Goal: Task Accomplishment & Management: Manage account settings

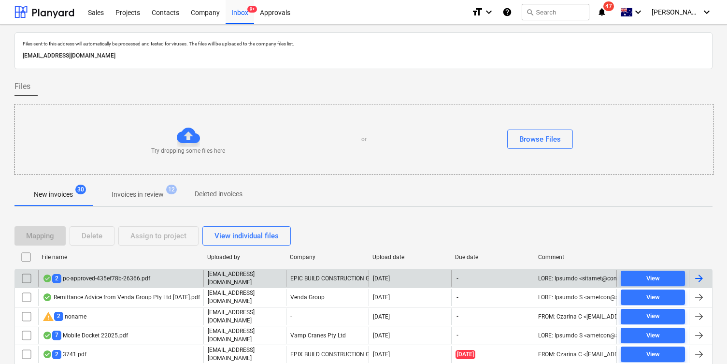
click at [347, 272] on div "EPIC BUILD CONSTRUCTION GROUP" at bounding box center [327, 278] width 83 height 16
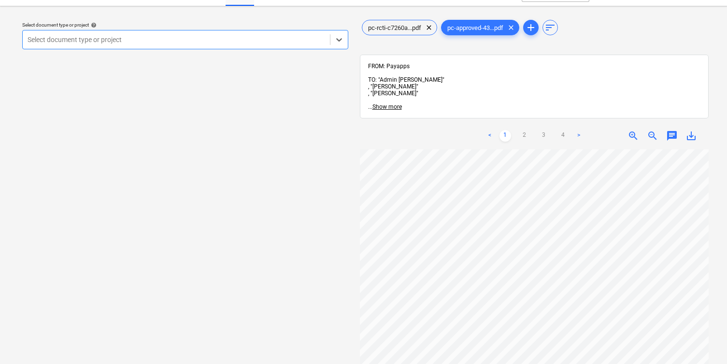
scroll to position [24, 0]
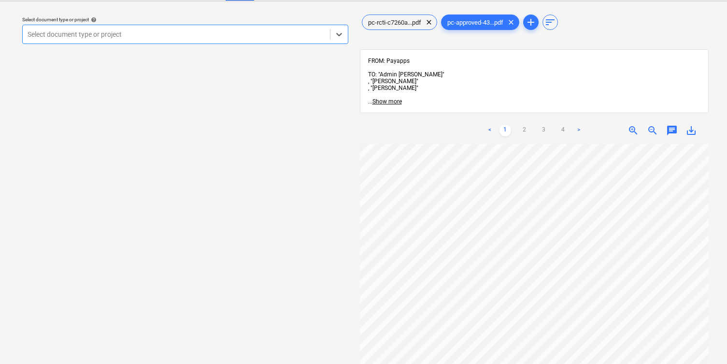
click at [210, 36] on div at bounding box center [176, 34] width 297 height 10
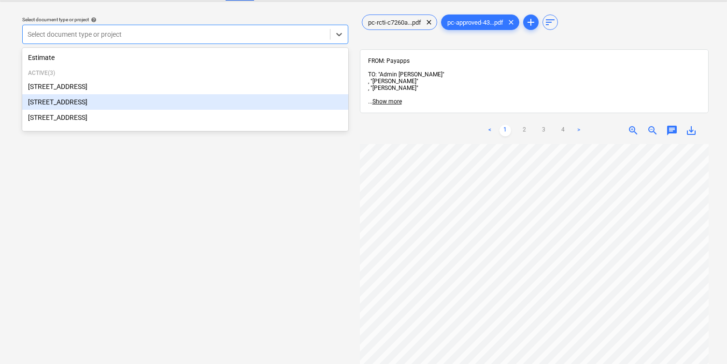
click at [222, 105] on div "[STREET_ADDRESS]" at bounding box center [185, 101] width 326 height 15
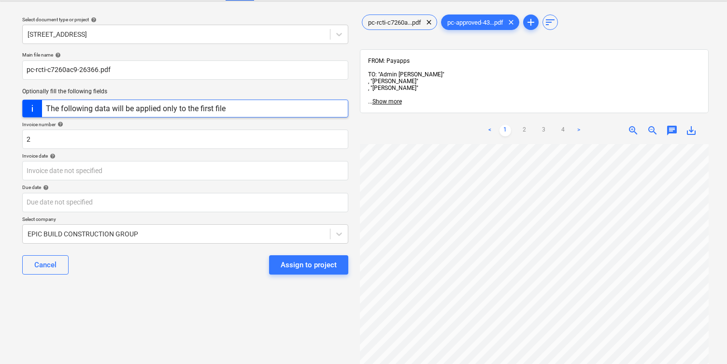
click at [243, 112] on div "The following data will be applied only to the first file" at bounding box center [185, 108] width 326 height 18
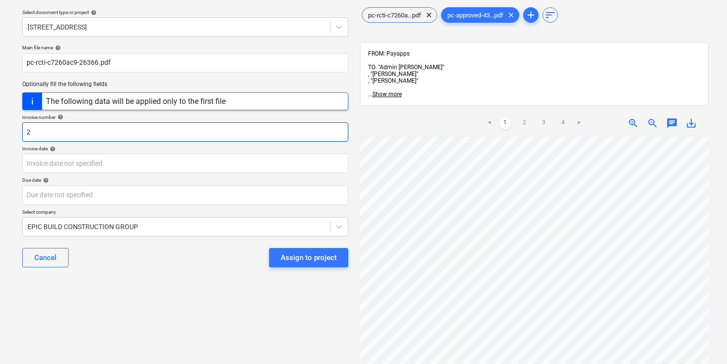
scroll to position [33, 0]
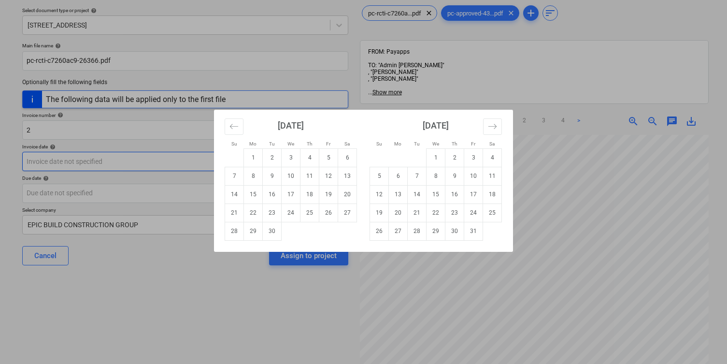
click at [259, 159] on body "Sales Projects Contacts Company Inbox 9+ Approvals format_size keyboard_arrow_d…" at bounding box center [363, 149] width 727 height 364
click at [162, 182] on div "Su Mo Tu We Th Fr Sa Su Mo Tu We Th Fr Sa [DATE] 1 2 3 4 5 6 7 8 9 10 11 12 13 …" at bounding box center [363, 182] width 727 height 364
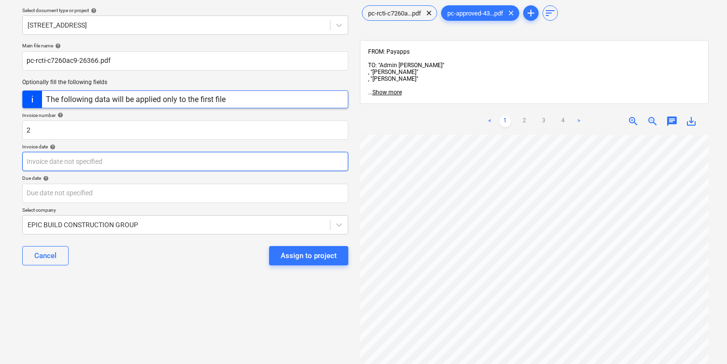
click at [149, 167] on body "Sales Projects Contacts Company Inbox 9+ Approvals format_size keyboard_arrow_d…" at bounding box center [363, 149] width 727 height 364
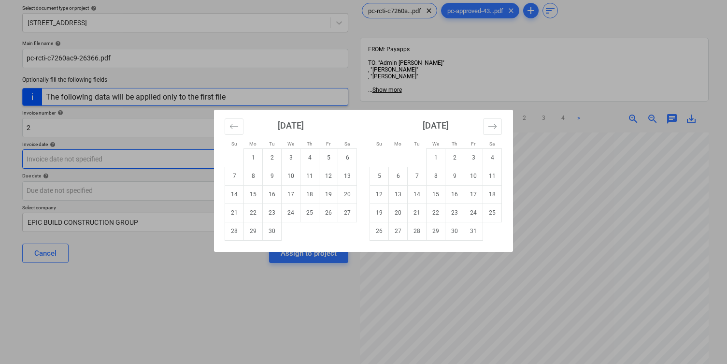
scroll to position [38, 0]
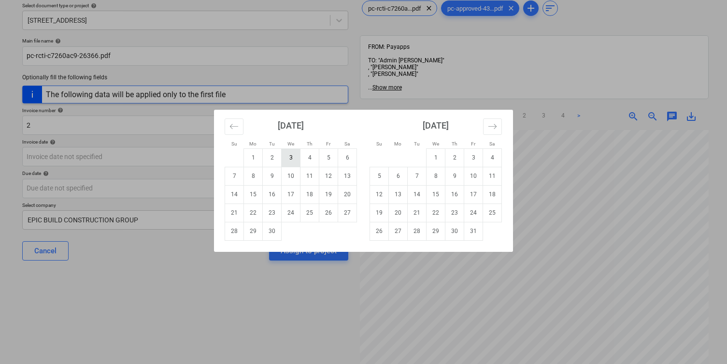
click at [294, 155] on td "3" at bounding box center [291, 157] width 19 height 18
type input "[DATE]"
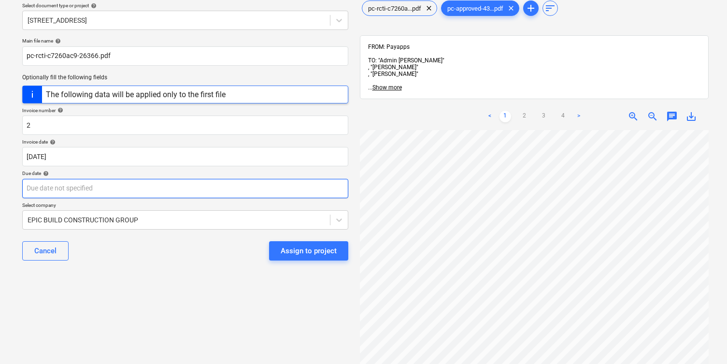
click at [216, 193] on body "Sales Projects Contacts Company Inbox 9+ Approvals format_size keyboard_arrow_d…" at bounding box center [363, 144] width 727 height 364
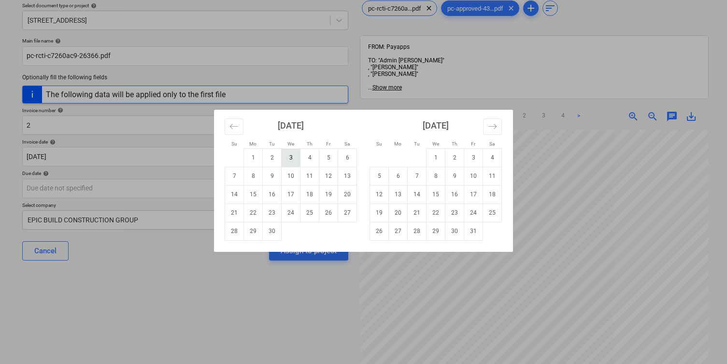
click at [299, 153] on td "3" at bounding box center [291, 157] width 19 height 18
type input "[DATE]"
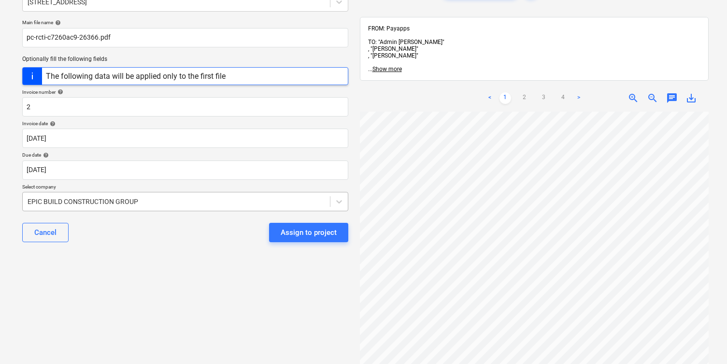
click at [276, 220] on body "Sales Projects Contacts Company Inbox 9+ Approvals format_size keyboard_arrow_d…" at bounding box center [363, 126] width 727 height 364
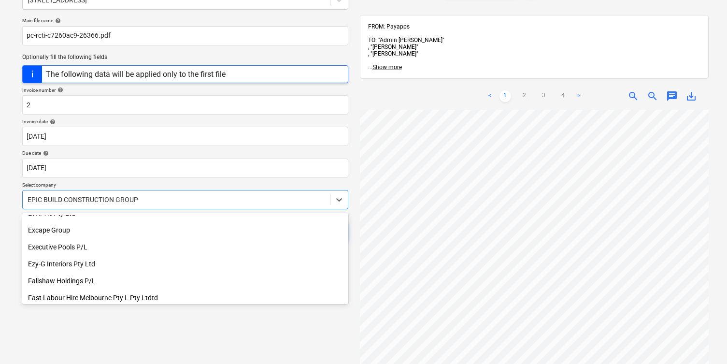
scroll to position [5977, 0]
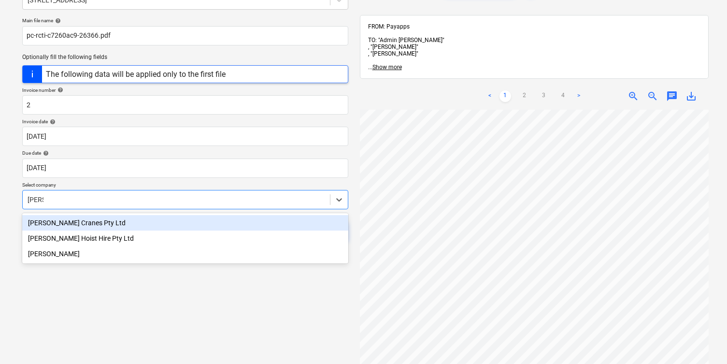
type input "[PERSON_NAME]"
click at [117, 225] on div "[PERSON_NAME] Cranes Pty Ltd" at bounding box center [185, 222] width 326 height 15
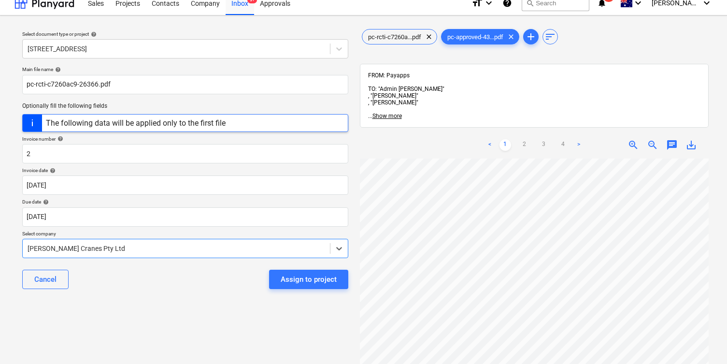
scroll to position [6, 0]
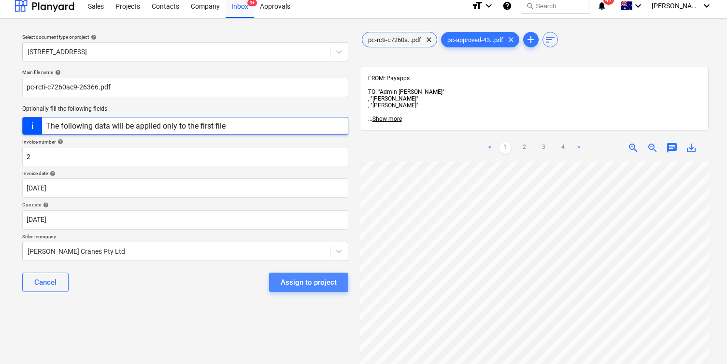
click at [317, 280] on div "Assign to project" at bounding box center [309, 282] width 56 height 13
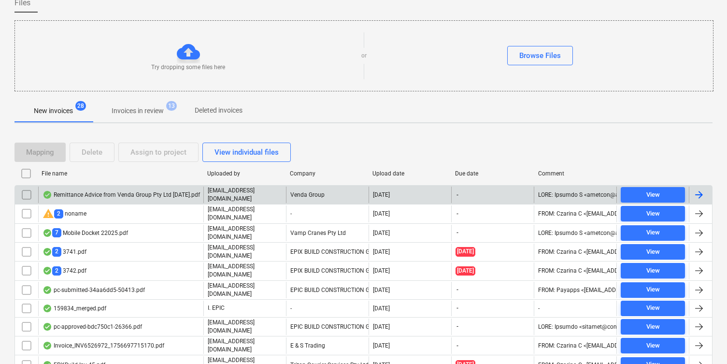
scroll to position [86, 0]
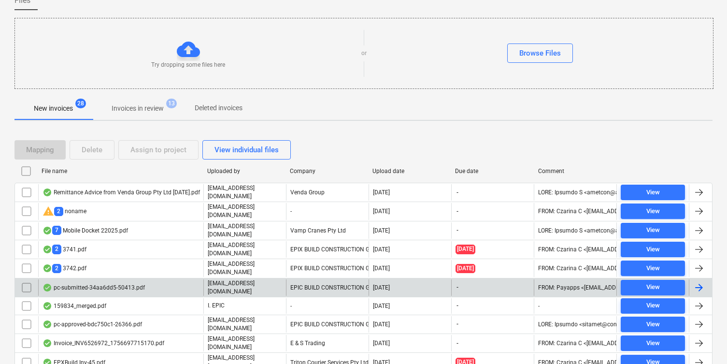
click at [156, 284] on div "pc-submitted-34aa6dd5-50413.pdf" at bounding box center [120, 287] width 165 height 16
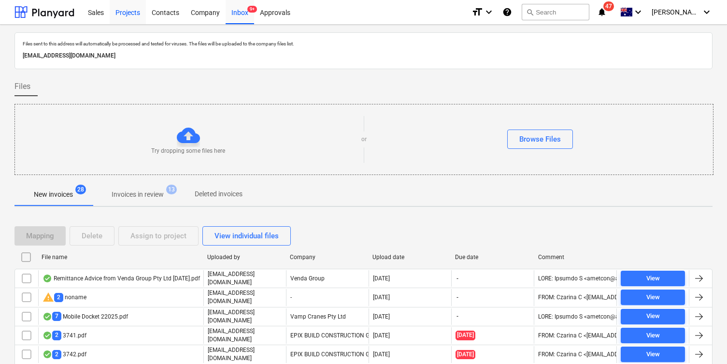
click at [120, 17] on div "Projects" at bounding box center [128, 12] width 36 height 25
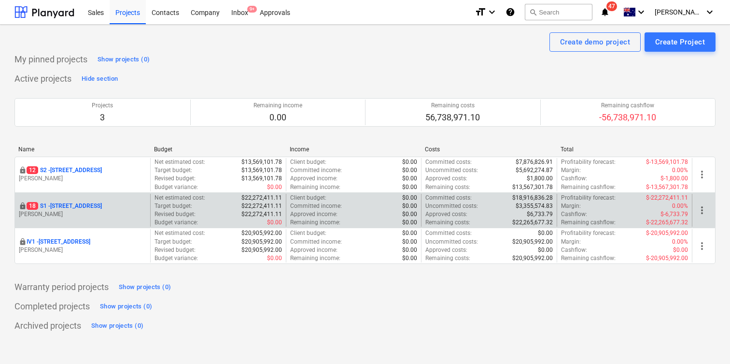
click at [80, 204] on p "[STREET_ADDRESS]" at bounding box center [64, 206] width 75 height 8
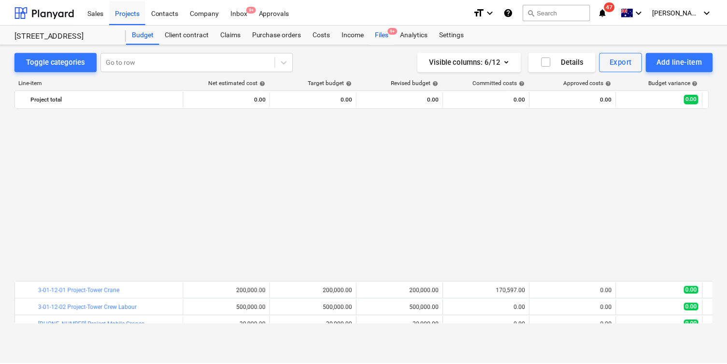
scroll to position [520, 0]
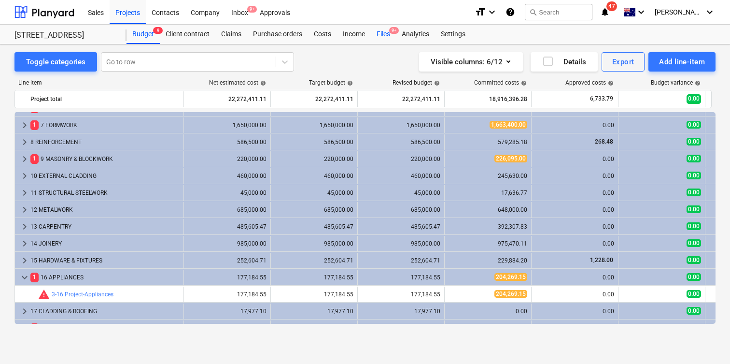
click at [389, 34] on div "Files 9+" at bounding box center [383, 34] width 25 height 19
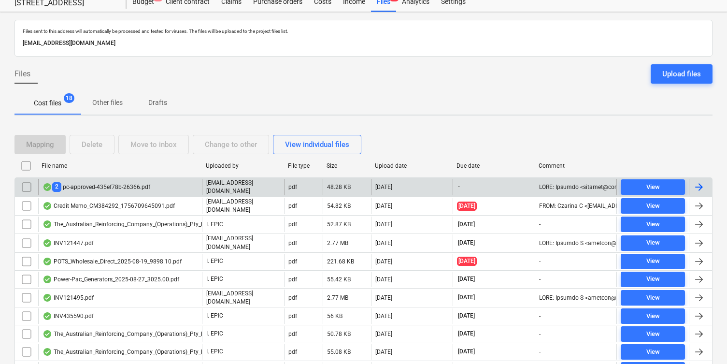
scroll to position [33, 0]
click at [165, 182] on div "2 pc-approved-435ef78b-26366.pdf" at bounding box center [120, 186] width 164 height 16
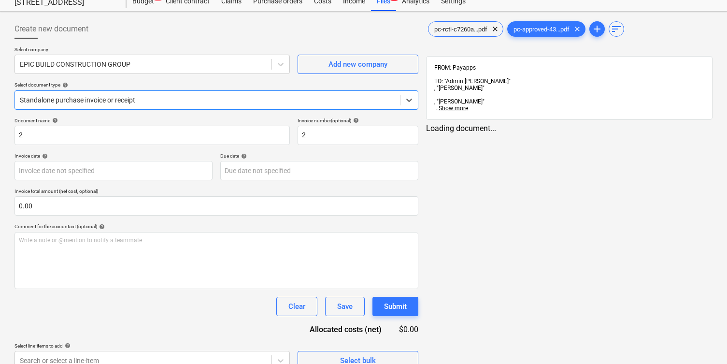
type input "[DATE]"
click at [470, 31] on span "pc-rcti-c7260a...pdf" at bounding box center [460, 29] width 65 height 7
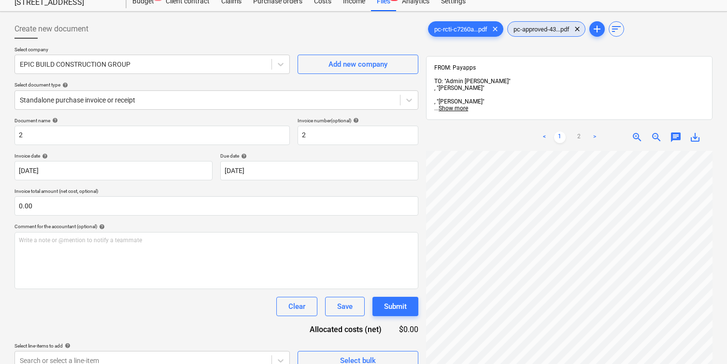
click at [523, 29] on span "pc-approved-43...pdf" at bounding box center [542, 29] width 68 height 7
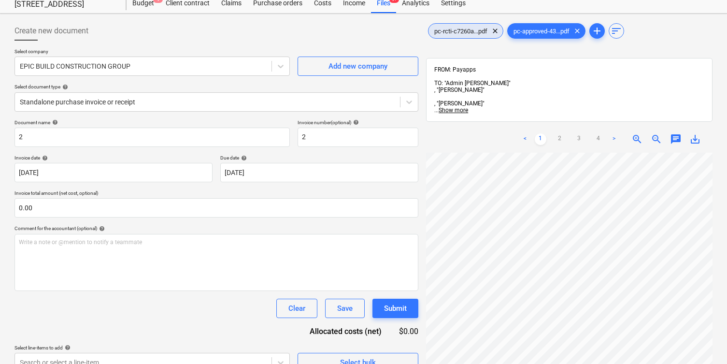
scroll to position [32, 0]
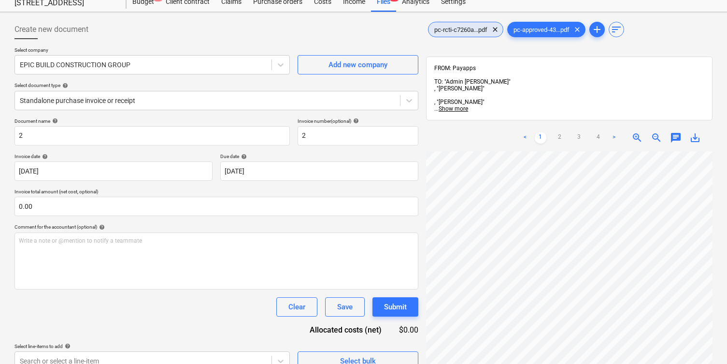
click at [467, 28] on span "pc-rcti-c7260a...pdf" at bounding box center [460, 29] width 65 height 7
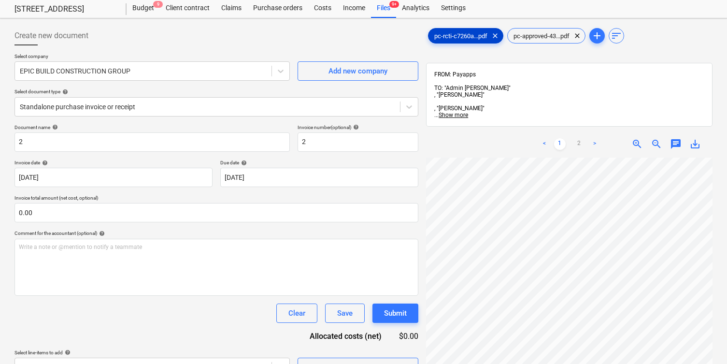
scroll to position [25, 0]
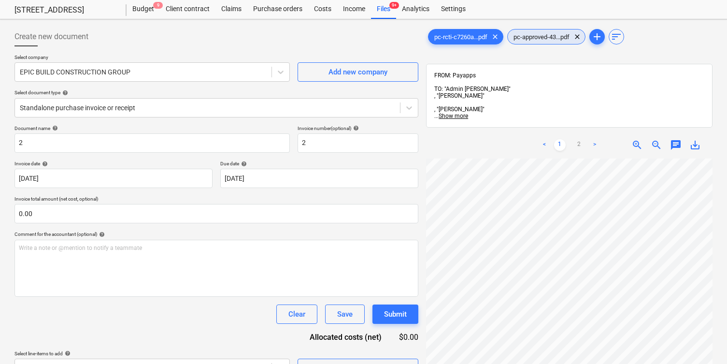
click at [537, 37] on span "pc-approved-43...pdf" at bounding box center [542, 36] width 68 height 7
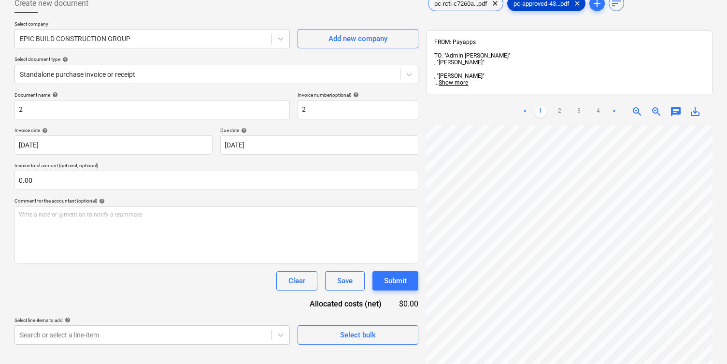
scroll to position [59, 0]
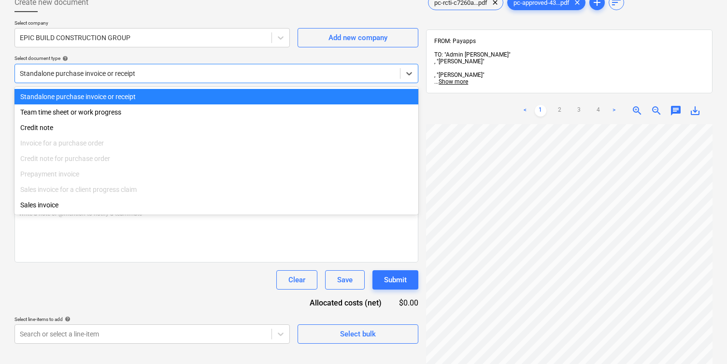
click at [202, 74] on div at bounding box center [207, 74] width 375 height 10
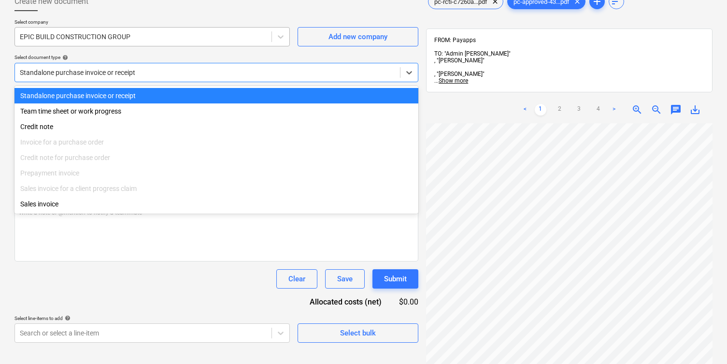
click at [149, 36] on div at bounding box center [143, 37] width 247 height 10
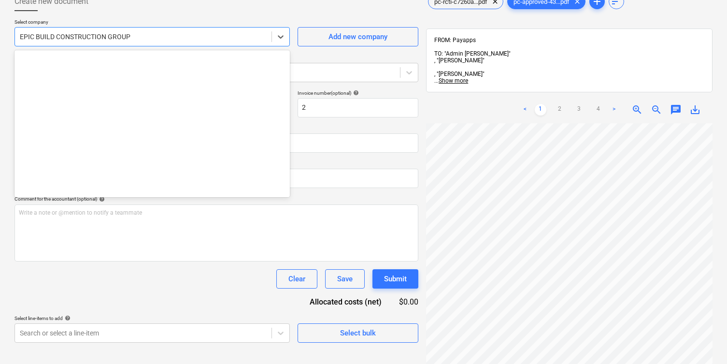
scroll to position [5831, 0]
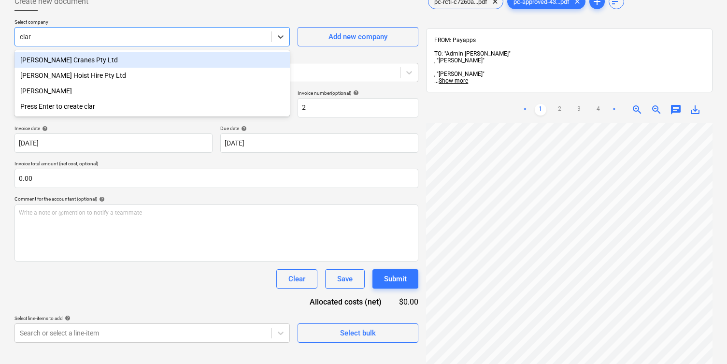
type input "[PERSON_NAME]"
click at [136, 59] on div "[PERSON_NAME] Cranes Pty Ltd" at bounding box center [151, 59] width 275 height 15
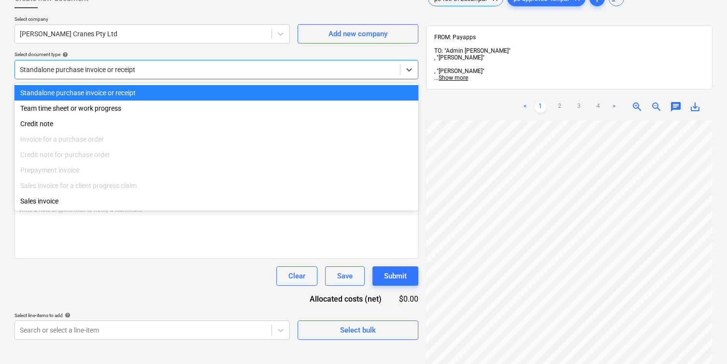
click at [140, 69] on div at bounding box center [207, 70] width 375 height 10
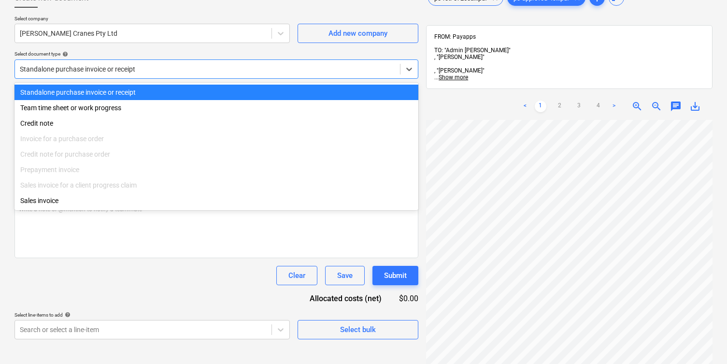
scroll to position [60, 0]
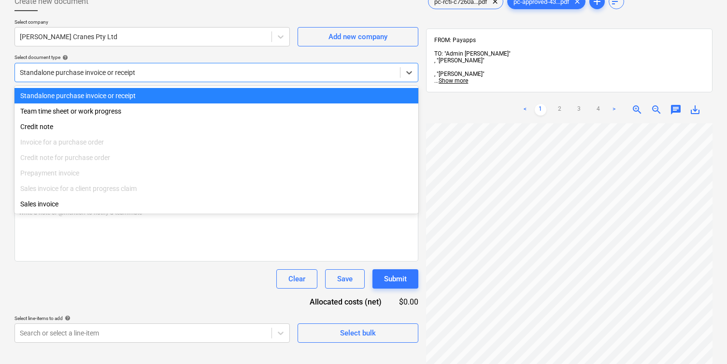
click at [104, 91] on div "Standalone purchase invoice or receipt" at bounding box center [216, 95] width 404 height 15
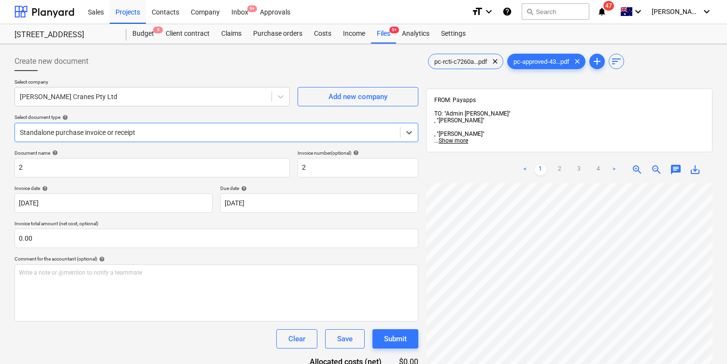
scroll to position [0, 0]
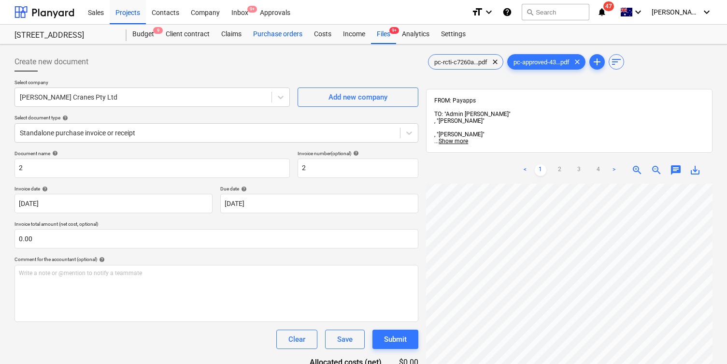
click at [291, 37] on div "Purchase orders" at bounding box center [277, 34] width 61 height 19
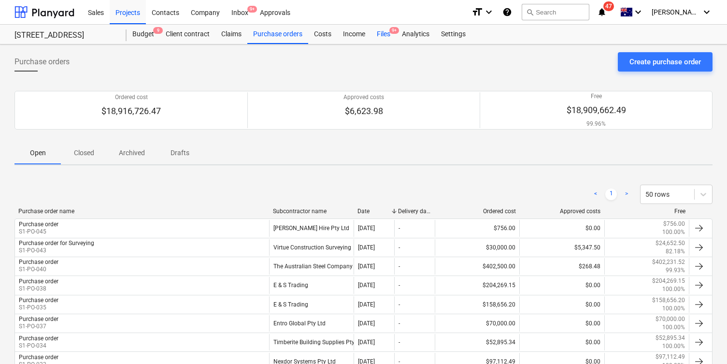
click at [377, 33] on div "Files 9+" at bounding box center [383, 34] width 25 height 19
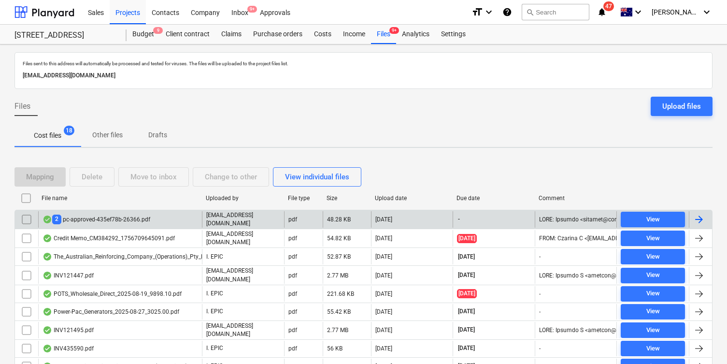
click at [184, 221] on div "2 pc-approved-435ef78b-26366.pdf" at bounding box center [120, 219] width 164 height 16
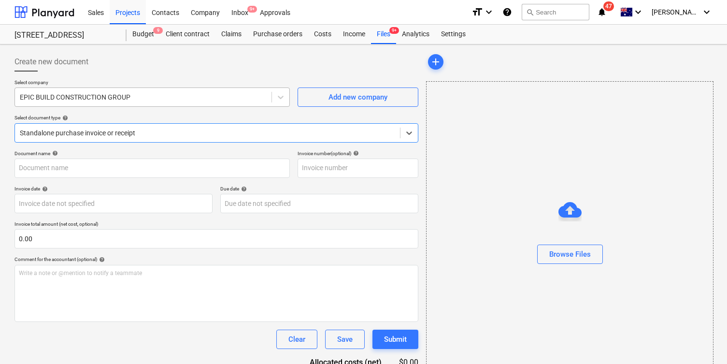
type input "2"
type input "[DATE]"
click at [132, 97] on div at bounding box center [143, 97] width 247 height 10
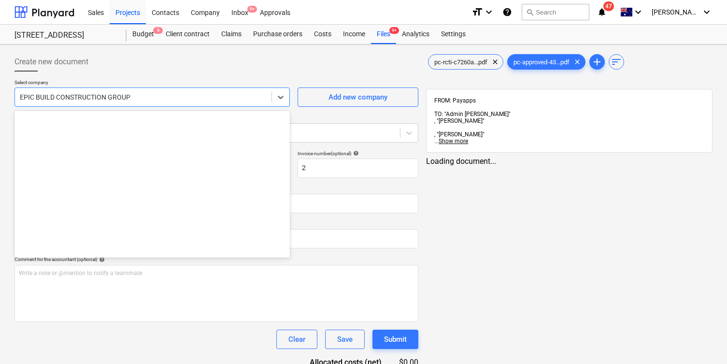
scroll to position [5831, 0]
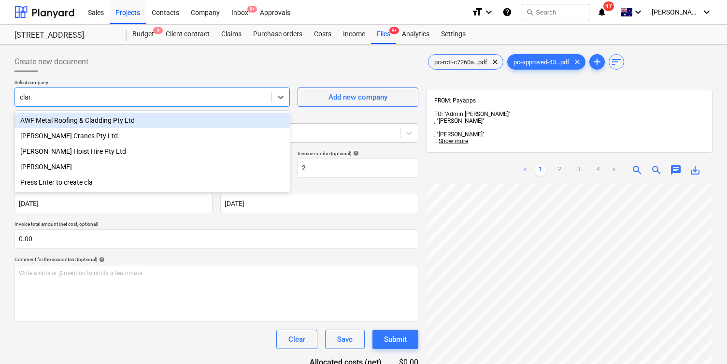
type input "[PERSON_NAME]"
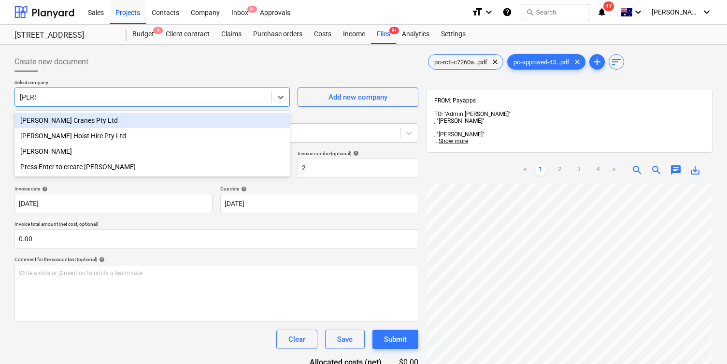
click at [92, 123] on div "[PERSON_NAME] Cranes Pty Ltd" at bounding box center [151, 120] width 275 height 15
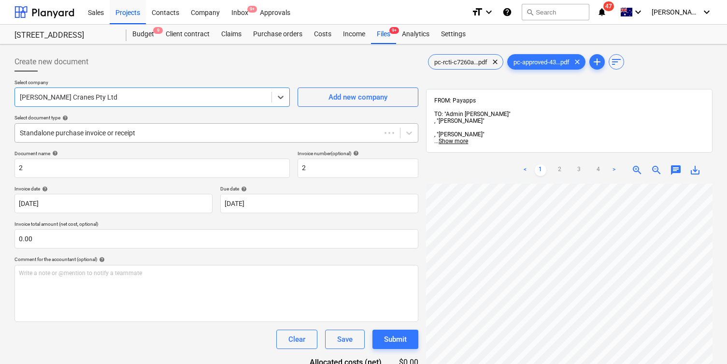
click at [100, 134] on div at bounding box center [198, 133] width 356 height 10
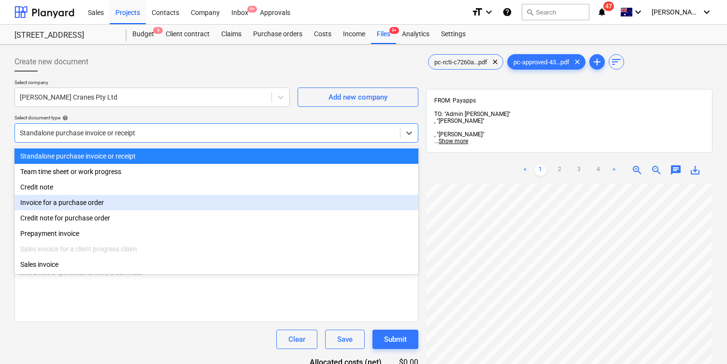
click at [118, 201] on div "Invoice for a purchase order" at bounding box center [216, 202] width 404 height 15
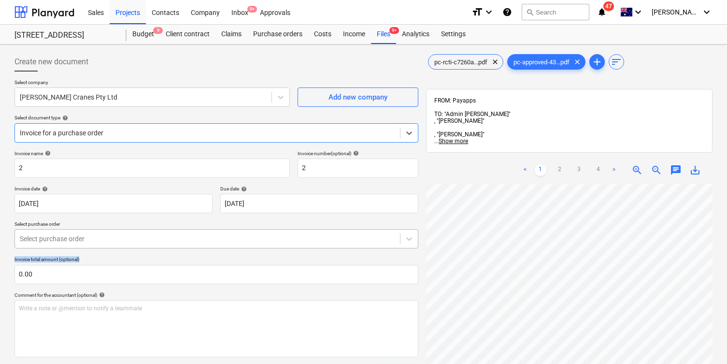
drag, startPoint x: 133, startPoint y: 255, endPoint x: 133, endPoint y: 240, distance: 15.5
click at [134, 252] on div "Invoice name help 2 Invoice number (optional) help 2 Invoice date help [DATE] 0…" at bounding box center [216, 276] width 404 height 253
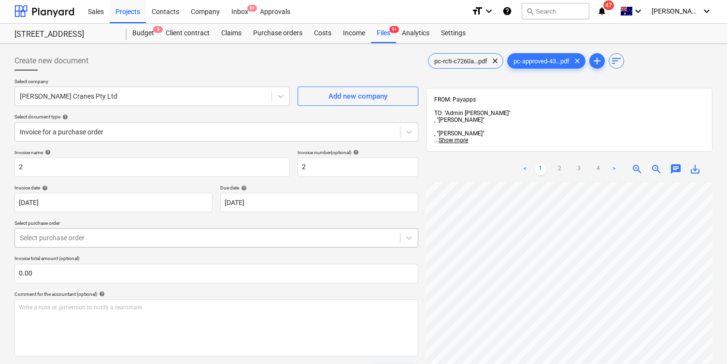
click at [133, 240] on div at bounding box center [207, 238] width 375 height 10
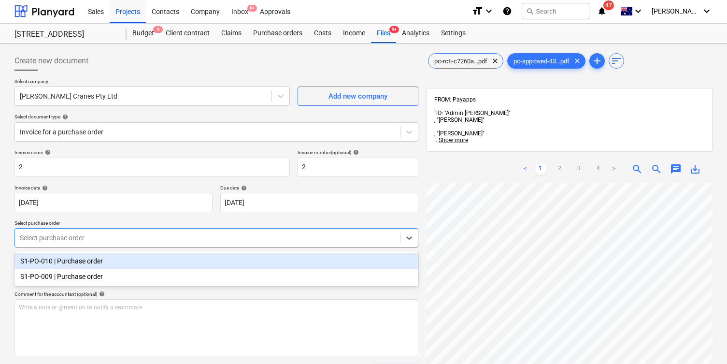
click at [150, 264] on div "S1-PO-010 | Purchase order" at bounding box center [216, 260] width 404 height 15
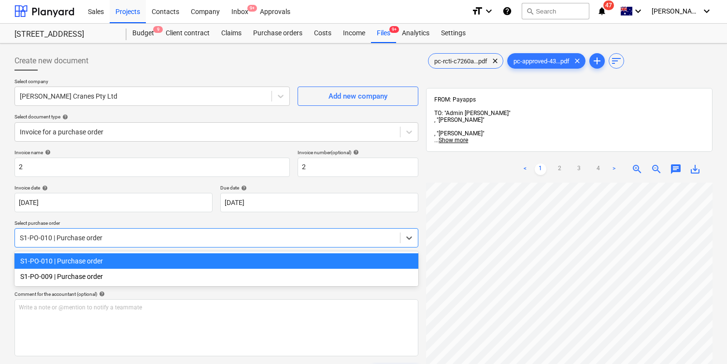
click at [150, 242] on div "S1-PO-010 | Purchase order" at bounding box center [207, 238] width 385 height 14
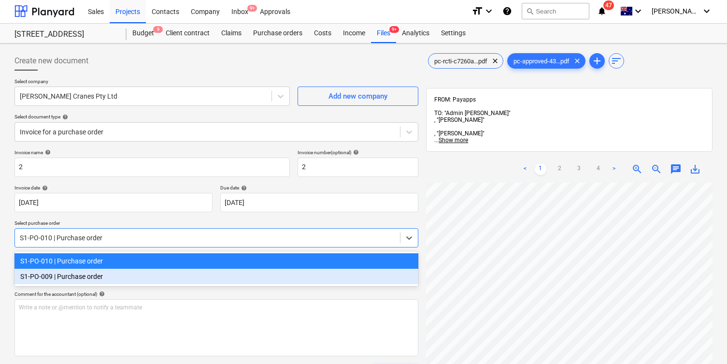
click at [147, 274] on div "S1-PO-009 | Purchase order" at bounding box center [216, 275] width 404 height 15
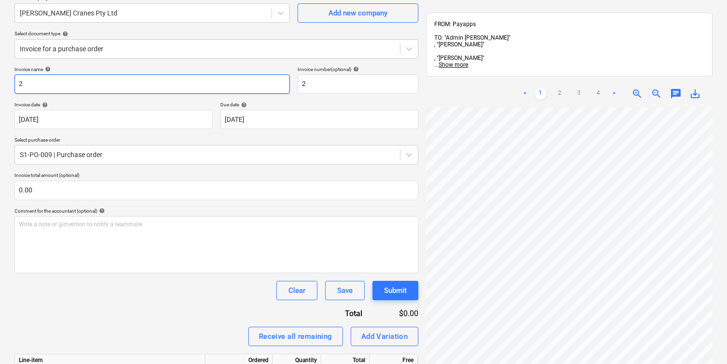
scroll to position [82, 0]
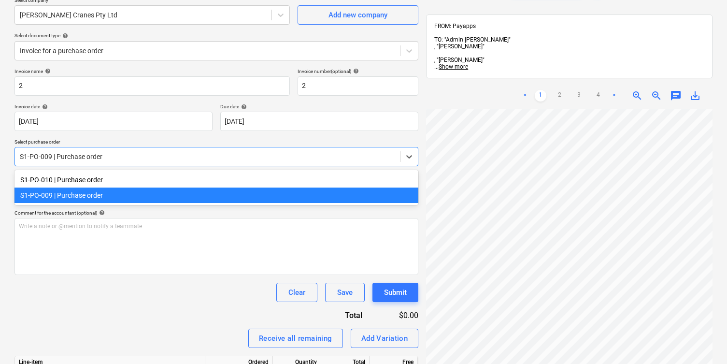
click at [71, 162] on div "S1-PO-009 | Purchase order" at bounding box center [207, 157] width 385 height 14
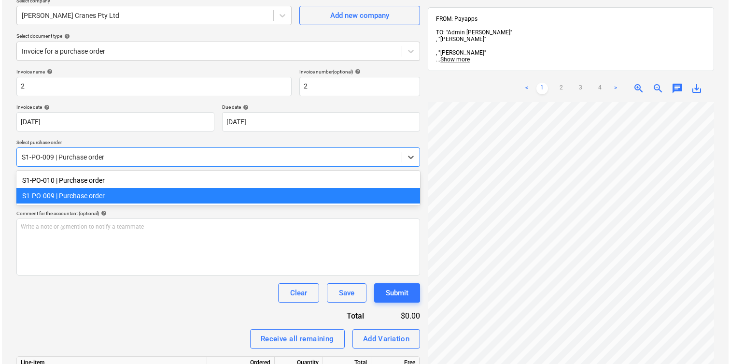
scroll to position [0, 0]
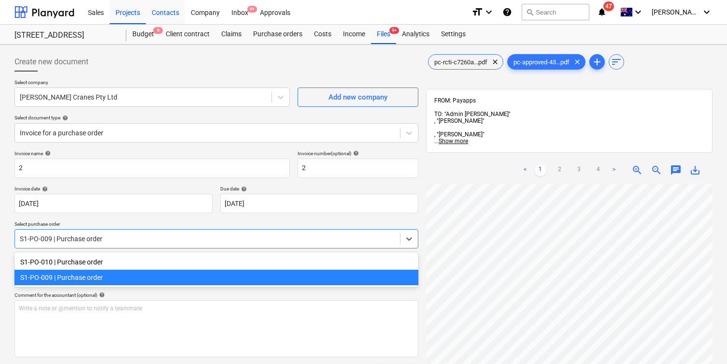
click at [180, 20] on div "Contacts" at bounding box center [165, 12] width 39 height 25
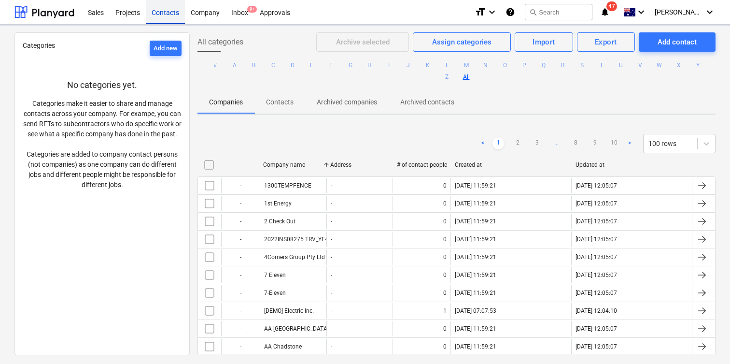
click at [127, 9] on div "Projects" at bounding box center [128, 12] width 36 height 25
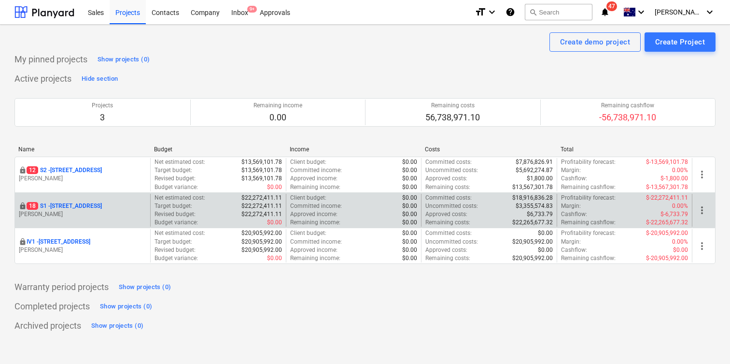
click at [95, 208] on p "[STREET_ADDRESS]" at bounding box center [64, 206] width 75 height 8
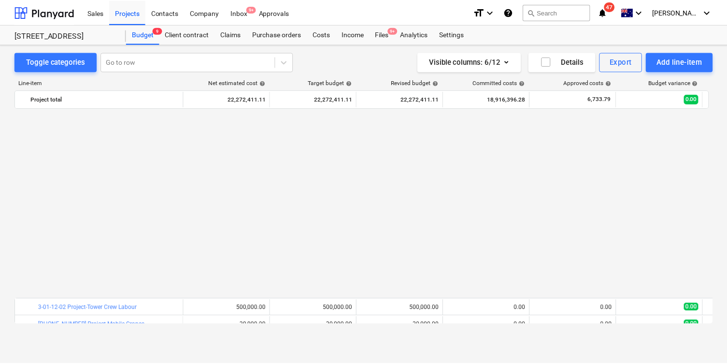
scroll to position [525, 0]
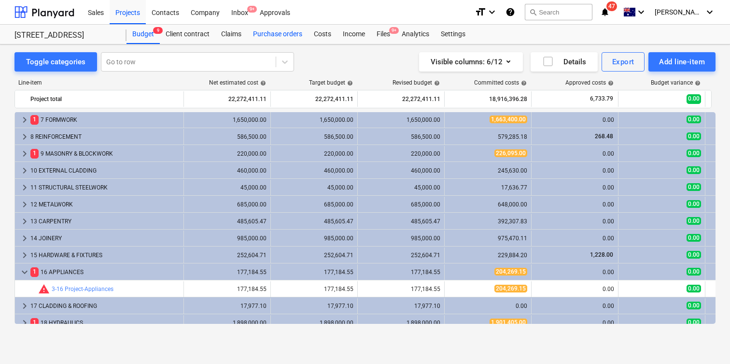
click at [284, 35] on div "Purchase orders" at bounding box center [277, 34] width 61 height 19
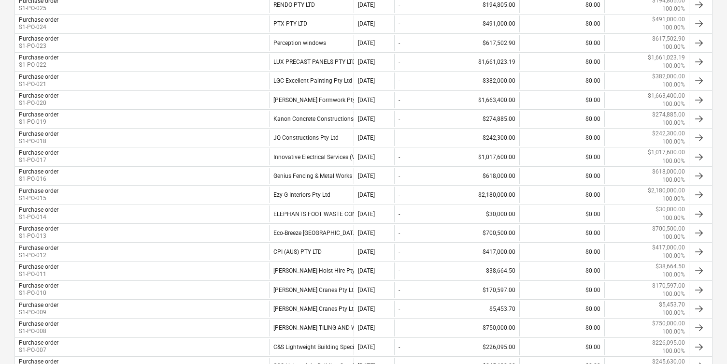
scroll to position [580, 0]
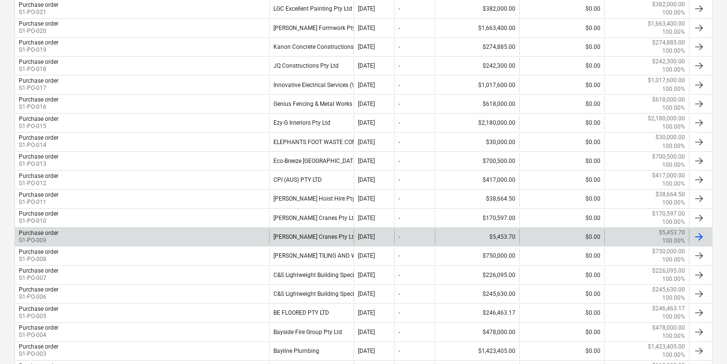
click at [237, 236] on div "Purchase order S1-PO-009" at bounding box center [142, 236] width 254 height 16
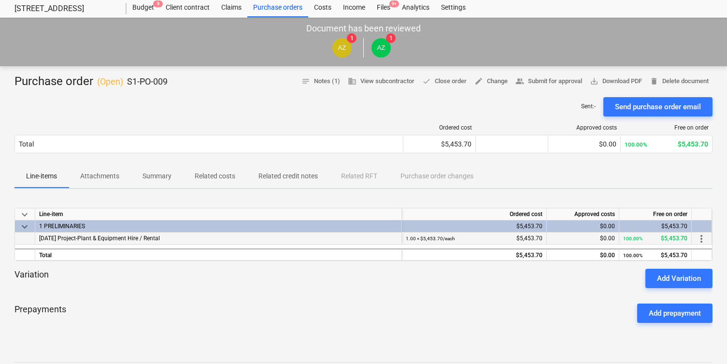
scroll to position [25, 0]
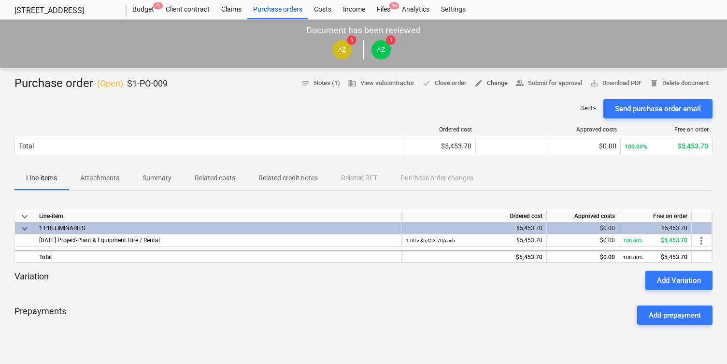
click at [488, 81] on span "edit Change" at bounding box center [490, 83] width 33 height 11
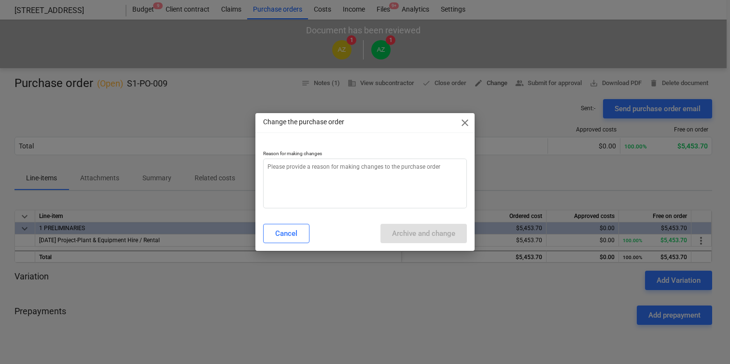
type textarea "x"
click at [442, 176] on textarea at bounding box center [365, 183] width 204 height 50
type textarea "N"
type textarea "x"
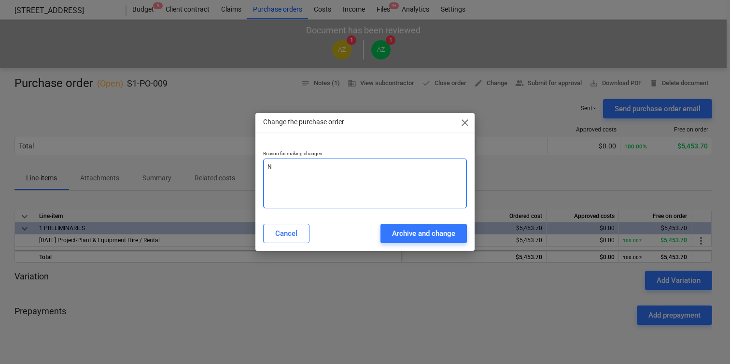
type textarea "Na"
type textarea "x"
type textarea "Nam"
type textarea "x"
type textarea "Name"
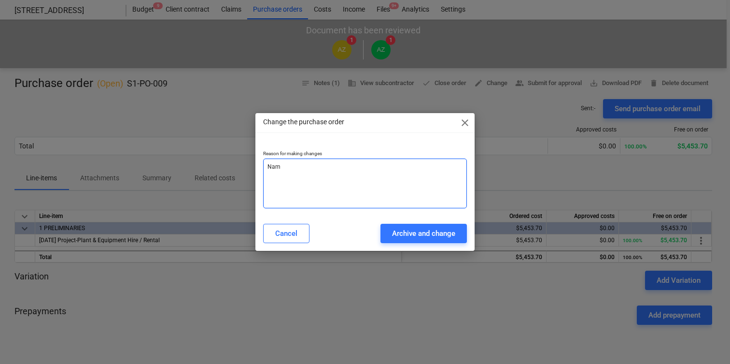
type textarea "x"
type textarea "Name"
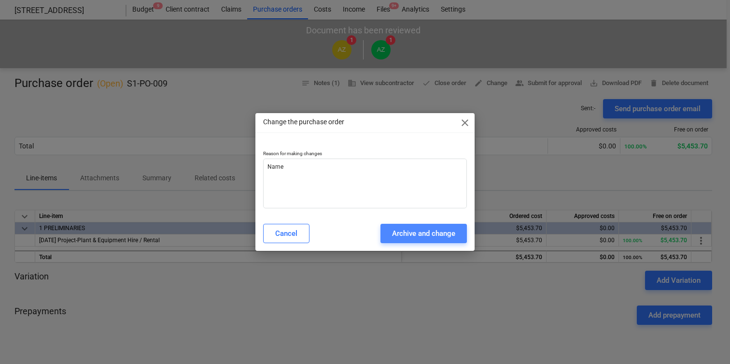
click at [448, 239] on div "Archive and change" at bounding box center [423, 233] width 63 height 13
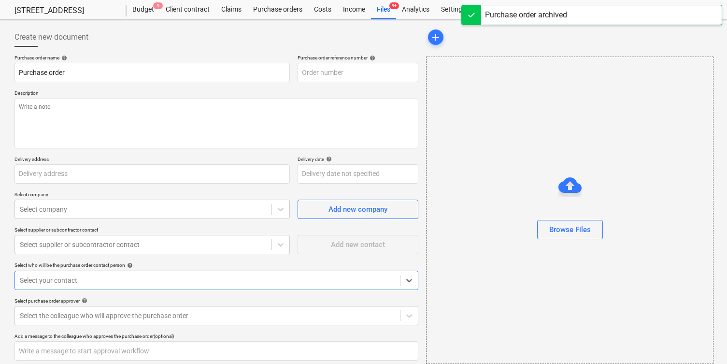
type textarea "x"
type input "S1-PO-046"
type textarea "x"
type input "S1-PO-009"
type textarea "iRoll"
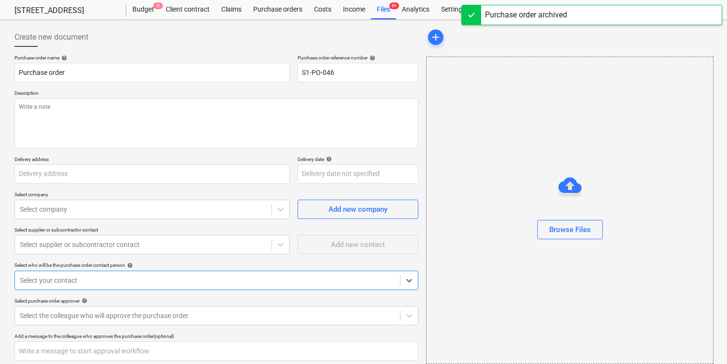
type input "[STREET_ADDRESS]"
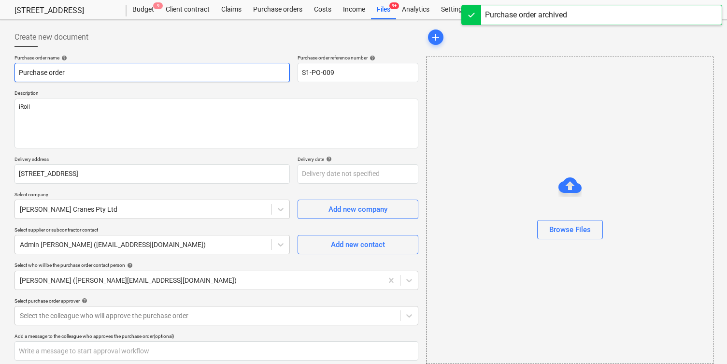
click at [161, 73] on input "Purchase order" at bounding box center [151, 72] width 275 height 19
type textarea "x"
type input "Purchase order"
type textarea "x"
type input "Purchase order f"
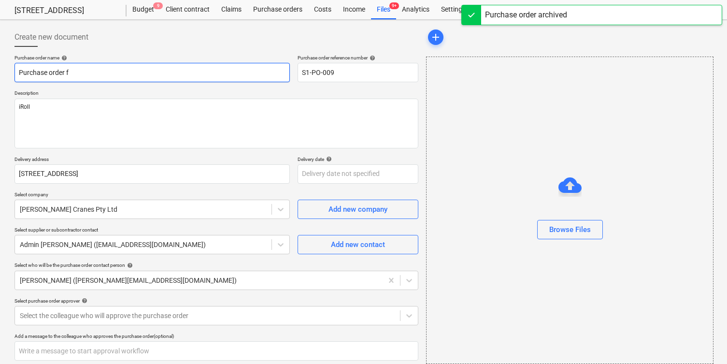
type textarea "x"
type input "Purchase order fo"
type textarea "x"
type input "Purchase order for"
type textarea "x"
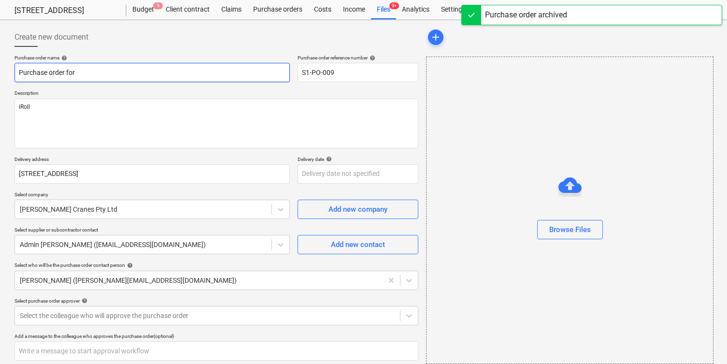
type input "Purchase order for"
type textarea "x"
type input "Purchase order for I"
type textarea "x"
type input "Purchase order for Ir"
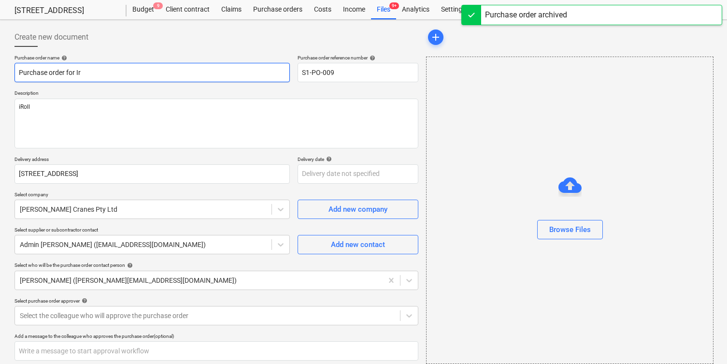
type textarea "x"
type input "Purchase order for Iro"
type textarea "x"
type input "Purchase order for Irol"
type textarea "x"
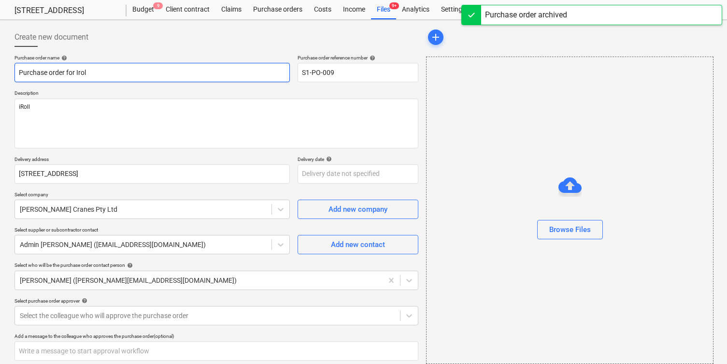
type input "Purchase order for Iroll"
type textarea "x"
type input "Purchase order for Irol"
type textarea "x"
type input "Purchase order for Iro"
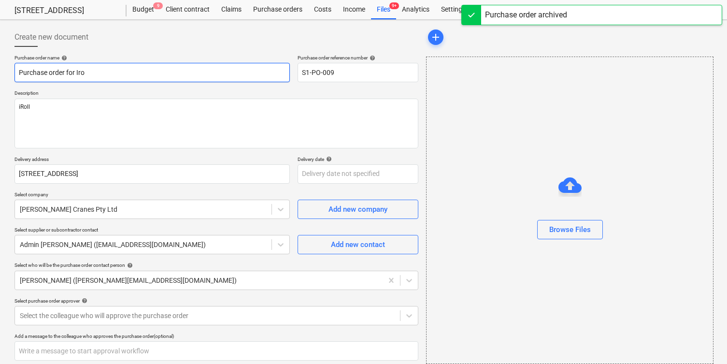
type textarea "x"
type input "Purchase order for Ir"
type textarea "x"
type input "Purchase order for I"
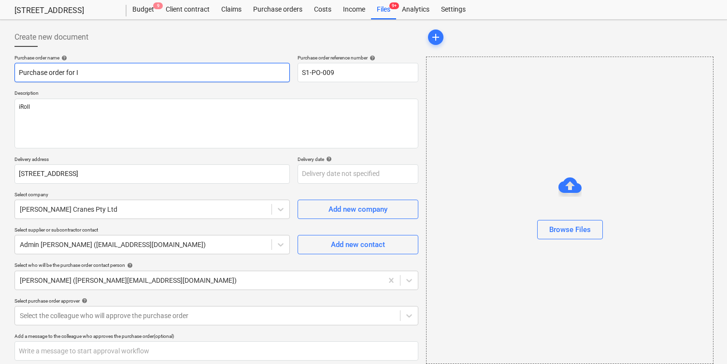
type textarea "x"
type input "Purchase order for"
type textarea "x"
type input "Purchase order for i"
type textarea "x"
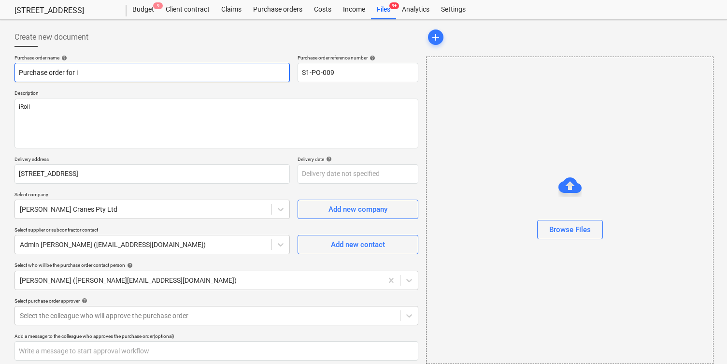
type input "Purchase order for i"
type textarea "x"
type input "Purchase order for i R"
type textarea "x"
type input "Purchase order for i Ro"
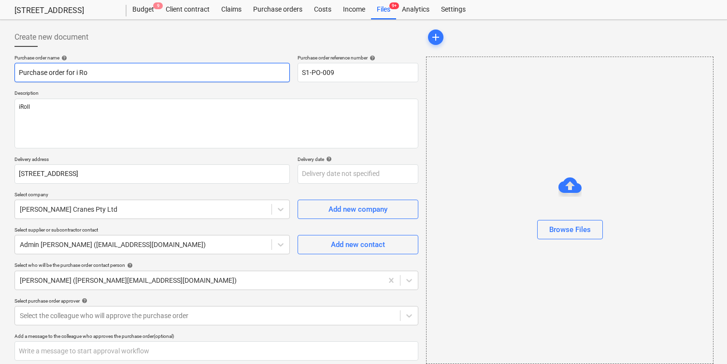
type textarea "x"
type input "Purchase order for i Rol"
type textarea "x"
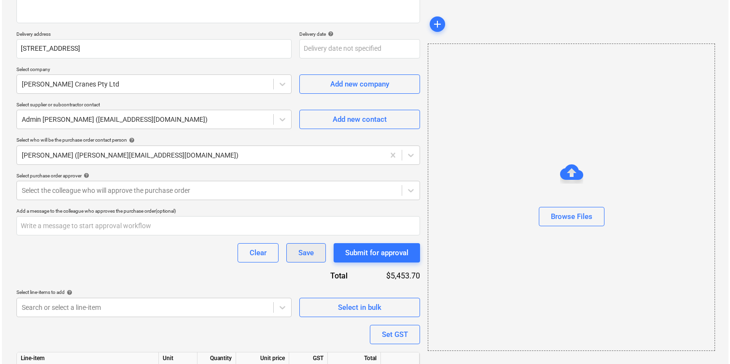
scroll to position [201, 0]
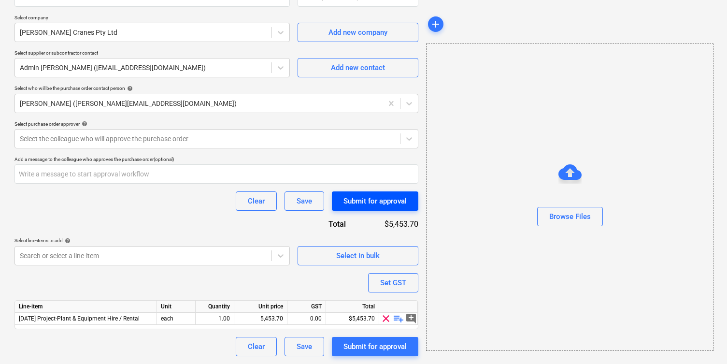
type input "Purchase order for i Roll"
click at [354, 206] on div "Submit for approval" at bounding box center [374, 201] width 63 height 13
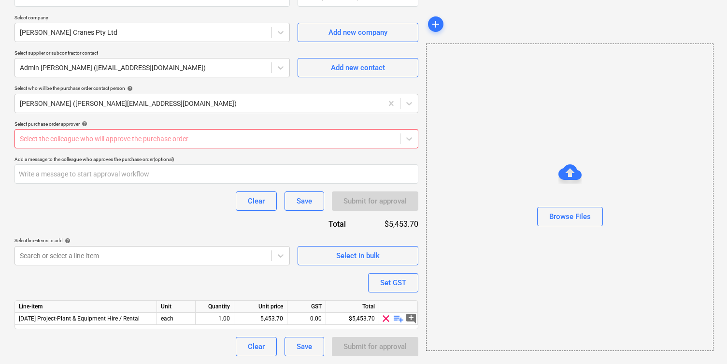
click at [248, 141] on div at bounding box center [207, 139] width 375 height 10
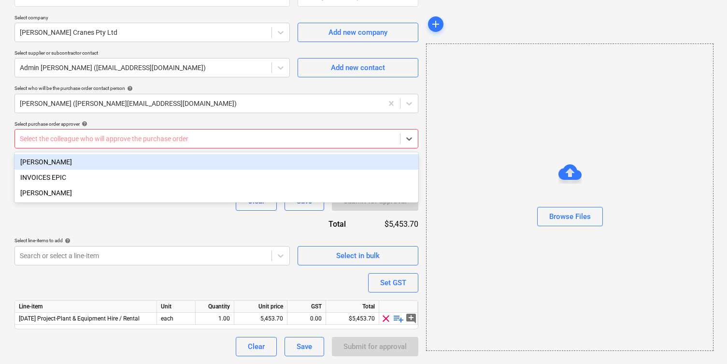
click at [254, 158] on div "[PERSON_NAME]" at bounding box center [216, 161] width 404 height 15
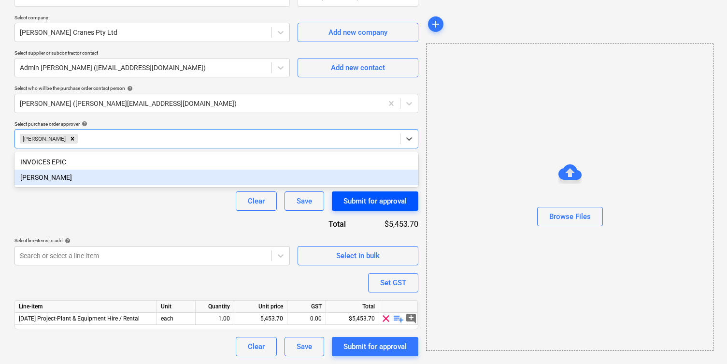
click at [400, 200] on div "Submit for approval" at bounding box center [374, 201] width 63 height 13
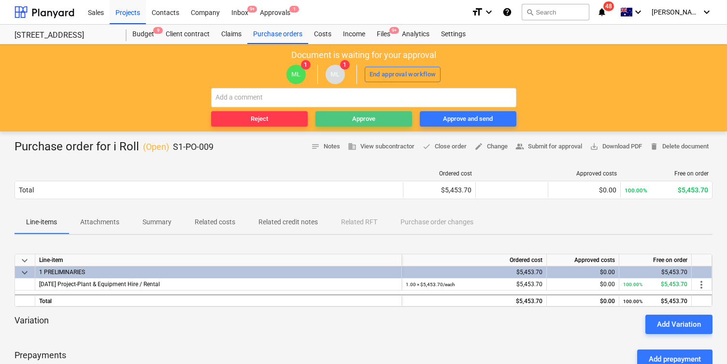
click at [353, 123] on div "Approve" at bounding box center [363, 118] width 23 height 11
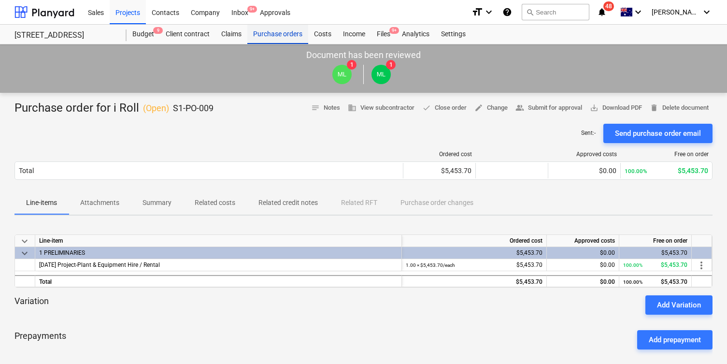
click at [288, 31] on div "Purchase orders" at bounding box center [277, 34] width 61 height 19
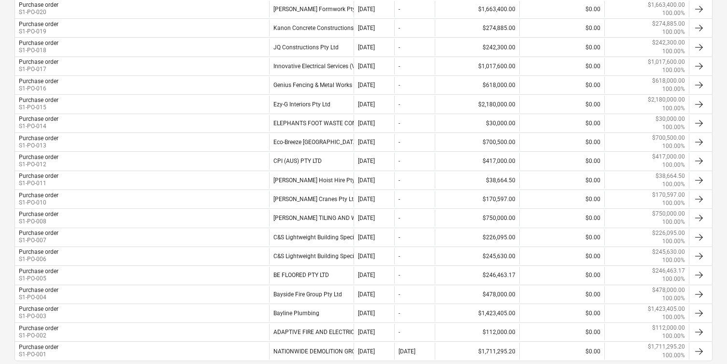
scroll to position [617, 0]
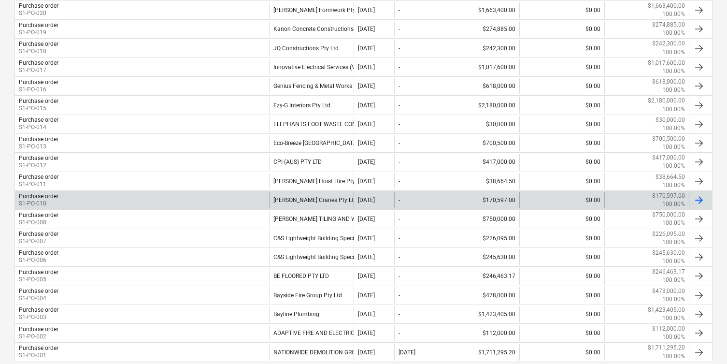
click at [305, 203] on div "[PERSON_NAME] Cranes Pty Ltd" at bounding box center [311, 200] width 85 height 16
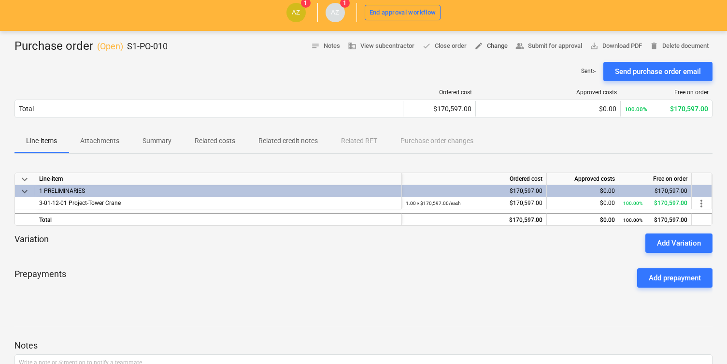
scroll to position [58, 0]
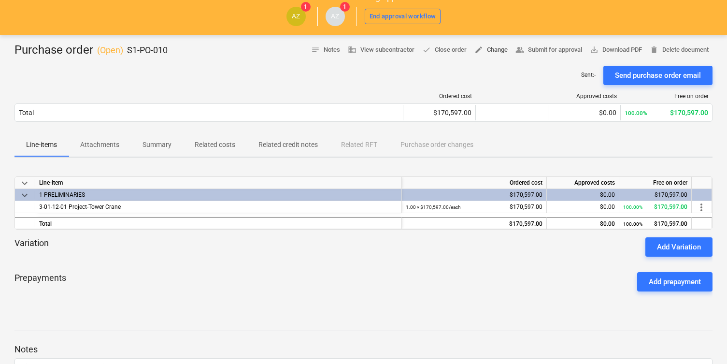
click at [491, 48] on span "edit Change" at bounding box center [490, 49] width 33 height 11
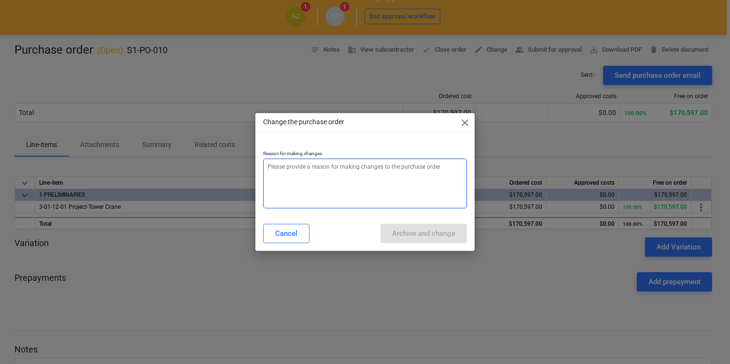
click at [402, 184] on textarea at bounding box center [365, 183] width 204 height 50
type textarea "x"
type textarea "N"
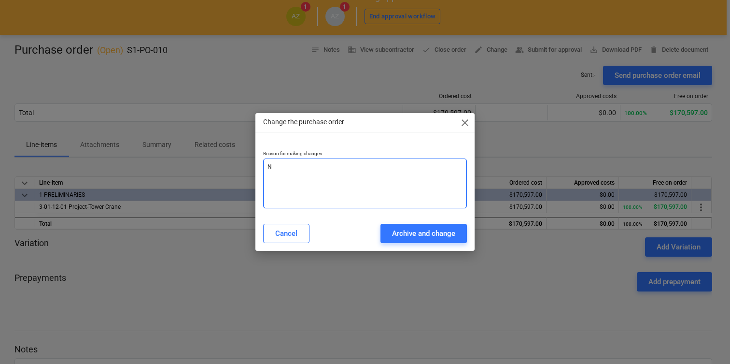
type textarea "x"
type textarea "Na"
type textarea "x"
type textarea "Nam"
type textarea "x"
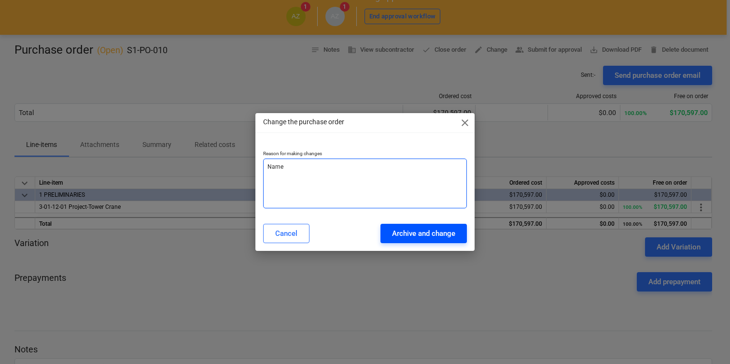
type textarea "Name"
click at [425, 226] on button "Archive and change" at bounding box center [424, 233] width 86 height 19
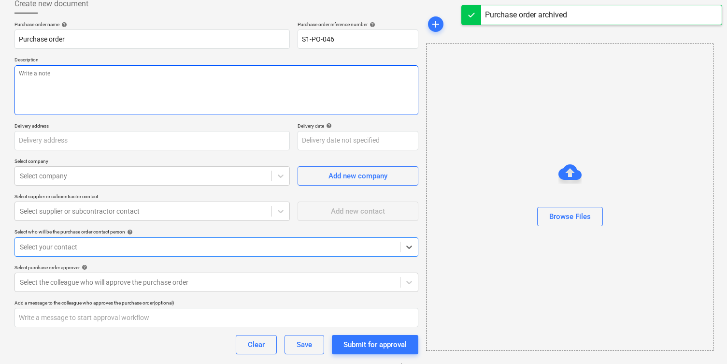
type textarea "x"
type input "S1-PO-010"
type textarea "Tower Crane"
type input "[STREET_ADDRESS]"
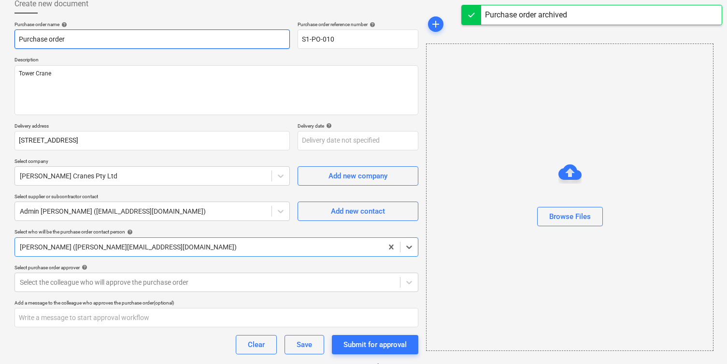
click at [156, 37] on input "Purchase order" at bounding box center [151, 38] width 275 height 19
type textarea "x"
type input "Purchase orderf"
type textarea "x"
type input "Purchase orderfo"
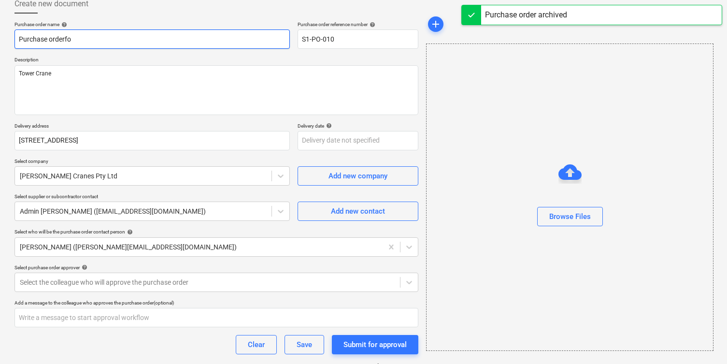
type textarea "x"
type input "Purchase orderfor"
type textarea "x"
type input "Purchase orderfor"
type textarea "x"
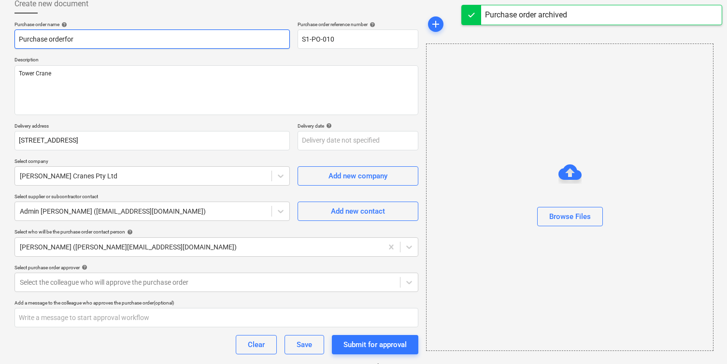
type input "Purchase orderfor T"
type textarea "x"
type input "Purchase orderfor To"
type textarea "x"
type input "Purchase orderfor Tow"
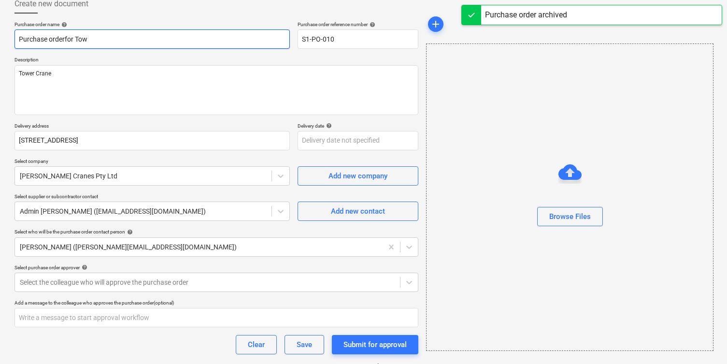
type textarea "x"
type input "Purchase orderfor To"
type textarea "x"
type input "Purchase orderfor T"
type textarea "x"
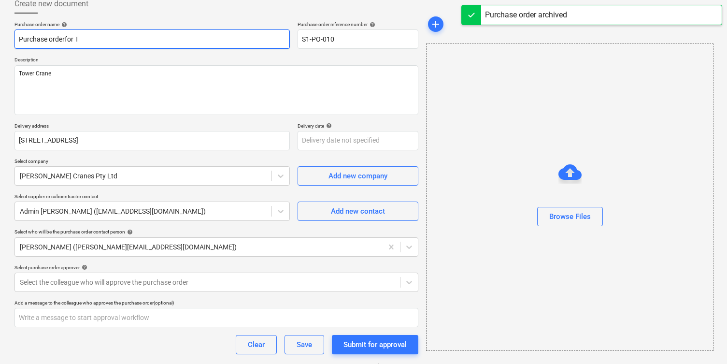
type input "Purchase orderfor"
type textarea "x"
type input "Purchase orderfor"
type textarea "x"
type input "Purchase orderfo"
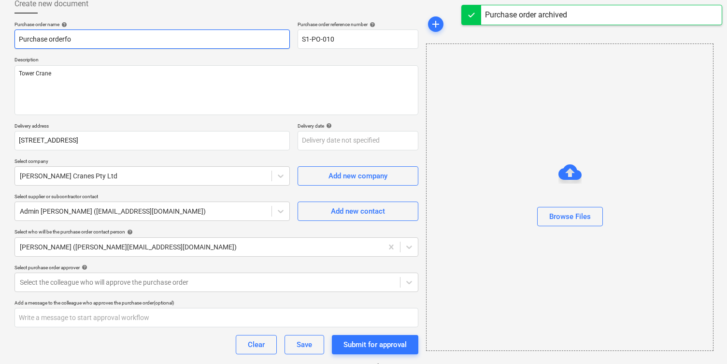
type textarea "x"
type input "Purchase orderf"
type textarea "x"
type input "Purchase order"
type textarea "x"
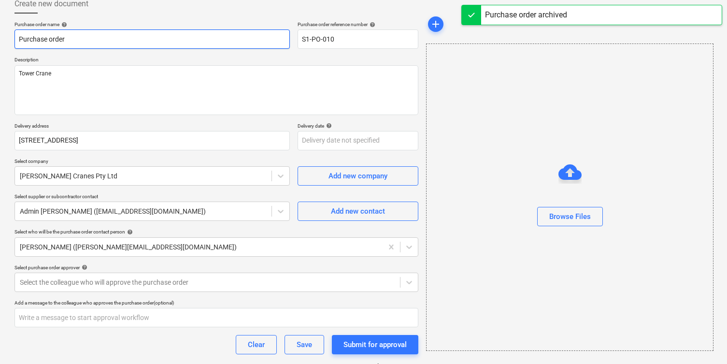
type input "Purchase order"
type textarea "x"
type input "Purchase order f"
type textarea "x"
type input "Purchase order fo"
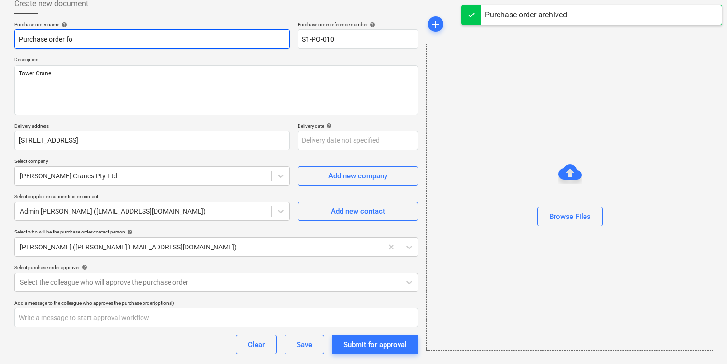
type textarea "x"
type input "Purchase order for"
type textarea "x"
type input "Purchase order for"
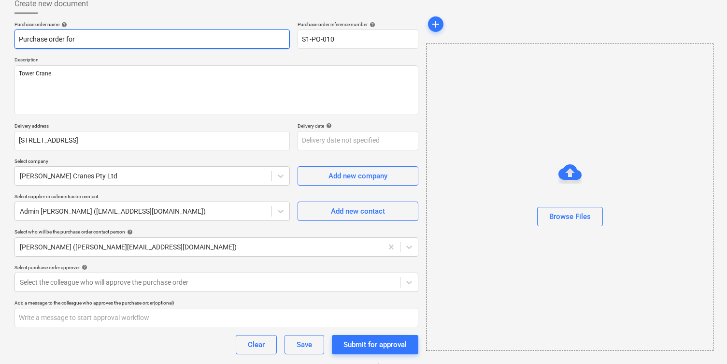
type textarea "x"
type input "Purchase order for T"
type textarea "x"
type input "Purchase order for To"
type textarea "x"
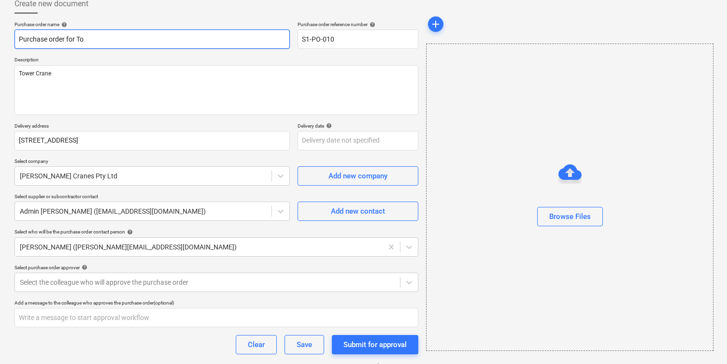
type input "Purchase order for Tow"
type textarea "x"
type input "Purchase order for [PERSON_NAME]"
type textarea "x"
type input "Purchase order for Tower"
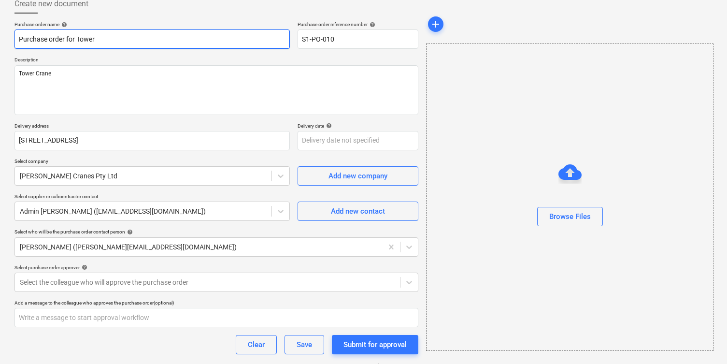
type textarea "x"
type input "Purchase order for Tower"
type textarea "x"
type input "Purchase order for Tower C"
type textarea "x"
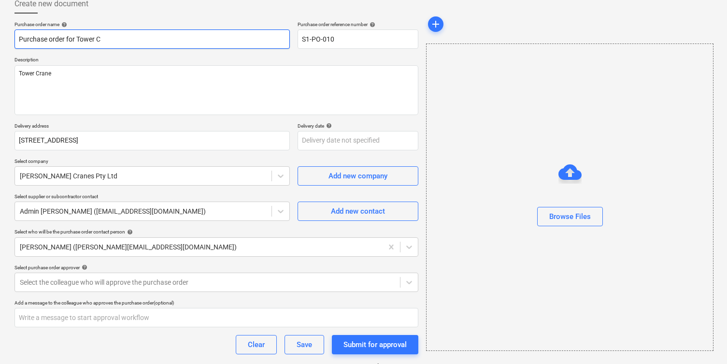
type input "Purchase order for Tower Cr"
type textarea "x"
type input "Purchase order for Tower Cra"
type textarea "x"
type input "Purchase order for Tower Cran"
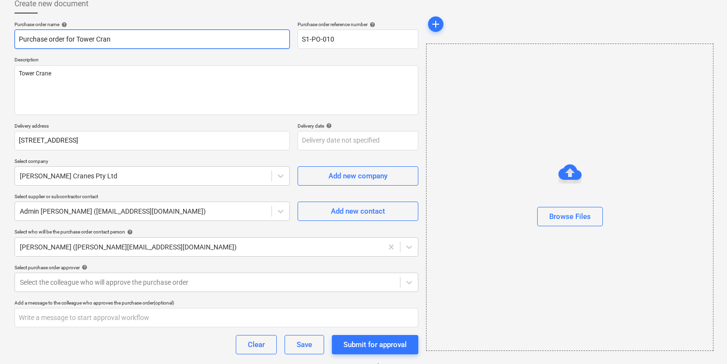
type textarea "x"
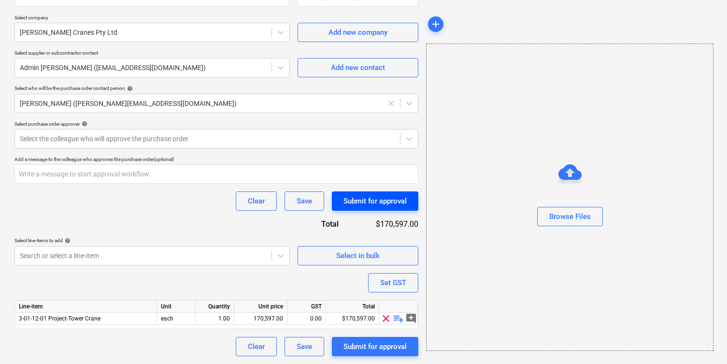
type input "Purchase order for Tower Crane"
click at [378, 202] on div "Submit for approval" at bounding box center [374, 201] width 63 height 13
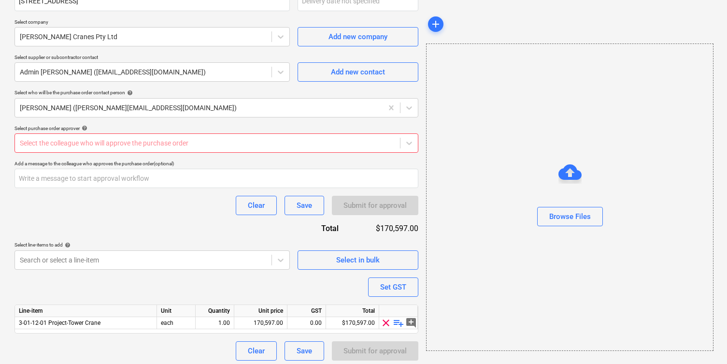
click at [389, 143] on div at bounding box center [207, 143] width 375 height 10
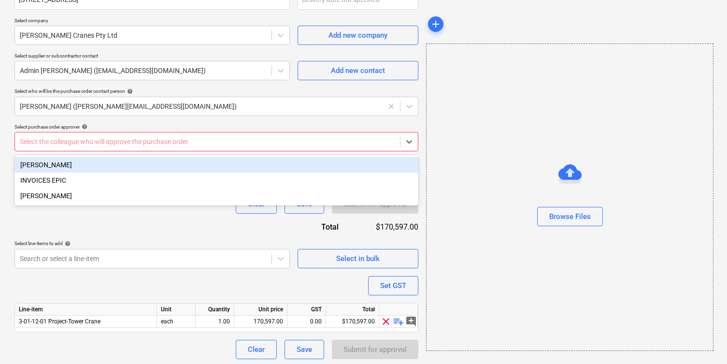
click at [352, 165] on div "[PERSON_NAME]" at bounding box center [216, 164] width 404 height 15
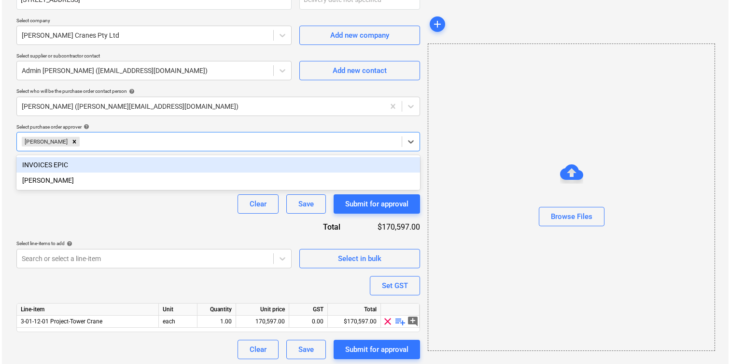
scroll to position [197, 0]
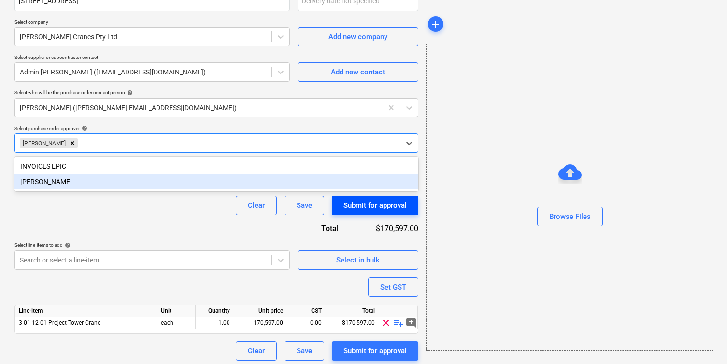
click at [394, 203] on div "Submit for approval" at bounding box center [374, 205] width 63 height 13
type textarea "x"
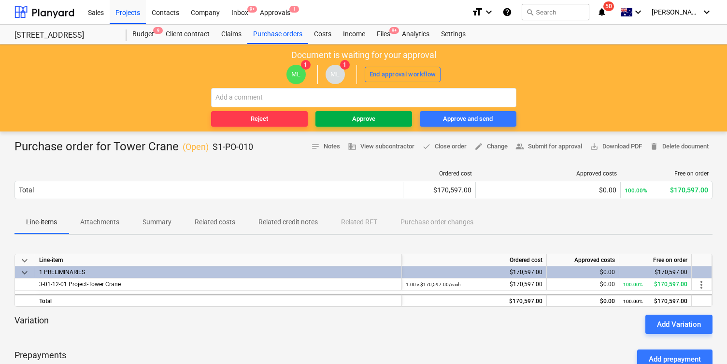
click at [374, 124] on div "Approve" at bounding box center [363, 118] width 23 height 11
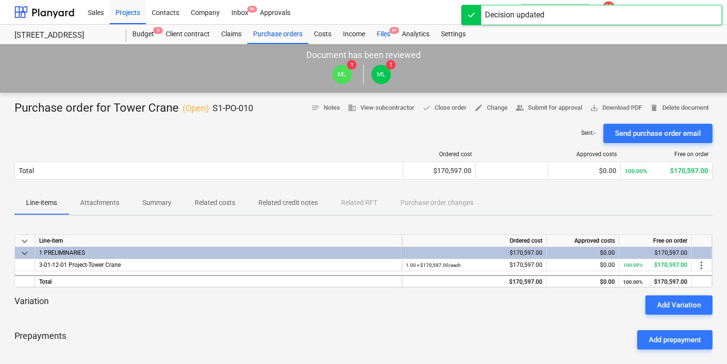
click at [384, 37] on div "Files 9+" at bounding box center [383, 34] width 25 height 19
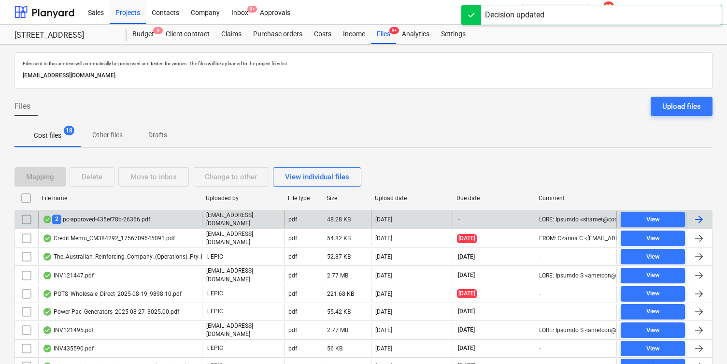
click at [168, 219] on div "2 pc-approved-435ef78b-26366.pdf" at bounding box center [120, 219] width 164 height 16
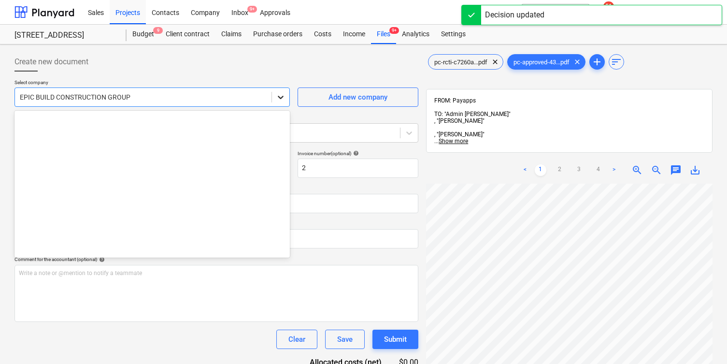
click at [272, 103] on div at bounding box center [280, 96] width 17 height 17
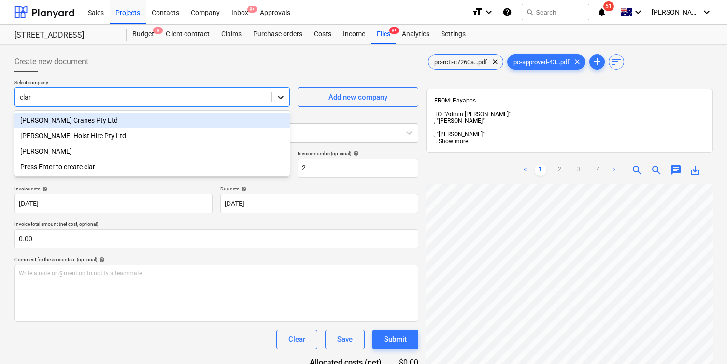
type input "[PERSON_NAME]"
click at [229, 117] on div "[PERSON_NAME] Cranes Pty Ltd" at bounding box center [151, 120] width 275 height 15
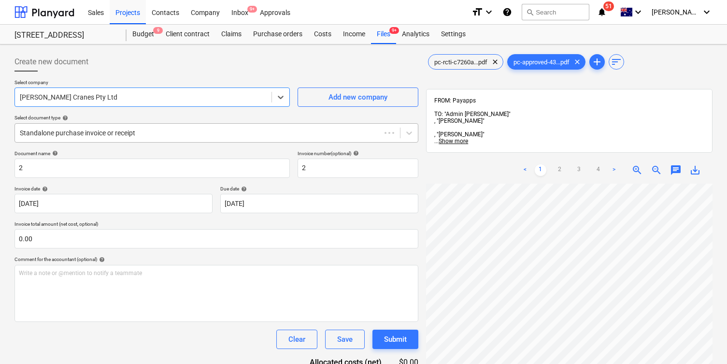
click at [248, 137] on div at bounding box center [198, 133] width 356 height 10
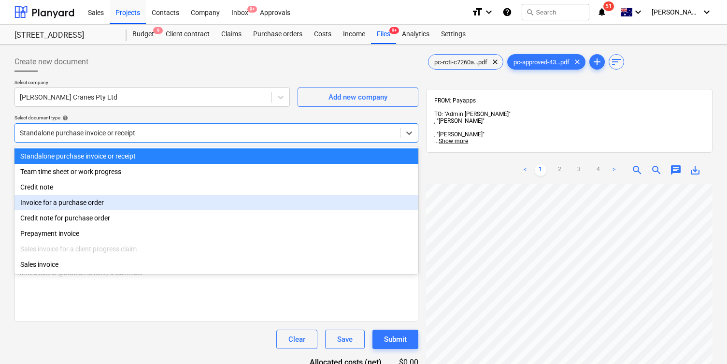
click at [210, 198] on div "Standalone purchase invoice or receipt Team time sheet or work progress Credit …" at bounding box center [216, 209] width 404 height 127
click at [210, 206] on div "Invoice for a purchase order" at bounding box center [216, 202] width 404 height 15
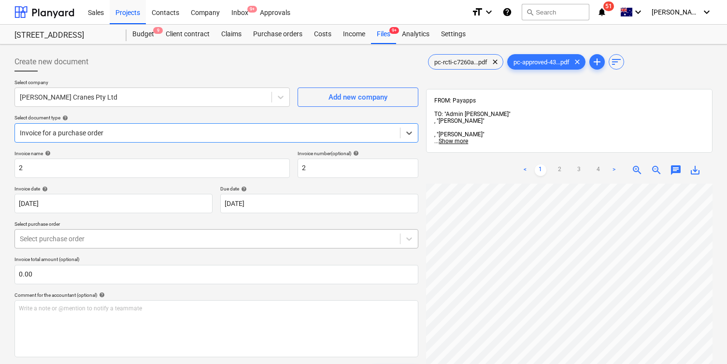
click at [180, 239] on div at bounding box center [207, 239] width 375 height 10
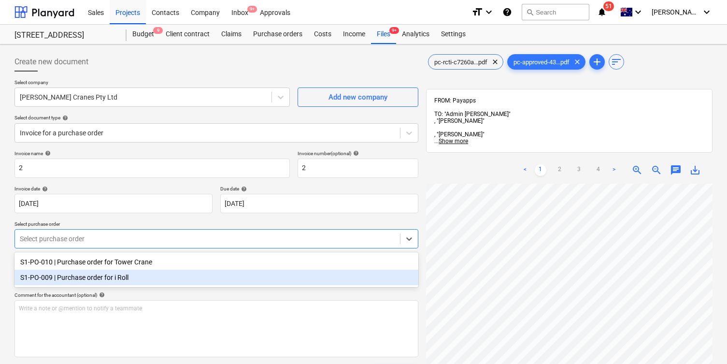
click at [200, 278] on div "S1-PO-009 | Purchase order for i Roll" at bounding box center [216, 276] width 404 height 15
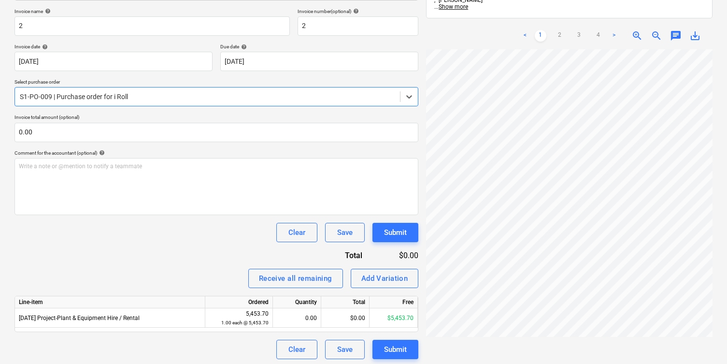
scroll to position [145, 0]
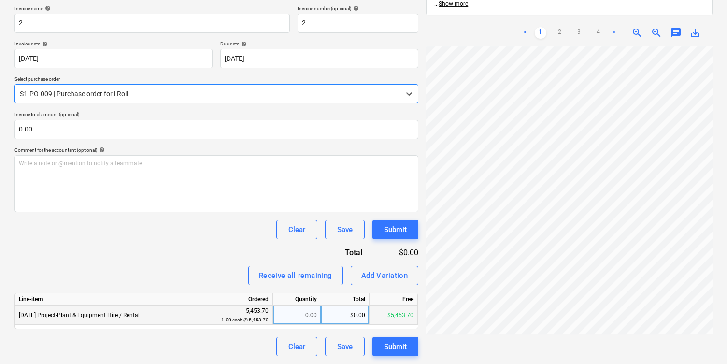
click at [339, 311] on div "$0.00" at bounding box center [345, 314] width 48 height 19
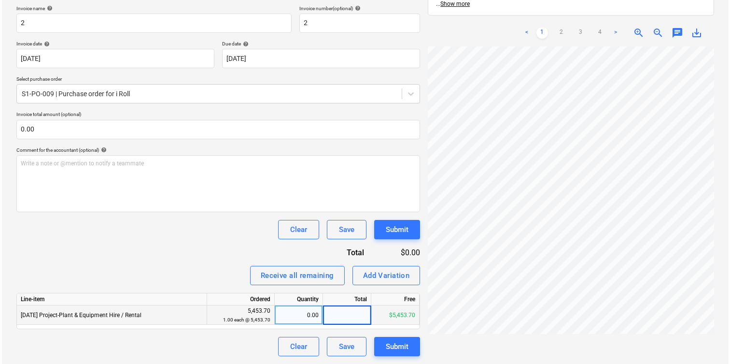
scroll to position [0, 126]
type input "111.30"
click at [214, 219] on div "Invoice name help 2 Invoice number (optional) help 2 Invoice date help [DATE] 0…" at bounding box center [216, 180] width 404 height 351
click at [396, 341] on div "Submit" at bounding box center [395, 346] width 23 height 13
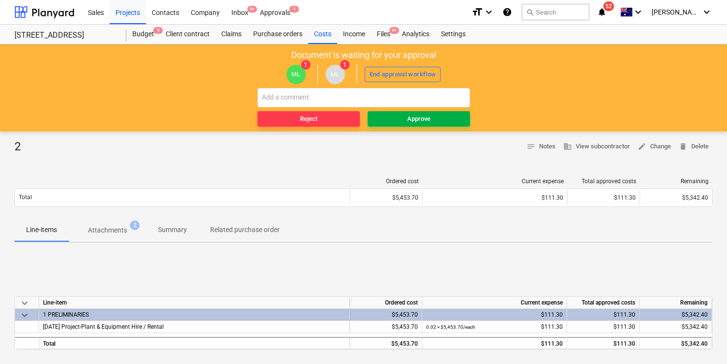
click at [428, 121] on div "Approve" at bounding box center [418, 118] width 23 height 11
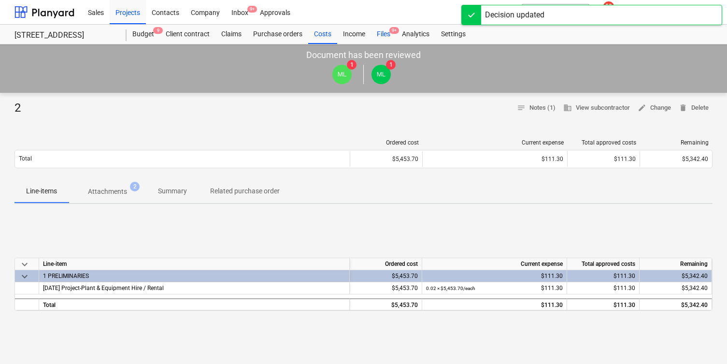
click at [387, 34] on div "Files 9+" at bounding box center [383, 34] width 25 height 19
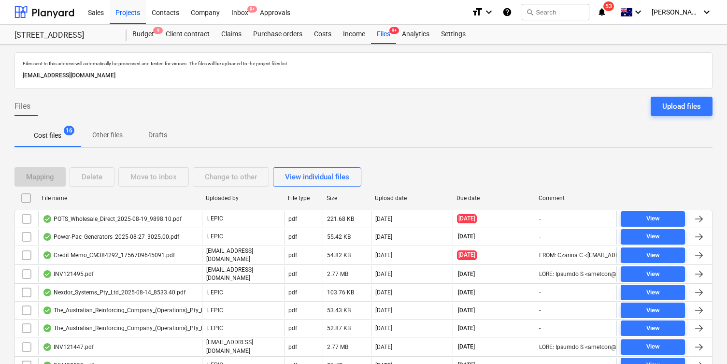
click at [157, 138] on p "Drafts" at bounding box center [157, 135] width 23 height 10
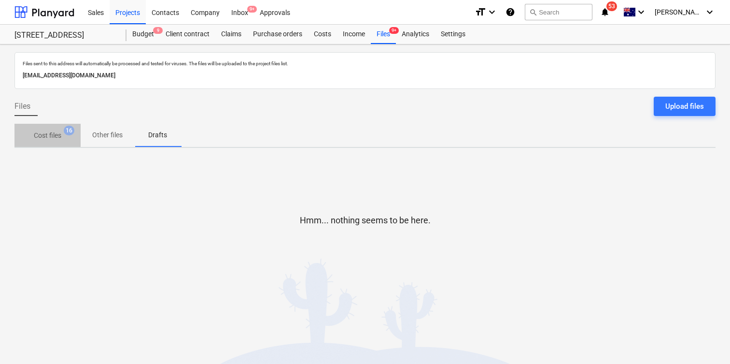
click at [54, 134] on p "Cost files" at bounding box center [48, 135] width 28 height 10
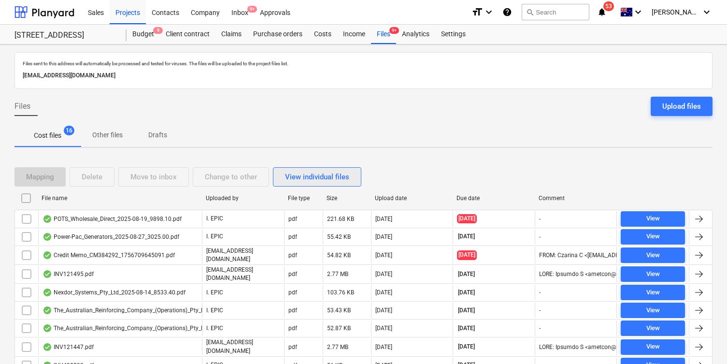
click at [338, 174] on div "View individual files" at bounding box center [317, 176] width 64 height 13
click at [338, 174] on div "View grouped files" at bounding box center [315, 176] width 60 height 13
click at [127, 12] on div "Projects" at bounding box center [128, 12] width 36 height 25
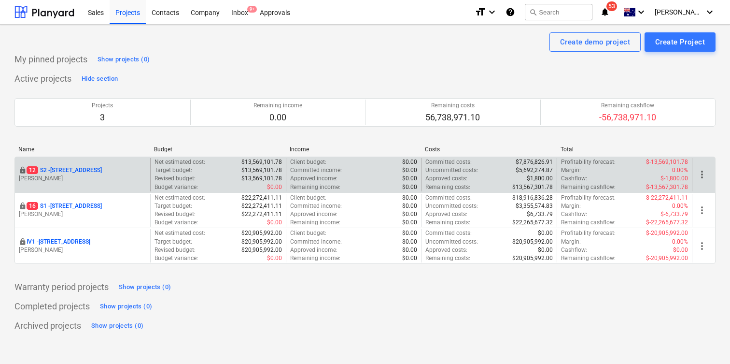
click at [92, 167] on p "[STREET_ADDRESS]" at bounding box center [64, 170] width 75 height 8
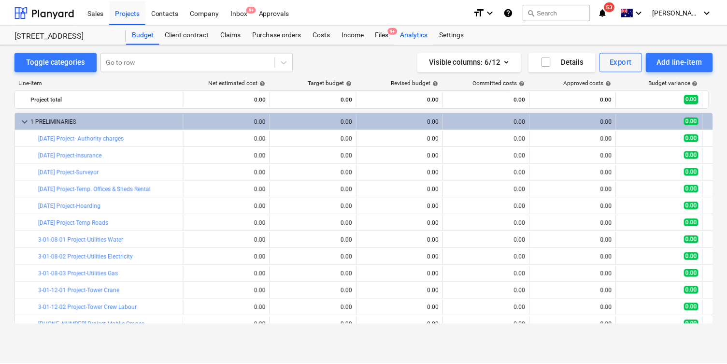
scroll to position [297, 0]
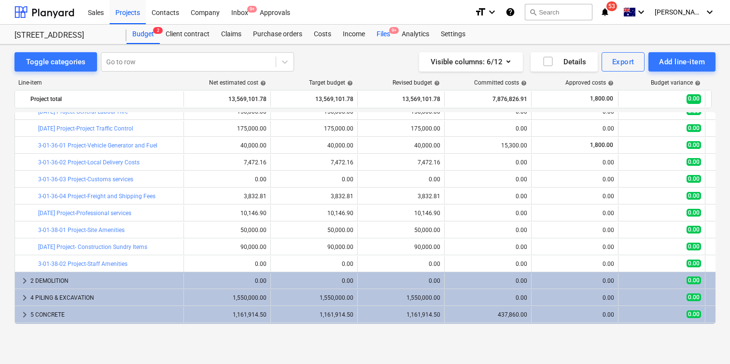
click at [390, 36] on div "Files 9+" at bounding box center [383, 34] width 25 height 19
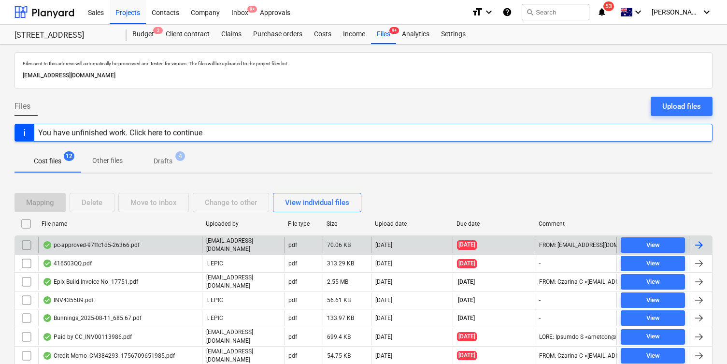
click at [164, 243] on div "pc-approved-97ffc1d5-26366.pdf" at bounding box center [120, 245] width 164 height 16
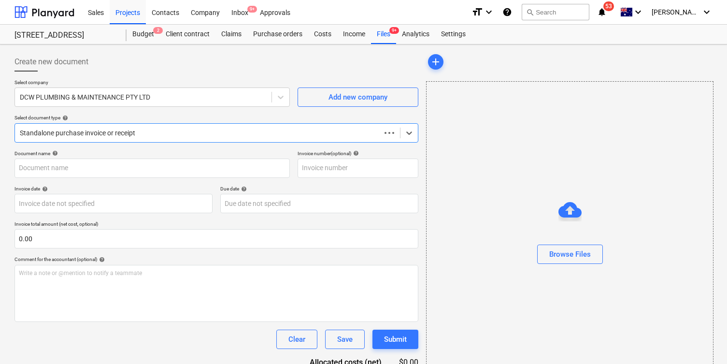
type input "S2 DCW PC8"
type input "[DATE]"
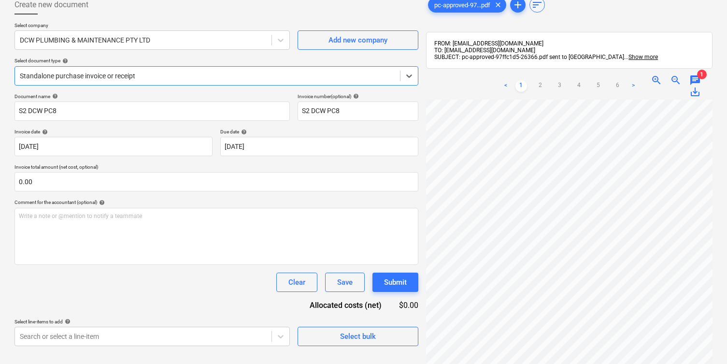
scroll to position [0, 126]
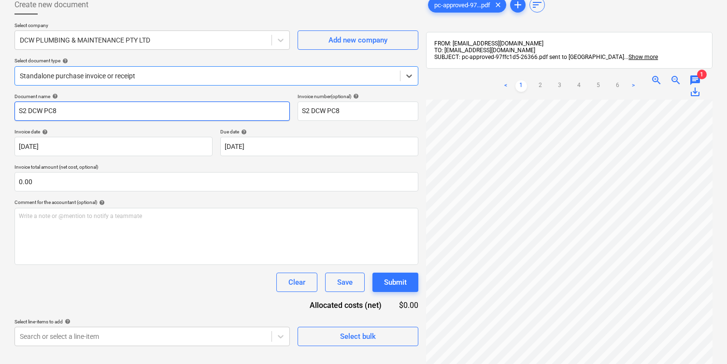
click at [235, 114] on input "S2 DCW PC8" at bounding box center [151, 110] width 275 height 19
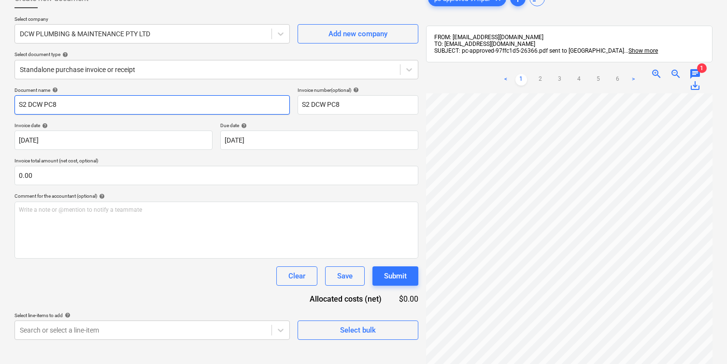
scroll to position [64, 0]
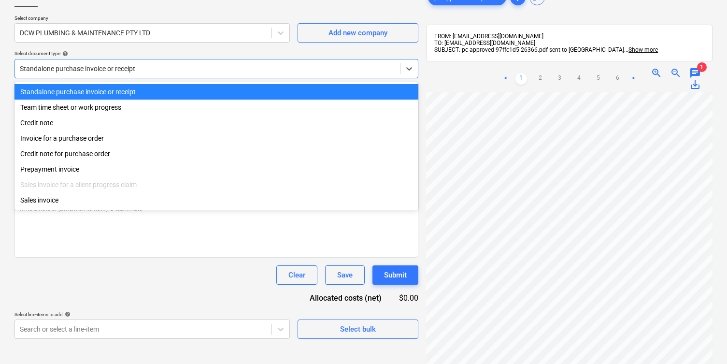
click at [229, 72] on div at bounding box center [207, 69] width 375 height 10
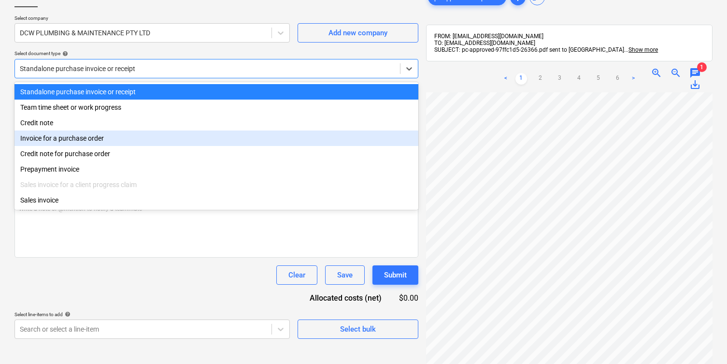
click at [227, 131] on div "Invoice for a purchase order" at bounding box center [216, 137] width 404 height 15
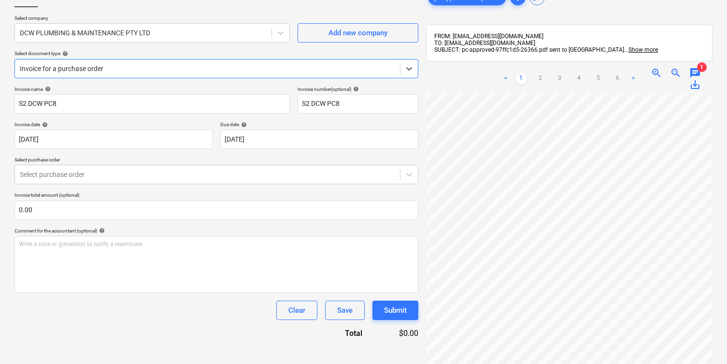
click at [161, 157] on p "Select purchase order" at bounding box center [216, 160] width 404 height 8
click at [165, 175] on div at bounding box center [207, 175] width 375 height 10
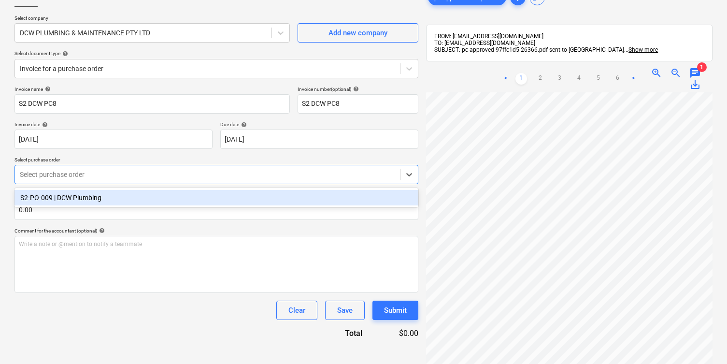
click at [173, 196] on div "S2-PO-009 | DCW Plumbing" at bounding box center [216, 197] width 404 height 15
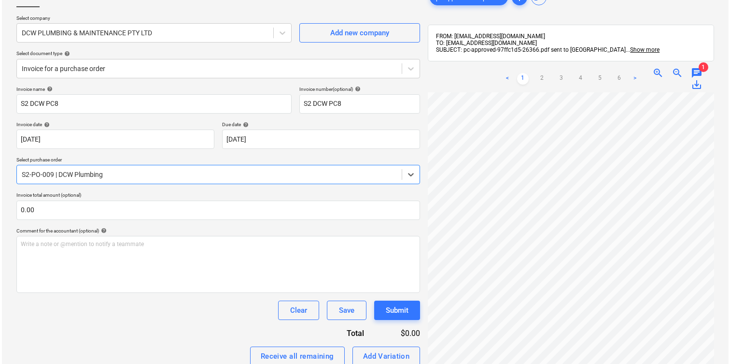
scroll to position [145, 0]
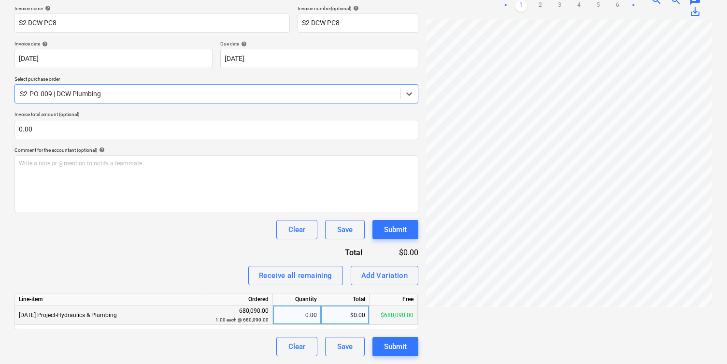
click at [341, 313] on div "$0.00" at bounding box center [345, 314] width 48 height 19
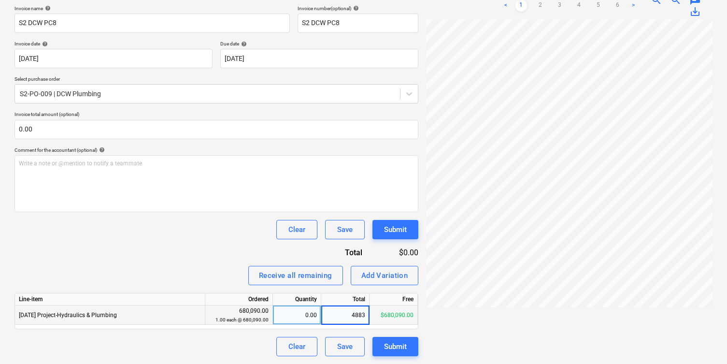
type input "48834"
click at [202, 279] on div "Receive all remaining Add Variation" at bounding box center [216, 275] width 404 height 19
click at [387, 340] on div "Submit" at bounding box center [395, 346] width 23 height 13
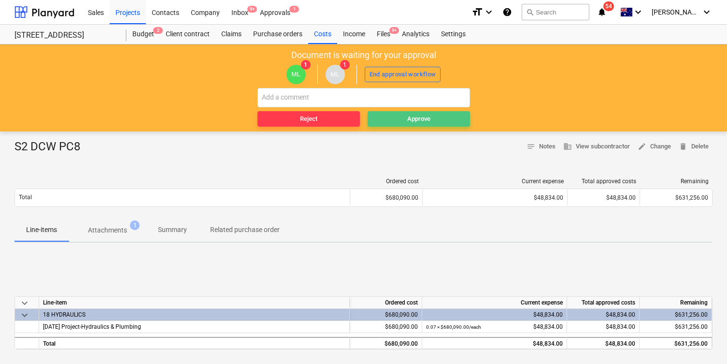
click at [393, 118] on span "Approve" at bounding box center [418, 118] width 95 height 11
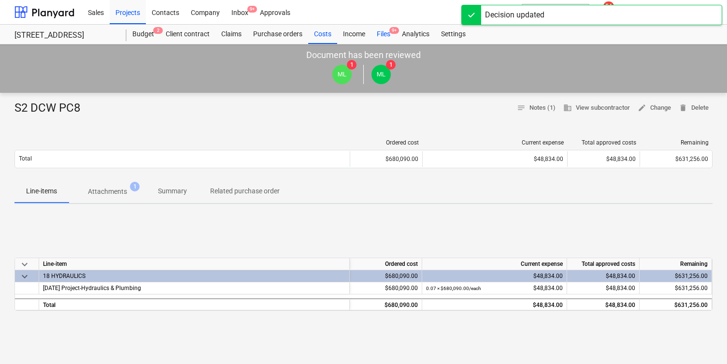
click at [383, 33] on div "Files 9+" at bounding box center [383, 34] width 25 height 19
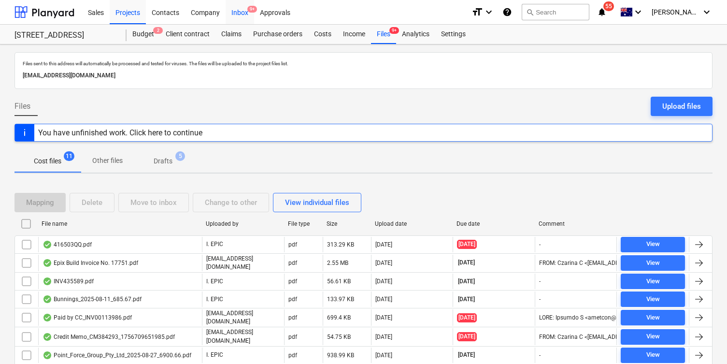
click at [239, 13] on div "Inbox 9+" at bounding box center [240, 12] width 28 height 25
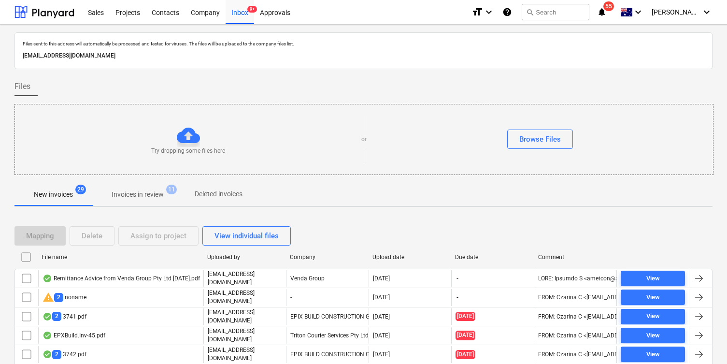
click at [137, 188] on span "Invoices in review 11" at bounding box center [137, 193] width 91 height 17
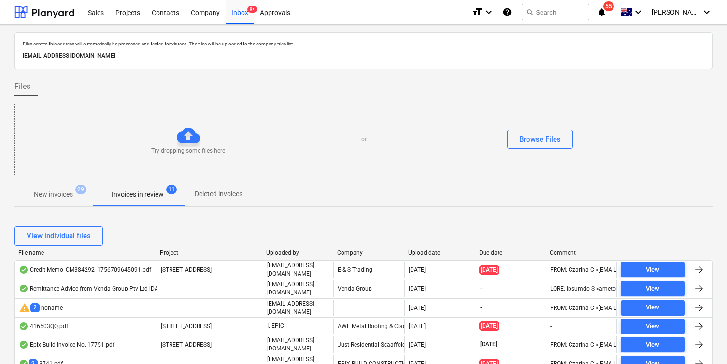
click at [60, 192] on p "New invoices" at bounding box center [53, 194] width 39 height 10
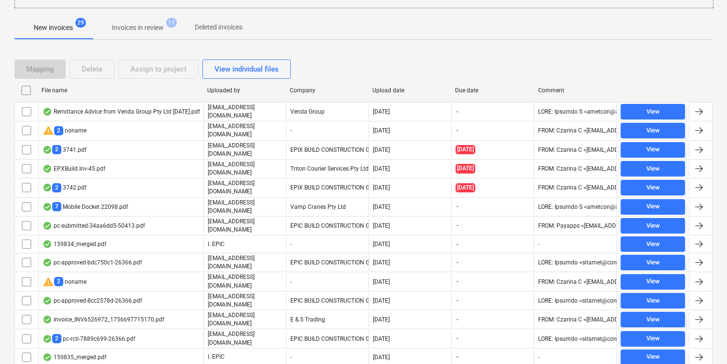
scroll to position [262, 0]
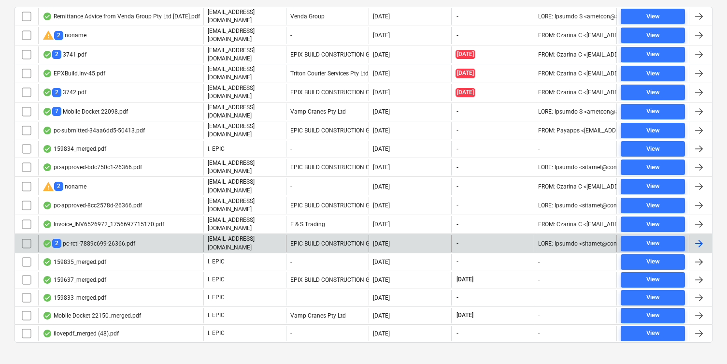
click at [155, 235] on div "2 pc-rcti-7889c699-26366.pdf" at bounding box center [120, 243] width 165 height 16
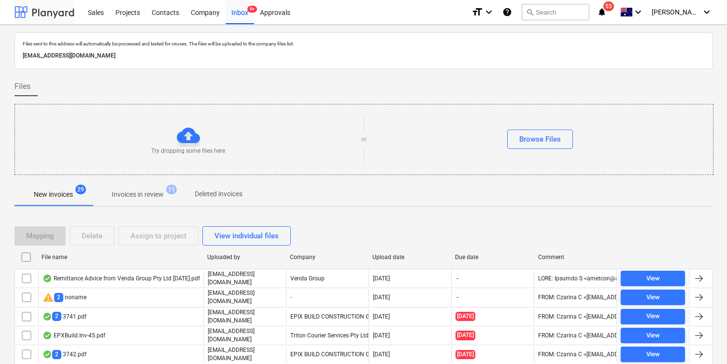
scroll to position [262, 0]
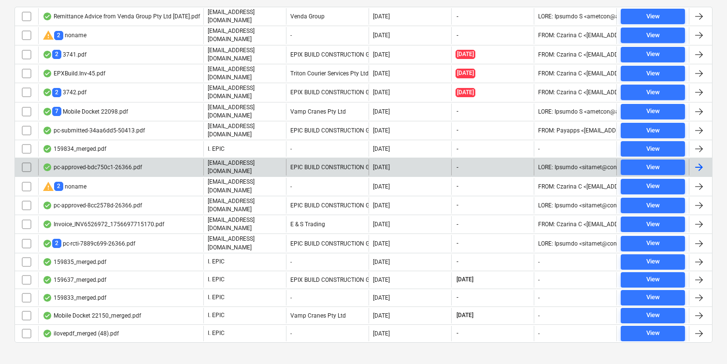
click at [99, 163] on div "pc-approved-bdc750c1-26366.pdf" at bounding box center [91, 167] width 99 height 8
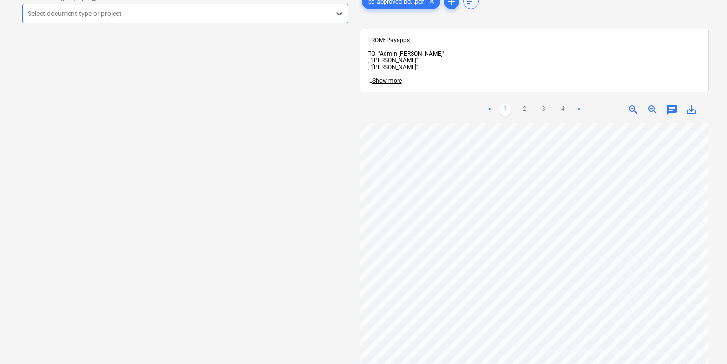
scroll to position [0, 63]
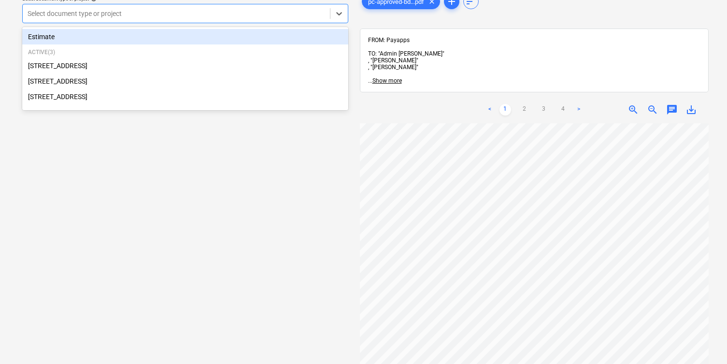
click at [159, 15] on div at bounding box center [176, 14] width 297 height 10
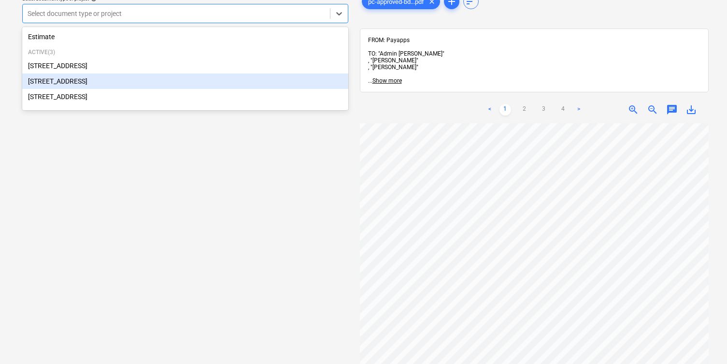
click at [143, 77] on div "[STREET_ADDRESS]" at bounding box center [185, 80] width 326 height 15
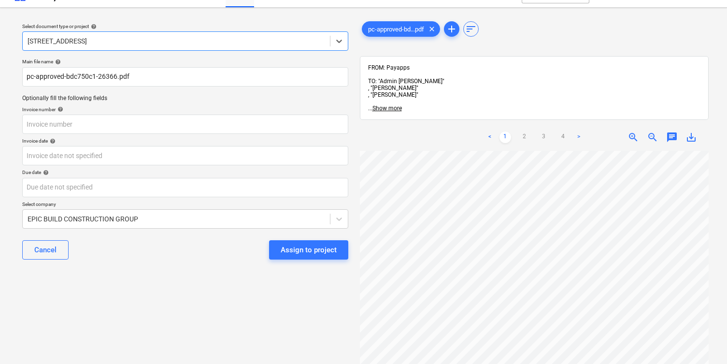
scroll to position [15, 0]
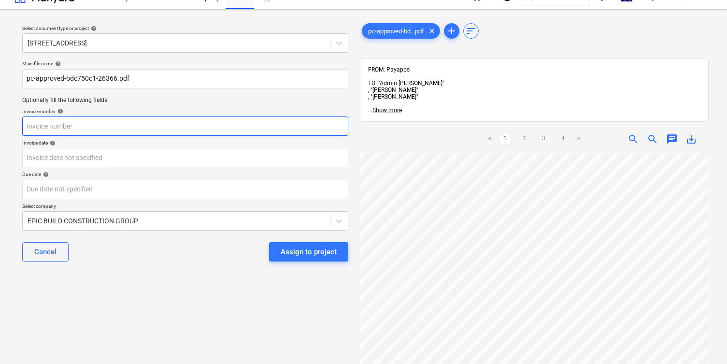
click at [152, 132] on input "text" at bounding box center [185, 125] width 326 height 19
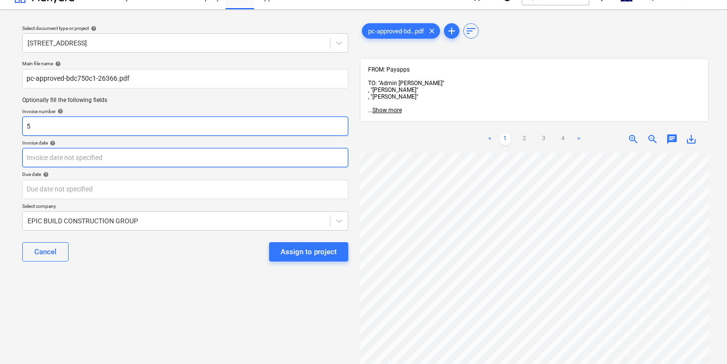
type input "5"
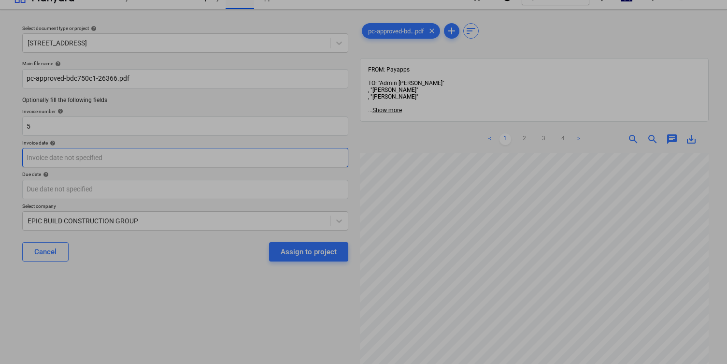
click at [149, 155] on body "Sales Projects Contacts Company Inbox 9+ Approvals format_size keyboard_arrow_d…" at bounding box center [363, 167] width 727 height 364
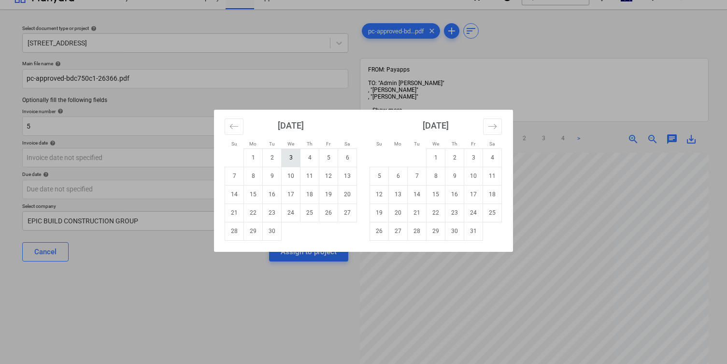
click at [294, 159] on td "3" at bounding box center [291, 157] width 19 height 18
type input "[DATE]"
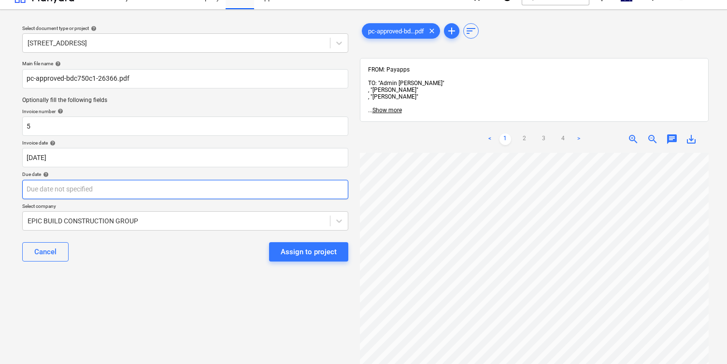
click at [199, 190] on body "Sales Projects Contacts Company Inbox 9+ Approvals format_size keyboard_arrow_d…" at bounding box center [363, 167] width 727 height 364
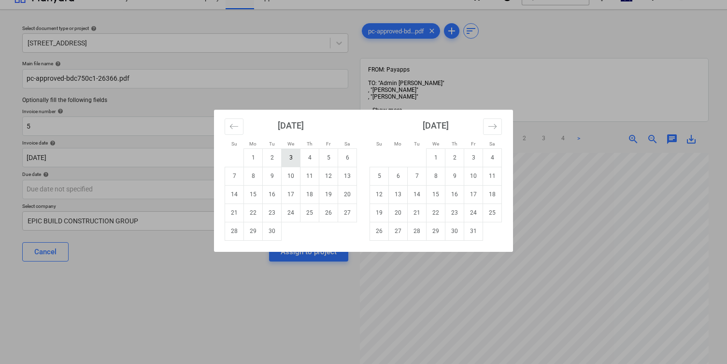
click at [284, 161] on td "3" at bounding box center [291, 157] width 19 height 18
type input "[DATE]"
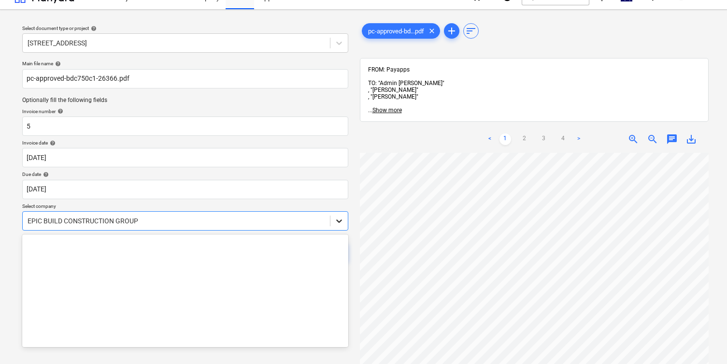
scroll to position [35, 0]
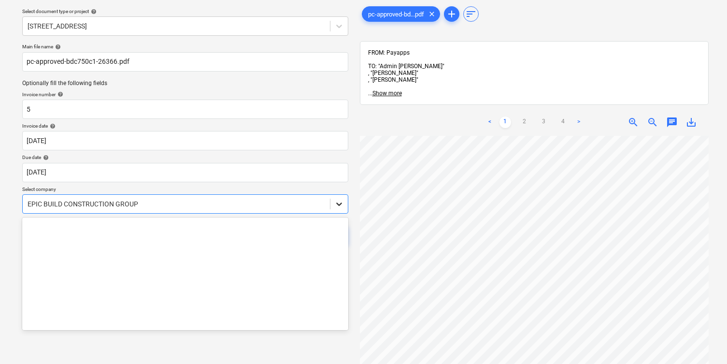
click at [340, 219] on body "Sales Projects Contacts Company Inbox 9+ Approvals format_size keyboard_arrow_d…" at bounding box center [363, 150] width 727 height 364
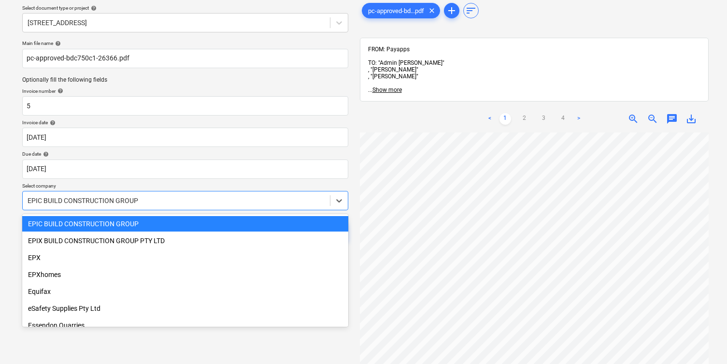
scroll to position [36, 0]
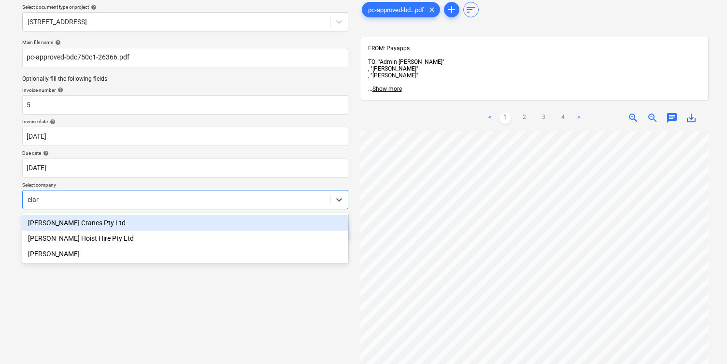
type input "[PERSON_NAME]"
click at [245, 223] on div "[PERSON_NAME] Cranes Pty Ltd" at bounding box center [185, 222] width 326 height 15
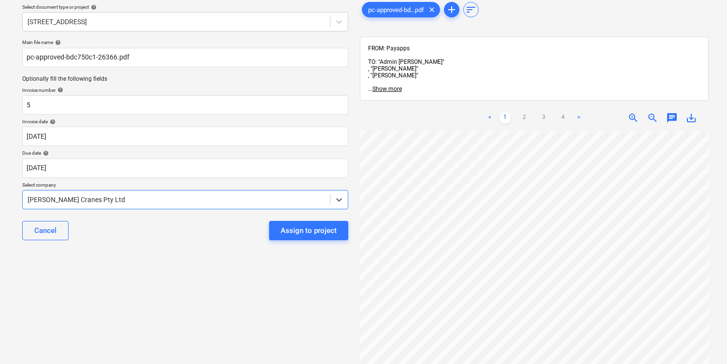
scroll to position [0, 0]
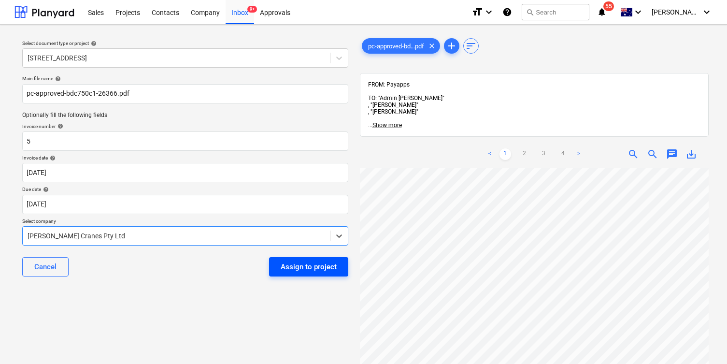
click at [297, 262] on div "Assign to project" at bounding box center [309, 266] width 56 height 13
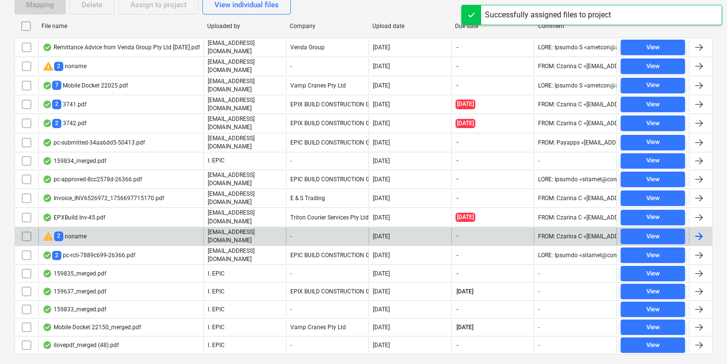
scroll to position [236, 0]
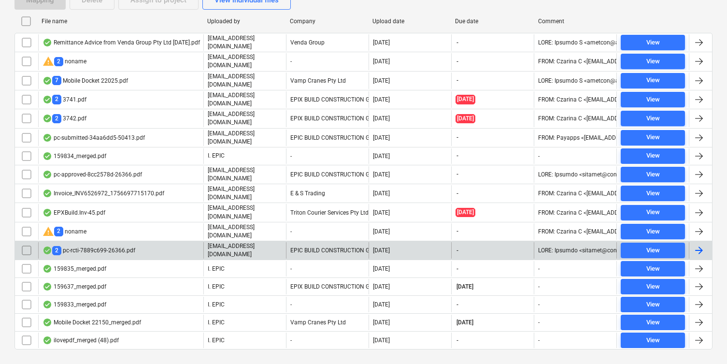
click at [185, 242] on div "2 pc-rcti-7889c699-26366.pdf" at bounding box center [120, 250] width 165 height 16
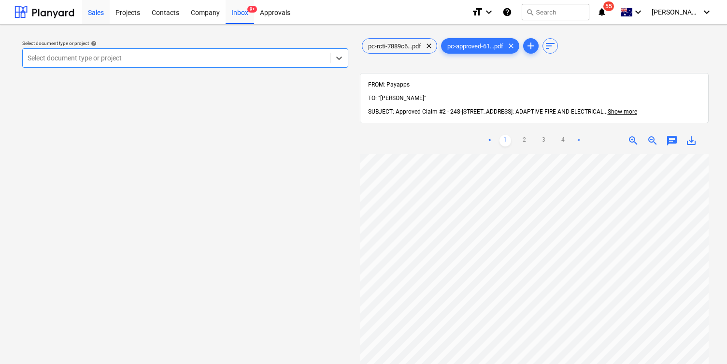
scroll to position [236, 0]
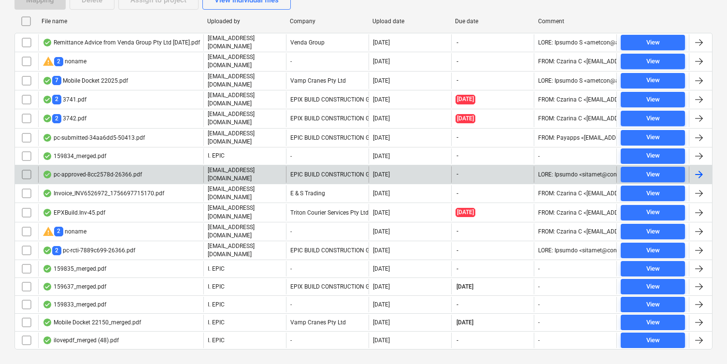
click at [141, 169] on div "pc-approved-8cc2578d-26366.pdf" at bounding box center [120, 174] width 165 height 16
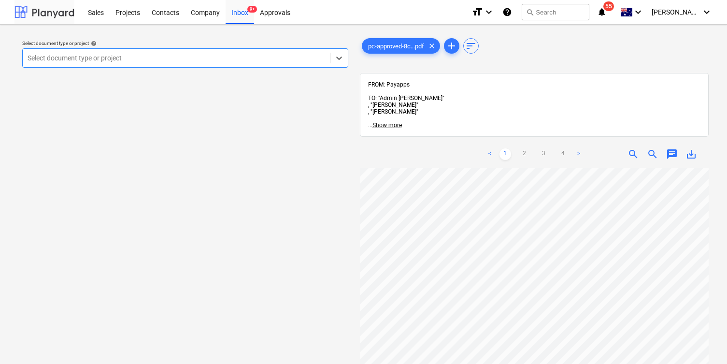
scroll to position [236, 0]
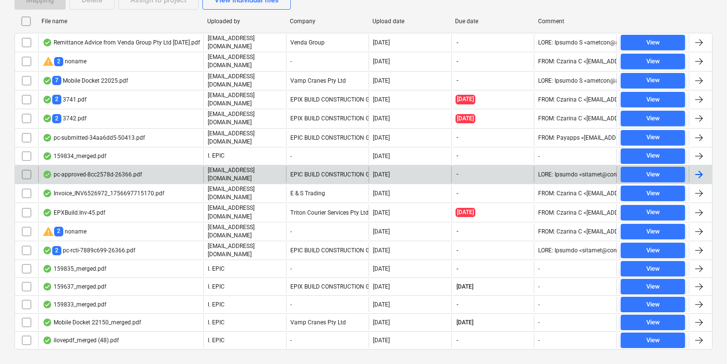
click at [250, 166] on p "[EMAIL_ADDRESS][DOMAIN_NAME]" at bounding box center [245, 174] width 74 height 16
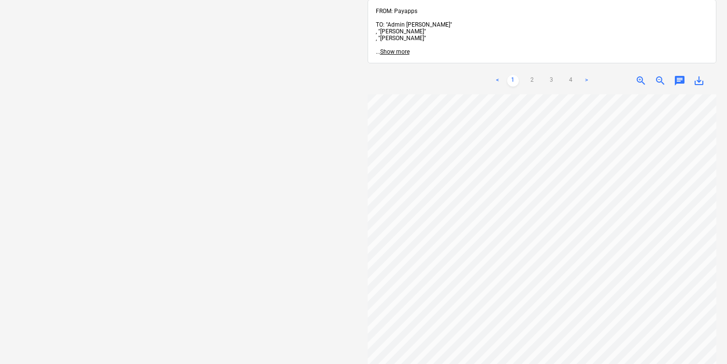
scroll to position [125, 0]
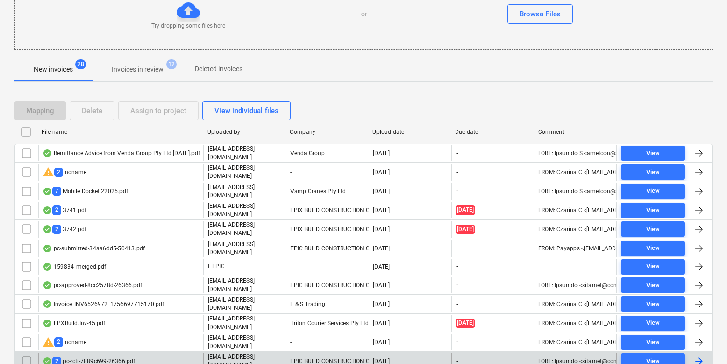
scroll to position [236, 0]
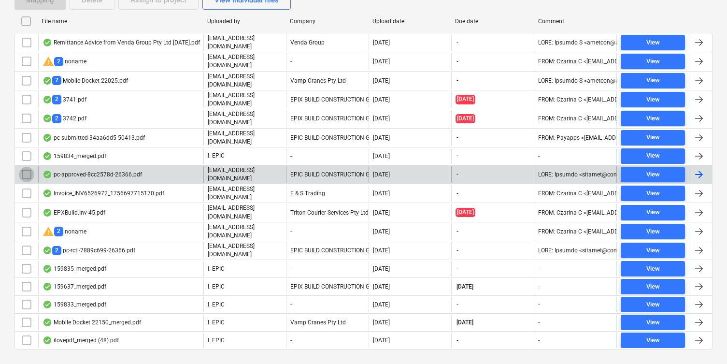
click at [26, 167] on input "checkbox" at bounding box center [26, 174] width 15 height 15
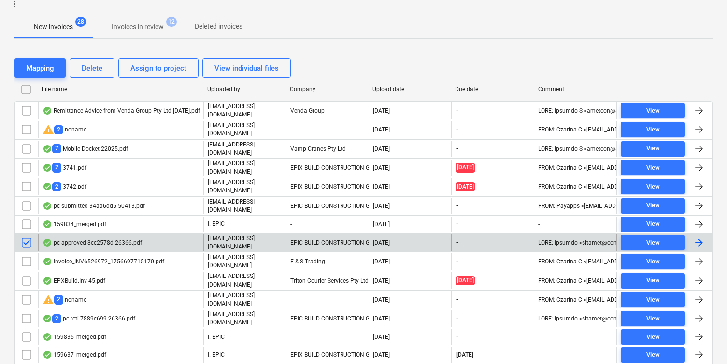
scroll to position [162, 0]
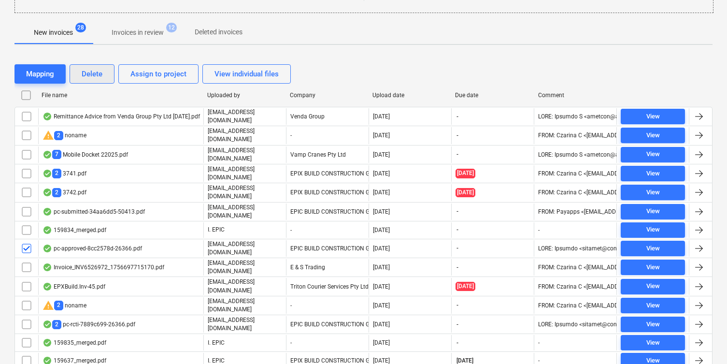
click at [99, 77] on div "Delete" at bounding box center [92, 74] width 21 height 13
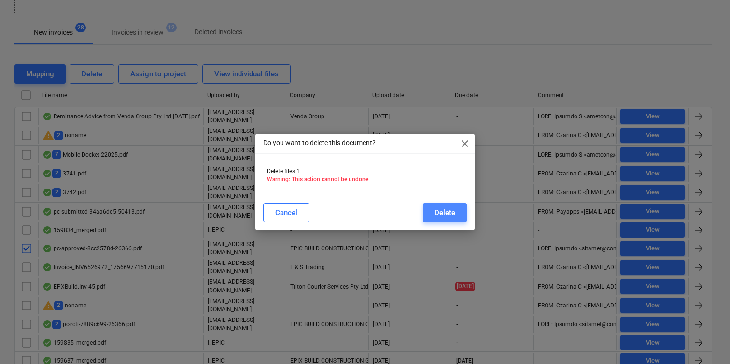
click at [453, 216] on div "Delete" at bounding box center [445, 212] width 21 height 13
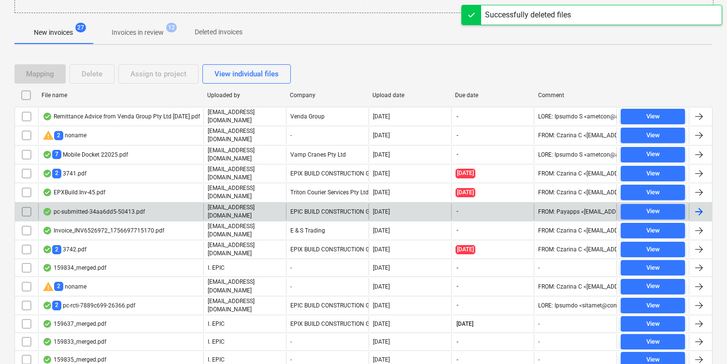
click at [157, 206] on div "pc-submitted-34aa6dd5-50413.pdf" at bounding box center [120, 211] width 165 height 16
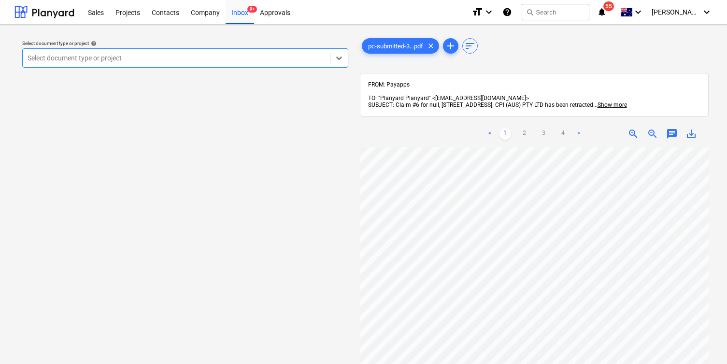
scroll to position [0, 63]
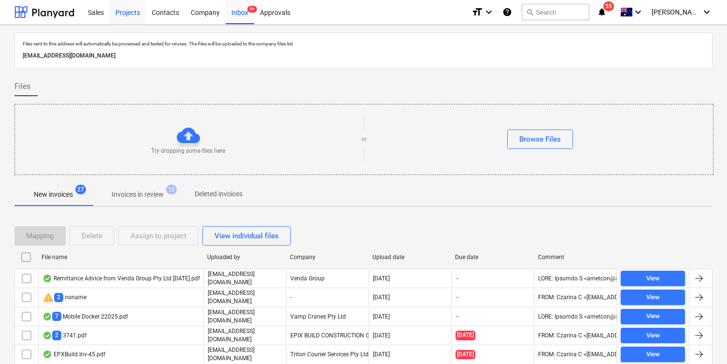
click at [137, 10] on div "Projects" at bounding box center [128, 12] width 36 height 25
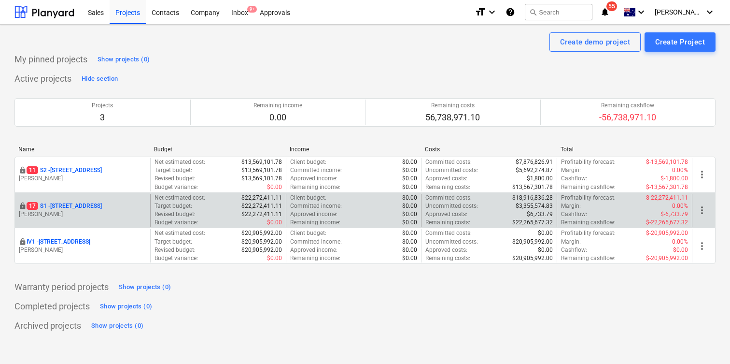
click at [89, 206] on p "[STREET_ADDRESS]" at bounding box center [64, 206] width 75 height 8
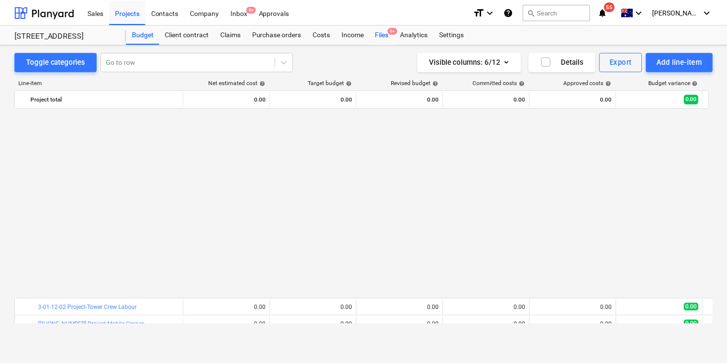
scroll to position [525, 0]
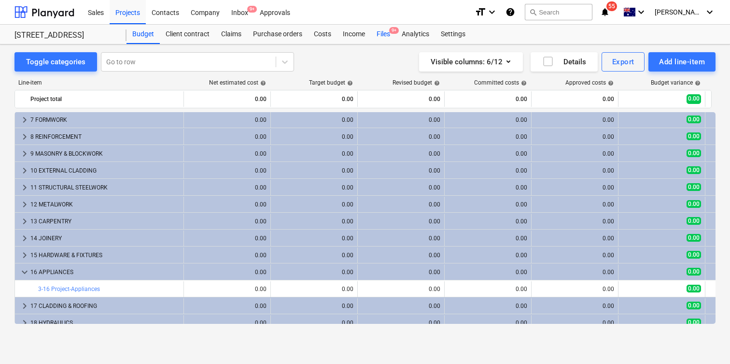
click at [381, 36] on div "Files 9+" at bounding box center [383, 34] width 25 height 19
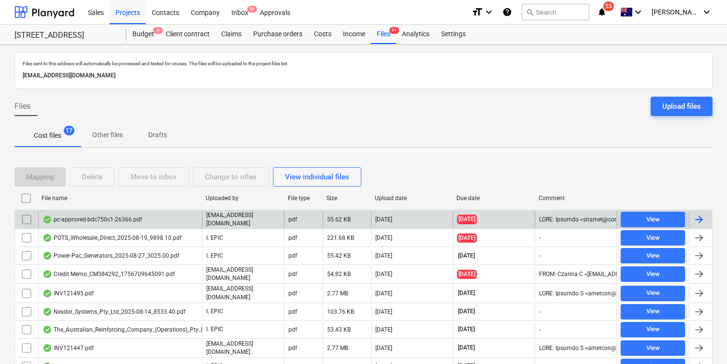
click at [181, 216] on div "pc-approved-bdc750c1-26366.pdf" at bounding box center [120, 219] width 164 height 16
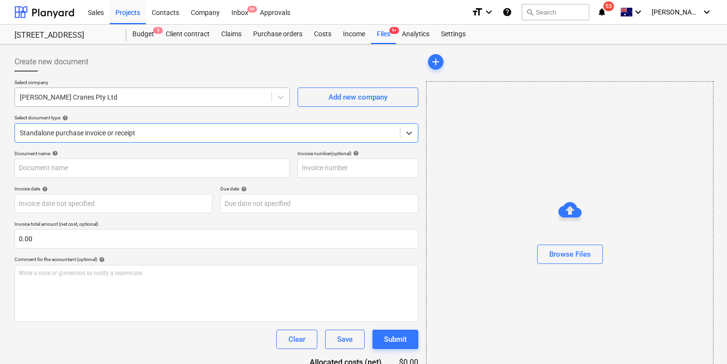
type input "5"
type input "[DATE]"
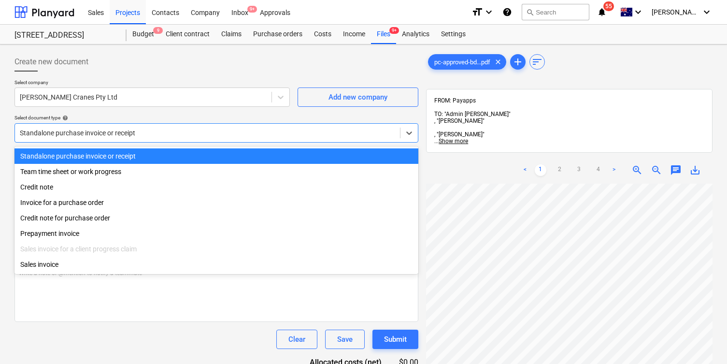
click at [201, 133] on div at bounding box center [207, 133] width 375 height 10
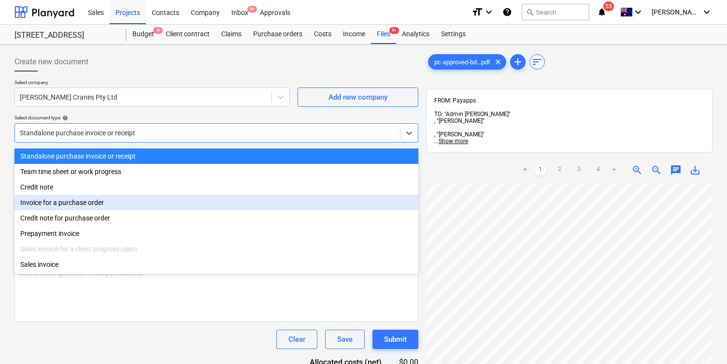
click at [227, 199] on div "Invoice for a purchase order" at bounding box center [216, 202] width 404 height 15
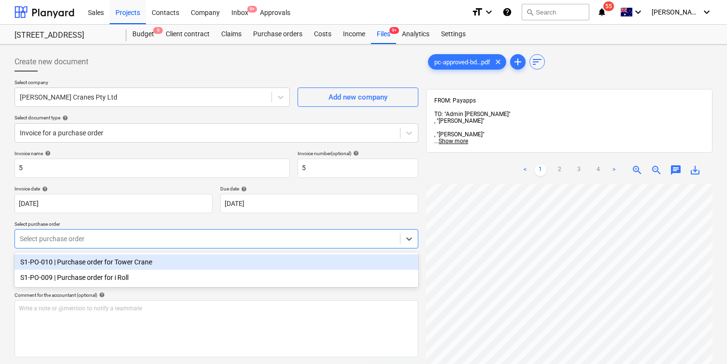
click at [224, 231] on div "Select purchase order" at bounding box center [216, 238] width 404 height 19
click at [211, 261] on div "S1-PO-010 | Purchase order for Tower Crane" at bounding box center [216, 261] width 404 height 15
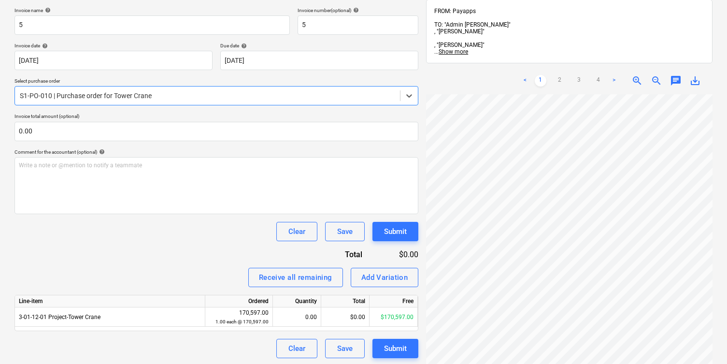
scroll to position [145, 0]
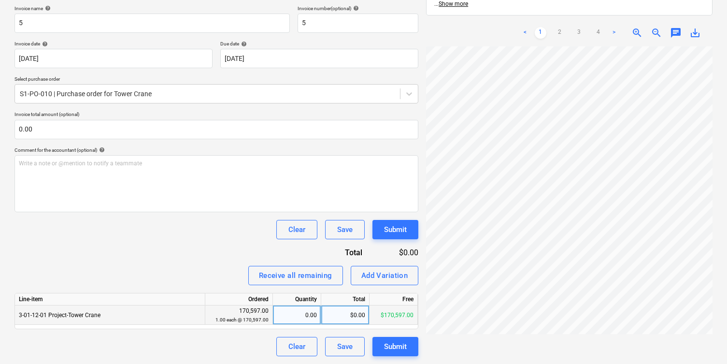
click at [331, 315] on div "$0.00" at bounding box center [345, 314] width 48 height 19
type input "525"
click at [239, 248] on div "Invoice name help 5 Invoice number (optional) help 5 Invoice date help [DATE] 0…" at bounding box center [216, 180] width 404 height 351
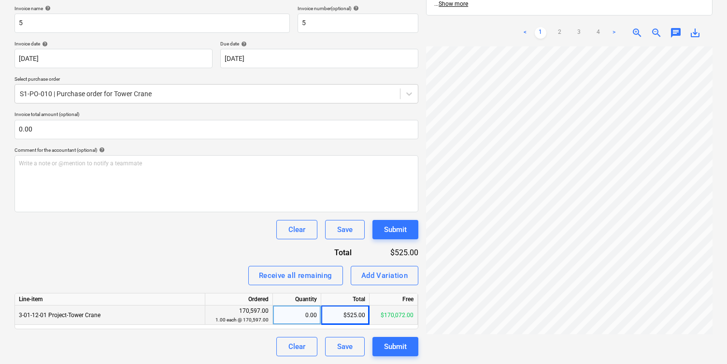
click at [341, 313] on div "$525.00" at bounding box center [345, 314] width 48 height 19
click at [341, 313] on input "525" at bounding box center [345, 314] width 48 height 19
type input "252"
click at [235, 275] on div "Receive all remaining Add Variation" at bounding box center [216, 275] width 404 height 19
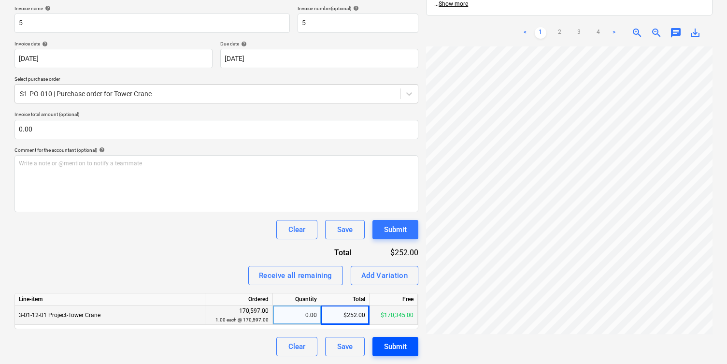
click at [404, 351] on div "Submit" at bounding box center [395, 346] width 23 height 13
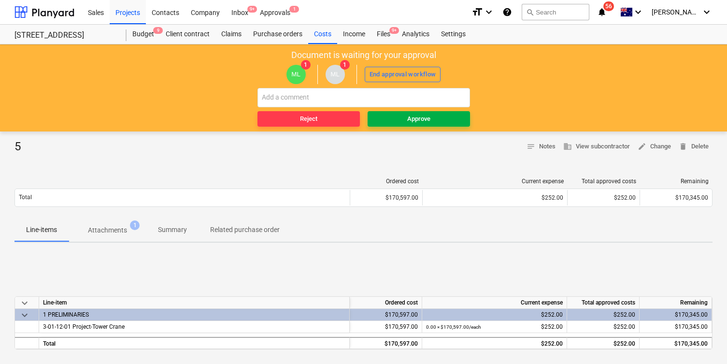
click at [412, 113] on div "Approve" at bounding box center [418, 118] width 23 height 11
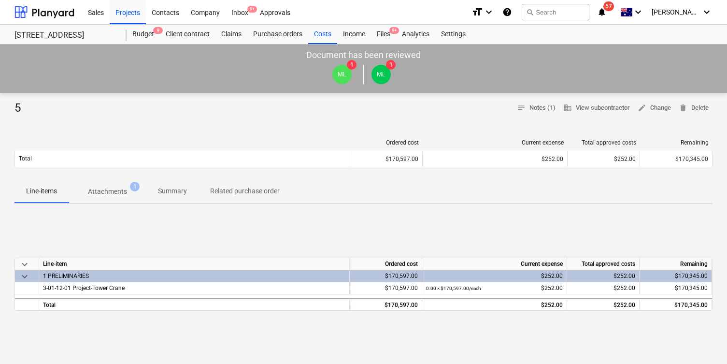
click at [695, 16] on div "Decision updated" at bounding box center [591, 10] width 261 height 20
click at [193, 9] on div "Company" at bounding box center [205, 12] width 41 height 25
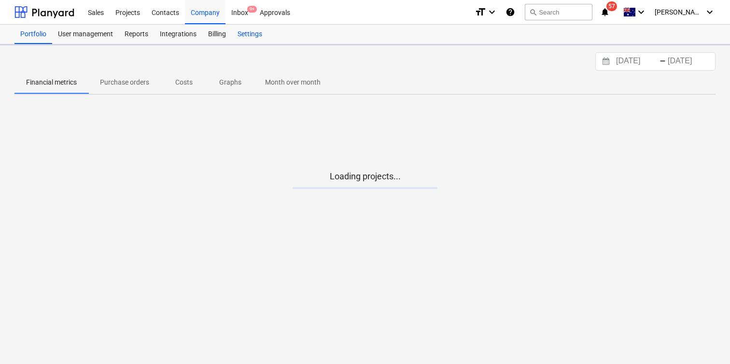
click at [258, 36] on div "Settings" at bounding box center [250, 34] width 36 height 19
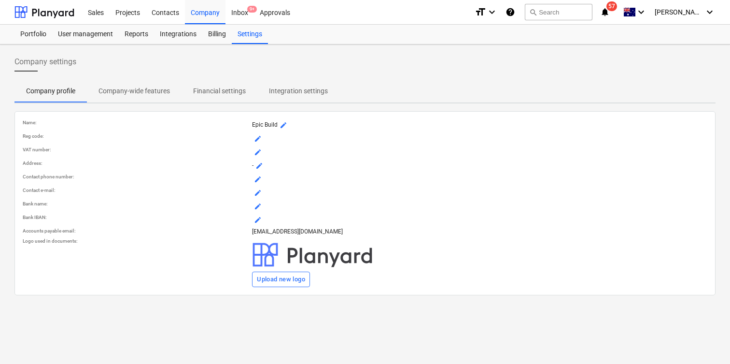
click at [287, 126] on button "mode_edit" at bounding box center [284, 125] width 12 height 12
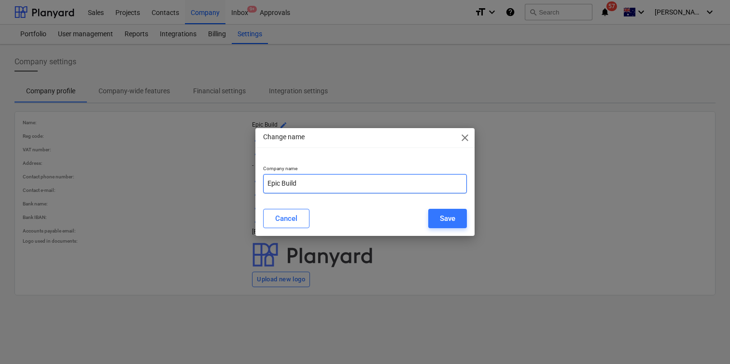
click at [316, 181] on input "Epic Build" at bounding box center [365, 183] width 204 height 19
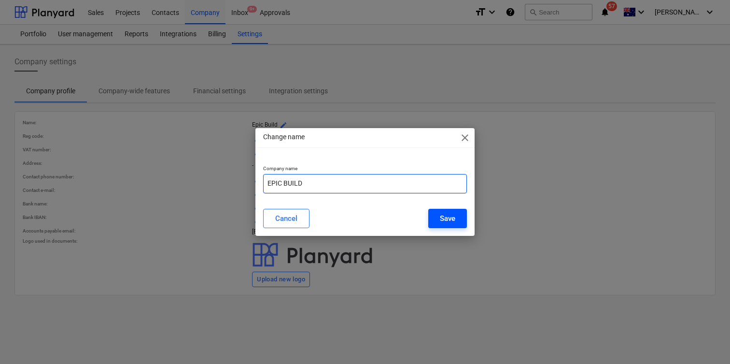
type input "EPIC BUILD"
click at [454, 218] on div "Save" at bounding box center [447, 218] width 15 height 13
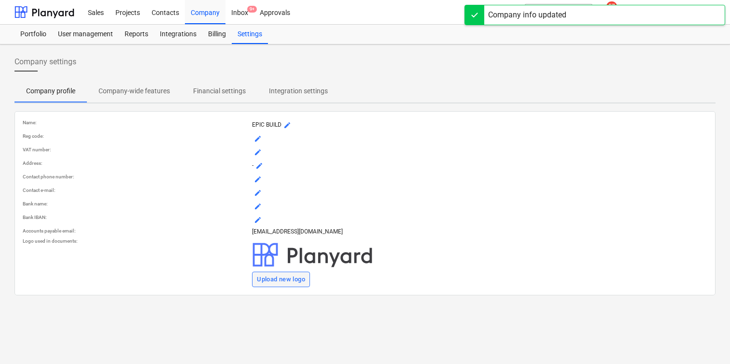
click at [290, 272] on button "Upload new logo" at bounding box center [281, 278] width 58 height 15
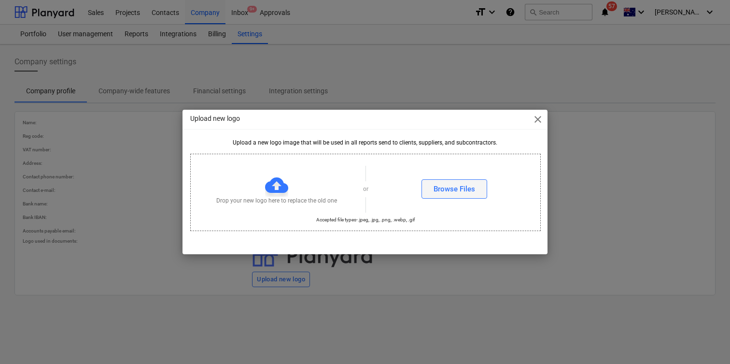
click at [465, 186] on div "Browse Files" at bounding box center [455, 189] width 42 height 13
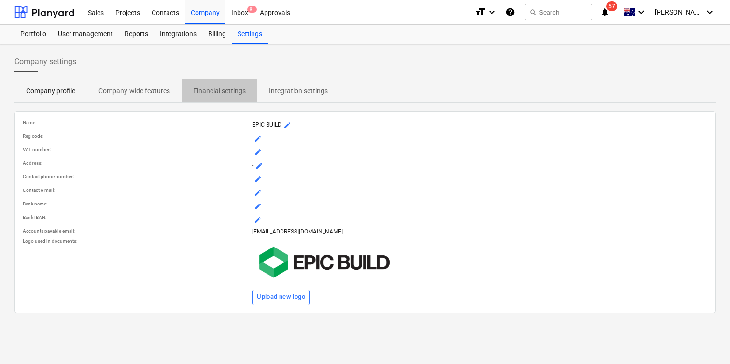
click at [220, 84] on span "Financial settings" at bounding box center [220, 91] width 76 height 16
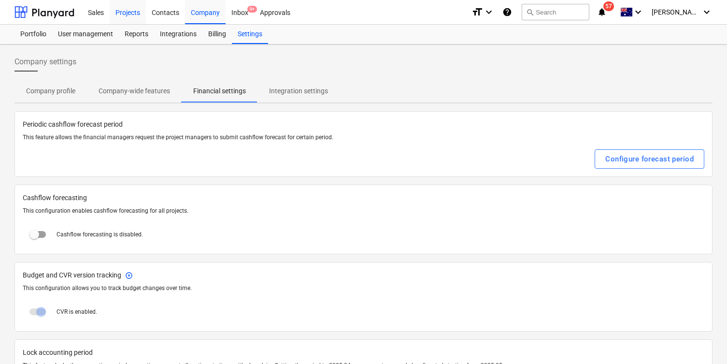
click at [144, 12] on div "Projects" at bounding box center [128, 12] width 36 height 25
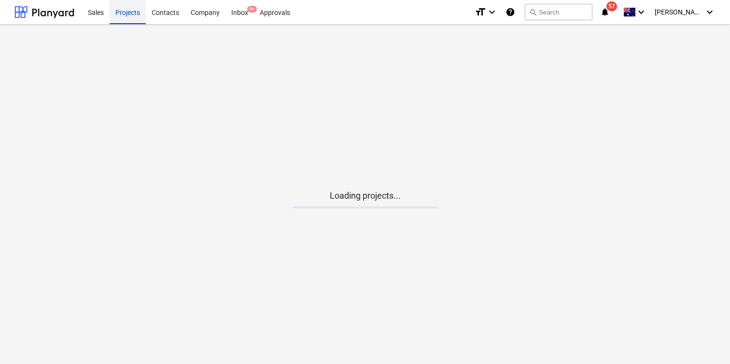
click at [129, 13] on div "Projects" at bounding box center [128, 12] width 36 height 25
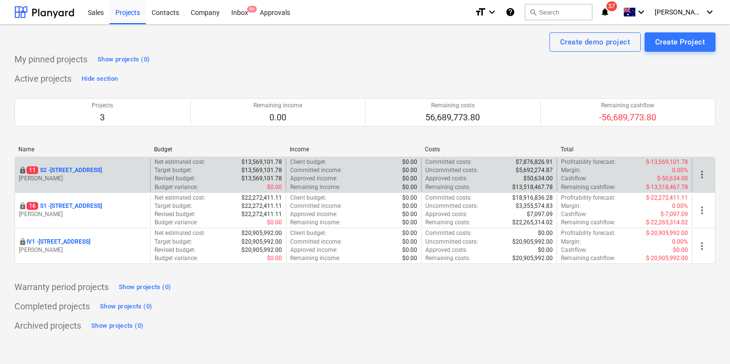
click at [702, 176] on span "more_vert" at bounding box center [702, 175] width 12 height 12
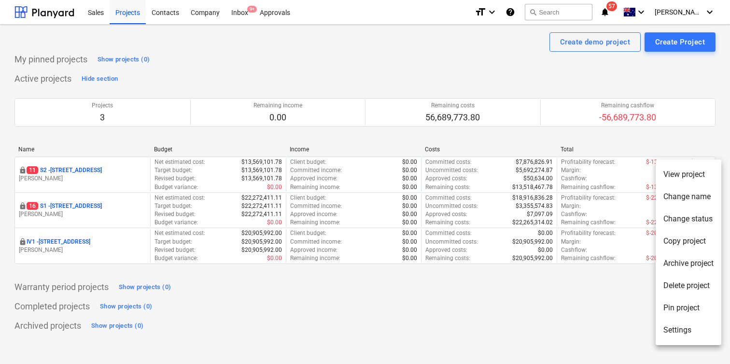
click at [677, 327] on li "Settings" at bounding box center [689, 330] width 66 height 22
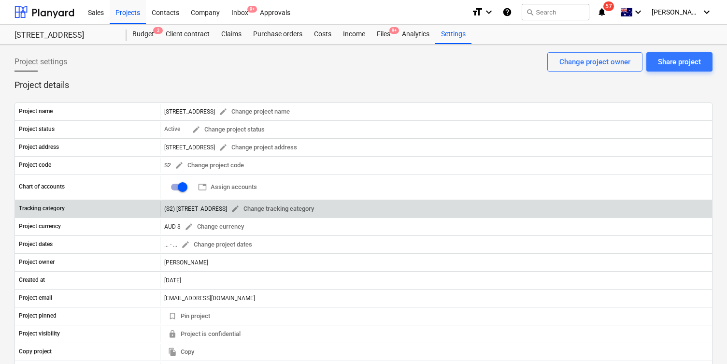
click at [178, 213] on div "(S2) [STREET_ADDRESS] Change tracking category" at bounding box center [241, 208] width 154 height 15
click at [182, 210] on div "(S2) [STREET_ADDRESS] Change tracking category" at bounding box center [241, 208] width 154 height 15
click at [231, 208] on span "edit Change tracking category" at bounding box center [272, 208] width 83 height 11
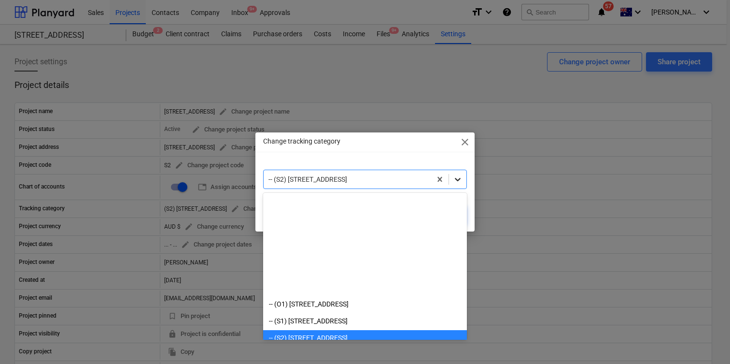
click at [458, 178] on icon at bounding box center [458, 179] width 10 height 10
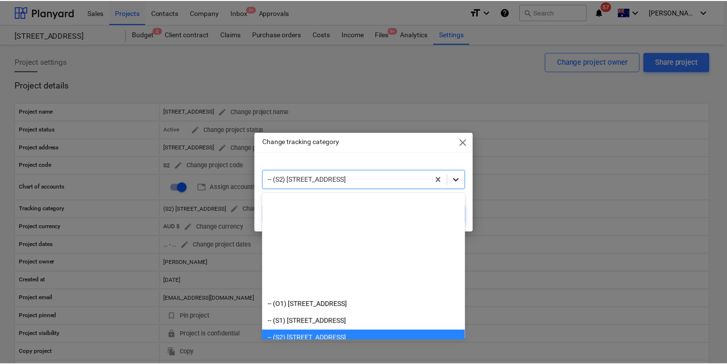
scroll to position [135, 0]
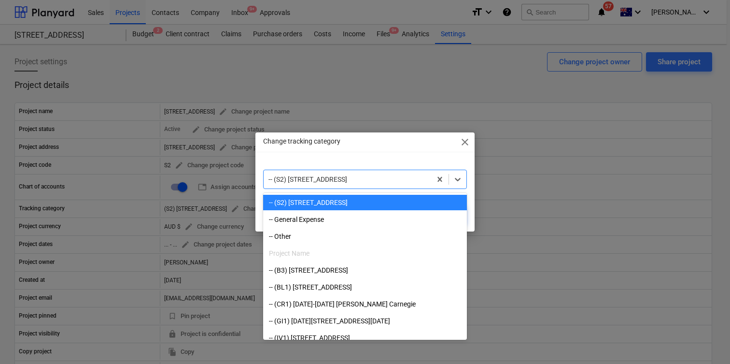
click at [465, 144] on span "close" at bounding box center [465, 142] width 12 height 12
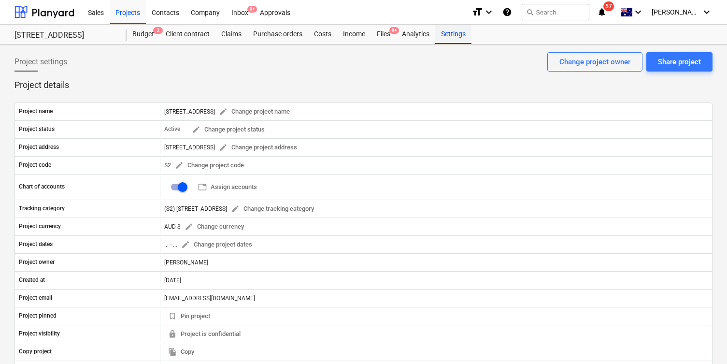
click at [461, 39] on div "Settings" at bounding box center [453, 34] width 36 height 19
click at [212, 12] on div "Company" at bounding box center [205, 12] width 41 height 25
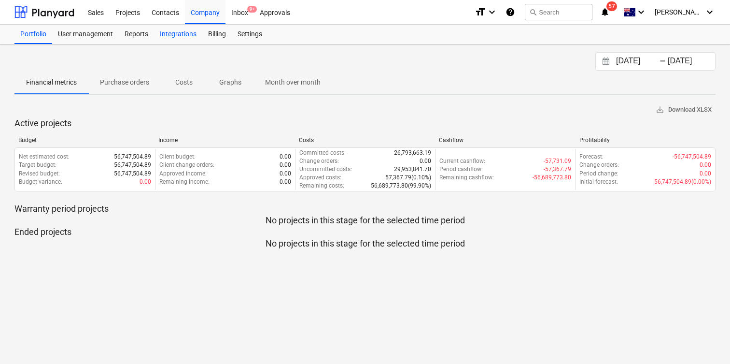
click at [187, 36] on div "Integrations" at bounding box center [178, 34] width 48 height 19
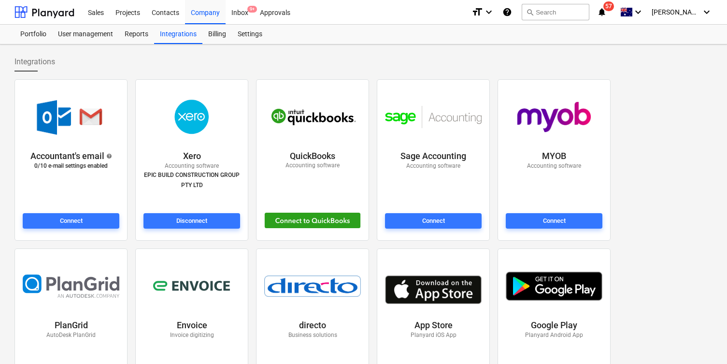
scroll to position [7, 0]
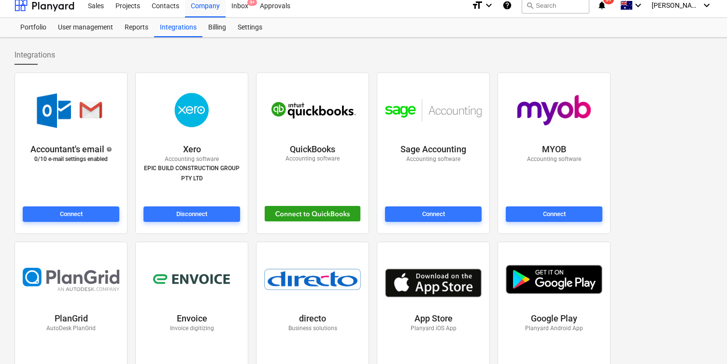
click at [224, 134] on div at bounding box center [191, 110] width 100 height 63
click at [254, 37] on div "Portfolio User management Reports Integrations Billing Settings" at bounding box center [363, 28] width 727 height 20
click at [240, 29] on div "Settings" at bounding box center [250, 27] width 36 height 19
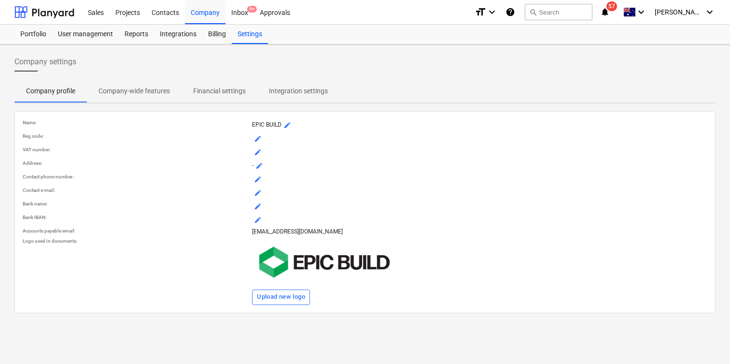
click at [281, 86] on p "Integration settings" at bounding box center [298, 91] width 59 height 10
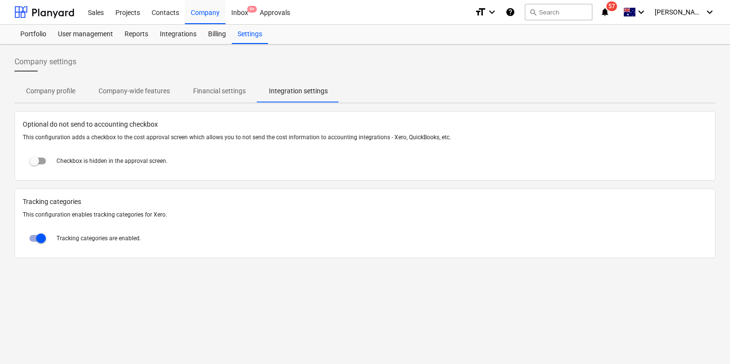
click at [45, 239] on input "checkbox" at bounding box center [40, 237] width 23 height 23
checkbox input "false"
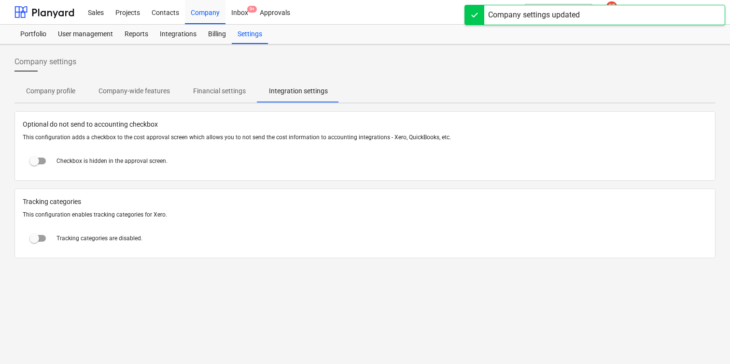
click at [558, 70] on div "Company settings" at bounding box center [364, 65] width 701 height 27
click at [508, 49] on div "Company settings Company profile Company-wide features Financial settings Integ…" at bounding box center [365, 203] width 730 height 319
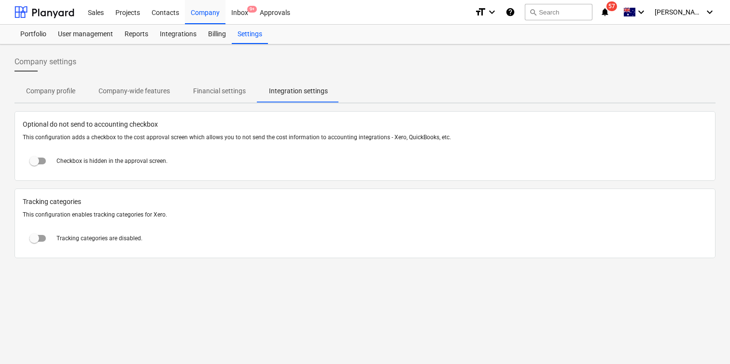
click at [715, 14] on div "Decision updated" at bounding box center [595, 10] width 261 height 20
click at [700, 14] on div "Decision updated" at bounding box center [595, 10] width 261 height 20
click at [709, 13] on div "Decision updated" at bounding box center [595, 10] width 261 height 20
click at [708, 17] on div "Decision updated" at bounding box center [595, 10] width 261 height 20
click at [706, 26] on div "Portfolio User management Reports Integrations Billing Settings" at bounding box center [364, 34] width 701 height 19
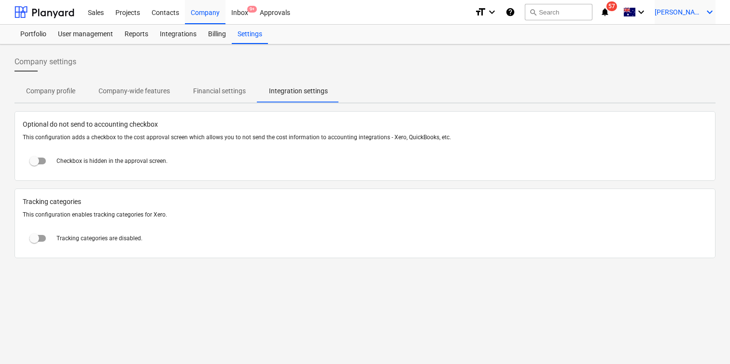
click at [707, 21] on div "[PERSON_NAME] keyboard_arrow_down" at bounding box center [685, 12] width 61 height 24
click at [681, 52] on div "Log out" at bounding box center [687, 52] width 58 height 15
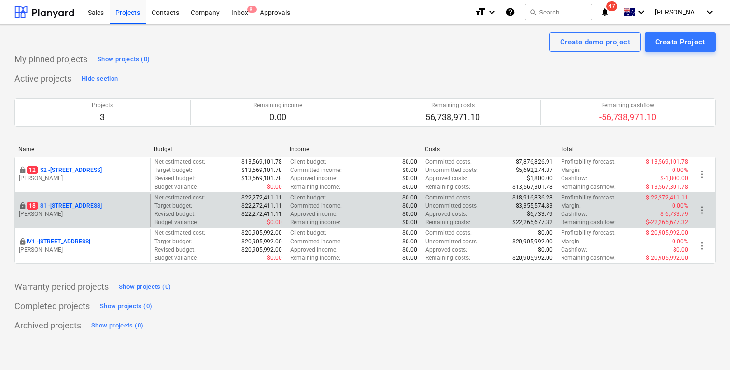
click at [81, 202] on p "18 S1 - 248 Bay Rd, Sandringham" at bounding box center [64, 206] width 75 height 8
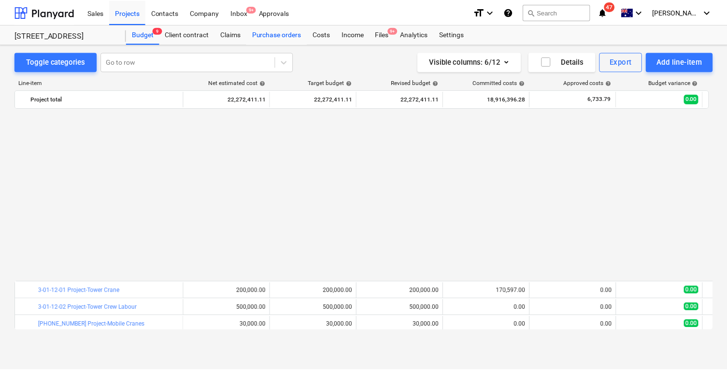
scroll to position [520, 0]
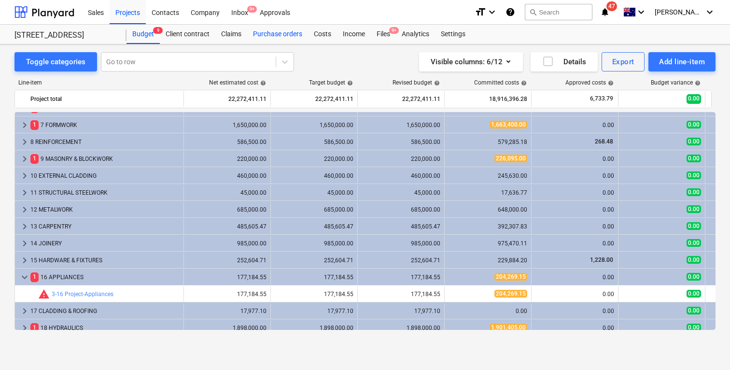
click at [299, 34] on div "Purchase orders" at bounding box center [277, 34] width 61 height 19
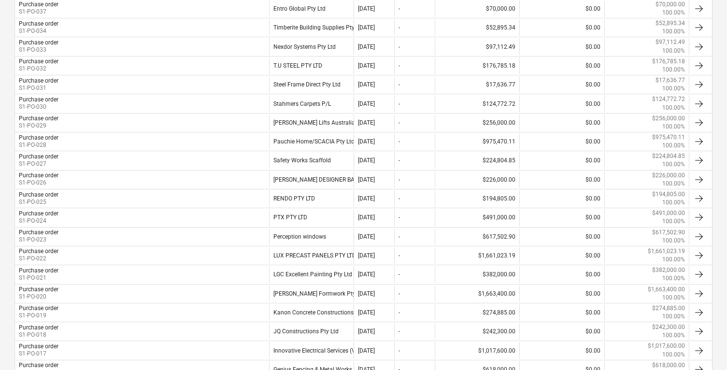
scroll to position [316, 0]
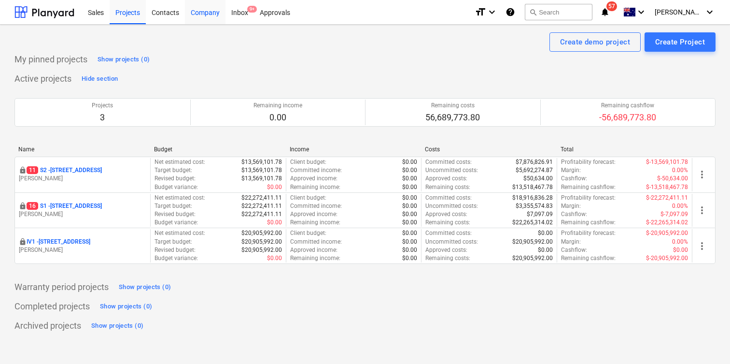
click at [209, 15] on div "Company" at bounding box center [205, 12] width 41 height 25
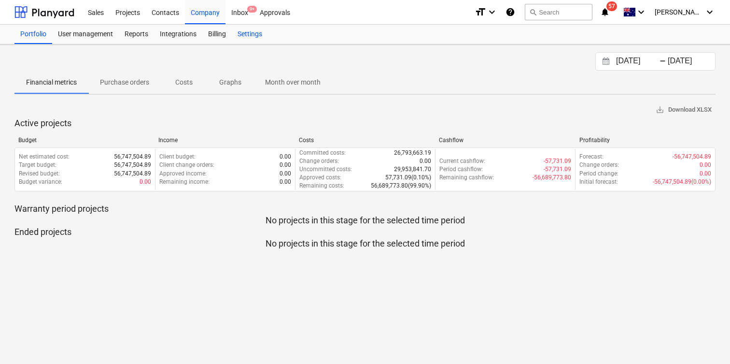
click at [251, 36] on div "Settings" at bounding box center [250, 34] width 36 height 19
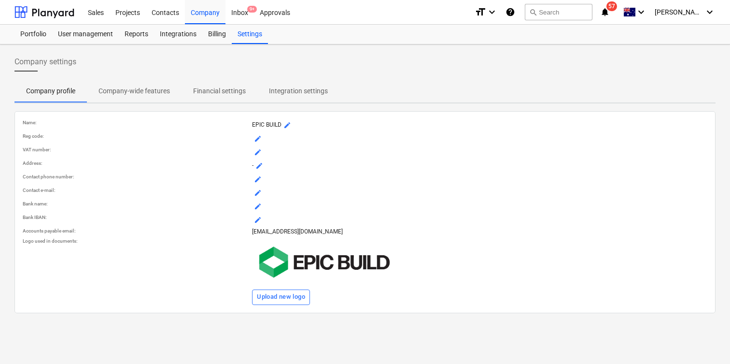
click at [210, 92] on p "Financial settings" at bounding box center [219, 91] width 53 height 10
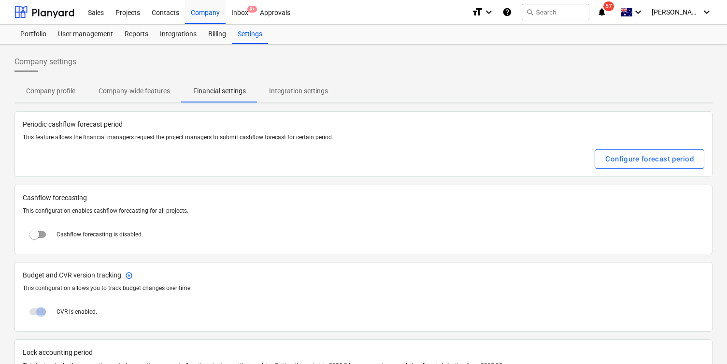
scroll to position [2, 0]
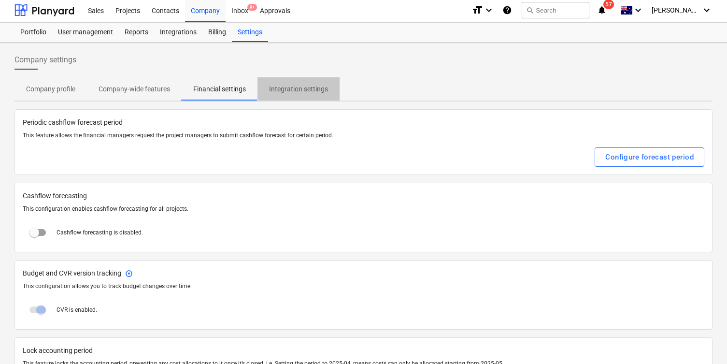
click at [287, 96] on span "Integration settings" at bounding box center [298, 89] width 82 height 16
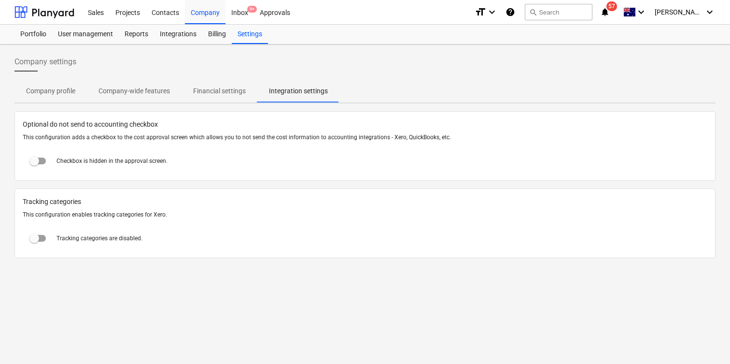
click at [39, 239] on input "checkbox" at bounding box center [34, 237] width 23 height 23
checkbox input "true"
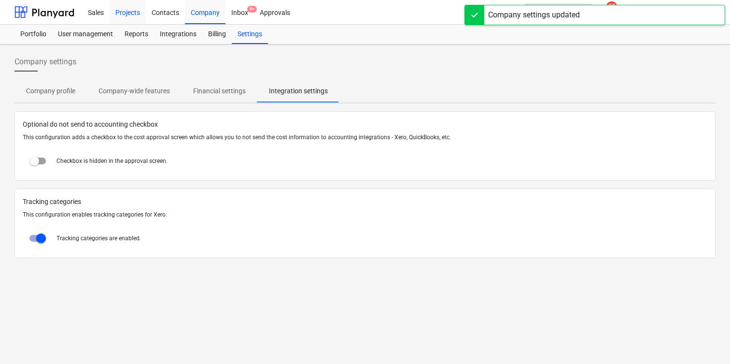
click at [134, 18] on div "Projects" at bounding box center [128, 12] width 36 height 25
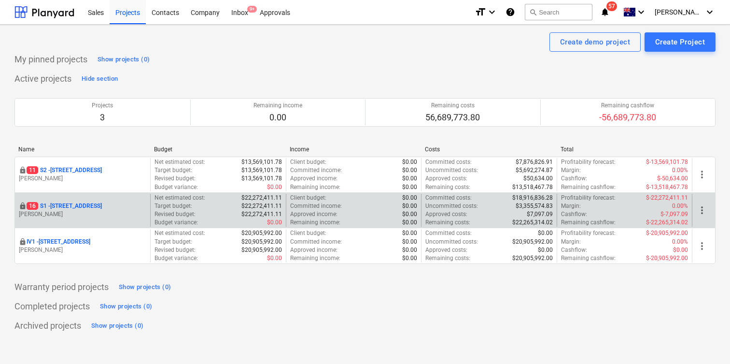
click at [102, 207] on p "16 S1 - 248 Bay Rd, Sandringham" at bounding box center [64, 206] width 75 height 8
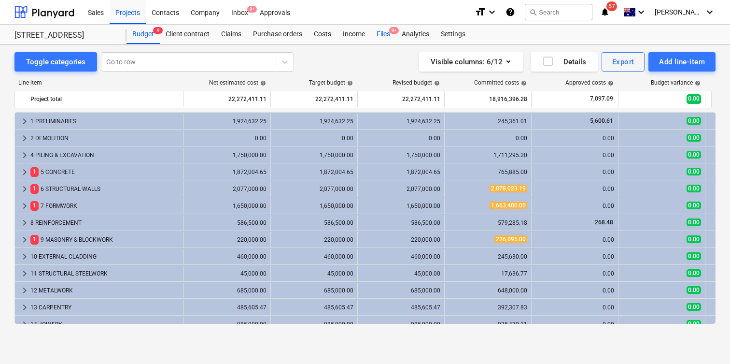
click at [389, 34] on div "Files 9+" at bounding box center [383, 34] width 25 height 19
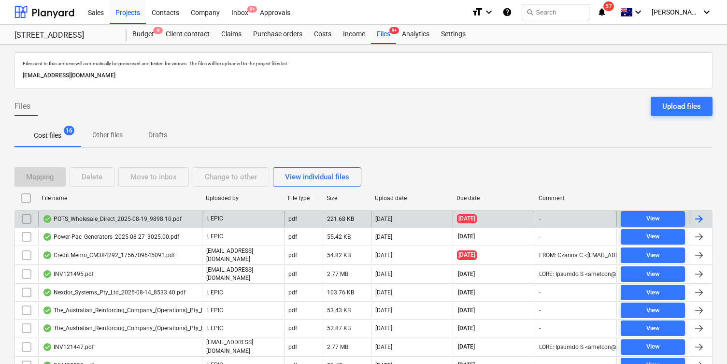
click at [158, 217] on div "POTS_Wholesale_Direct_2025-08-19_9898.10.pdf" at bounding box center [111, 219] width 139 height 8
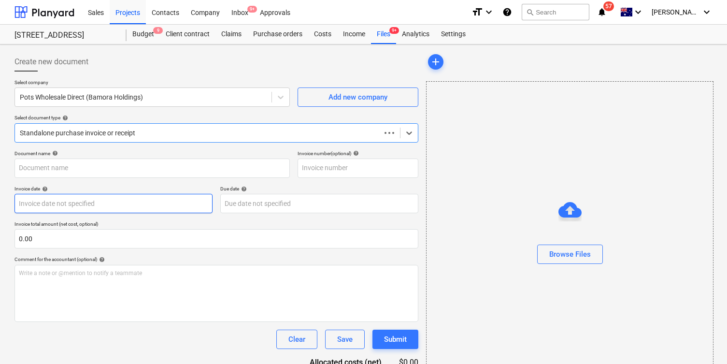
type input "120250819"
type input "19 Aug 2025"
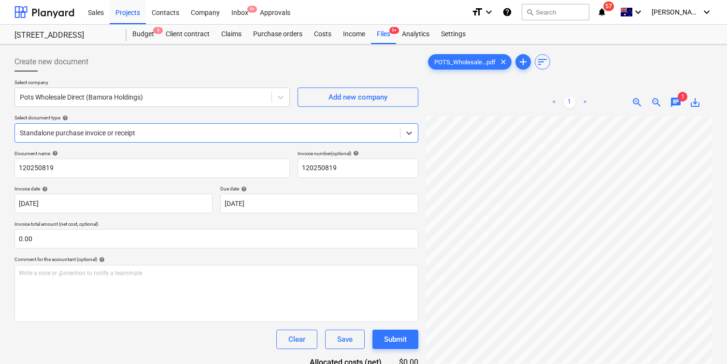
scroll to position [69, 0]
click at [165, 131] on div at bounding box center [207, 133] width 375 height 10
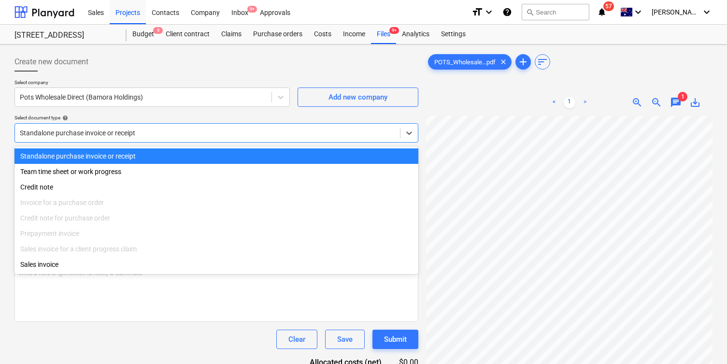
click at [125, 118] on div "Select document type help" at bounding box center [216, 117] width 404 height 6
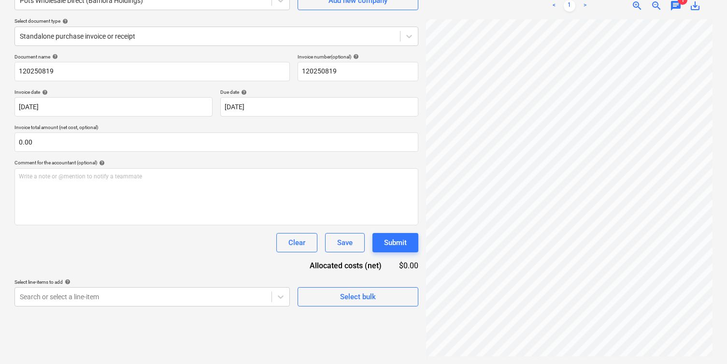
scroll to position [0, 0]
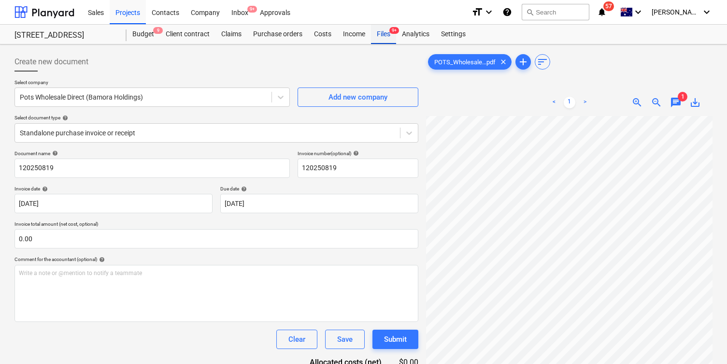
click at [387, 37] on div "Files 9+" at bounding box center [383, 34] width 25 height 19
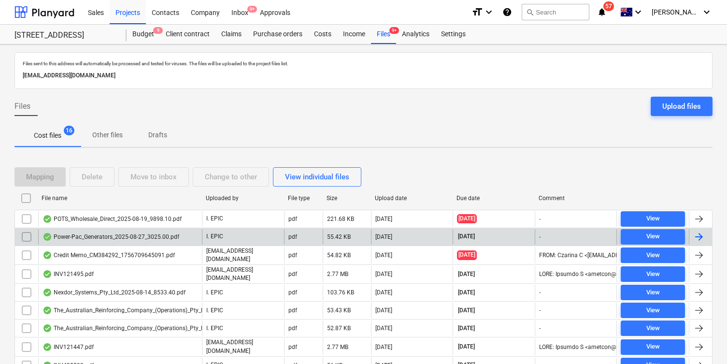
click at [93, 242] on div "Power-Pac_Generators_2025-08-27_3025.00.pdf" at bounding box center [120, 236] width 164 height 15
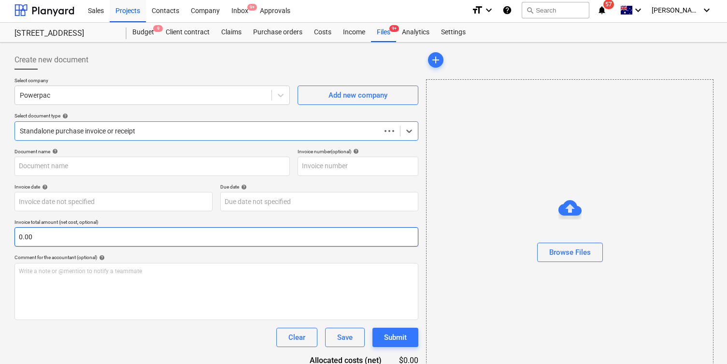
type input "4844"
type input "27 Aug 2025"
type input "26 Sep 2025"
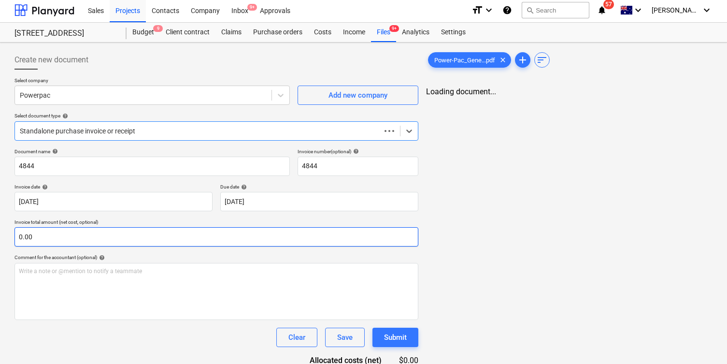
scroll to position [6, 0]
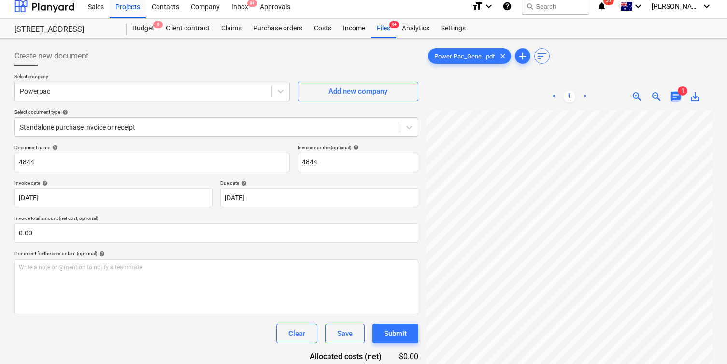
click at [672, 93] on span "chat" at bounding box center [676, 97] width 12 height 12
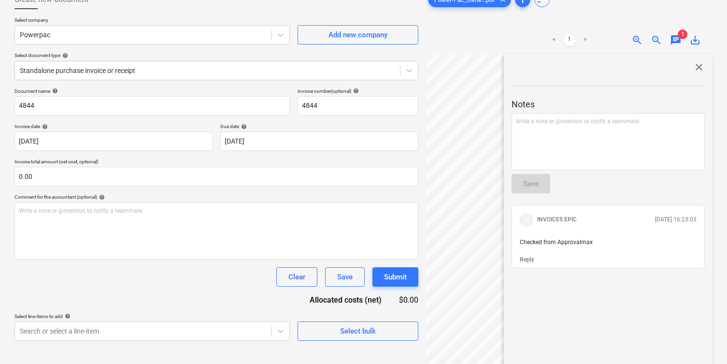
click at [697, 67] on span "close" at bounding box center [699, 67] width 12 height 12
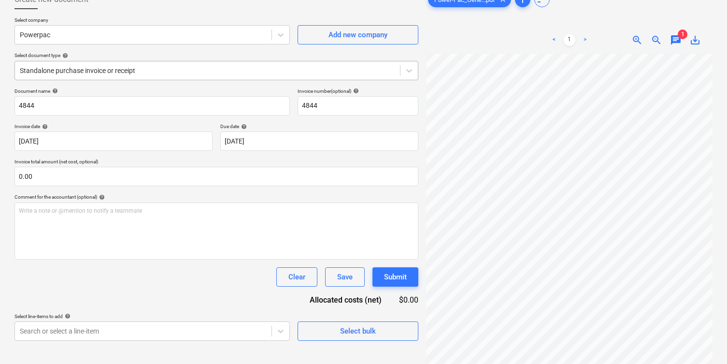
click at [164, 72] on div at bounding box center [207, 71] width 375 height 10
click at [167, 65] on div at bounding box center [207, 70] width 375 height 10
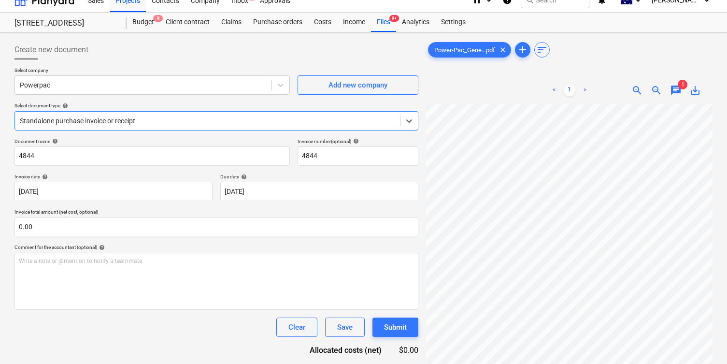
scroll to position [7, 0]
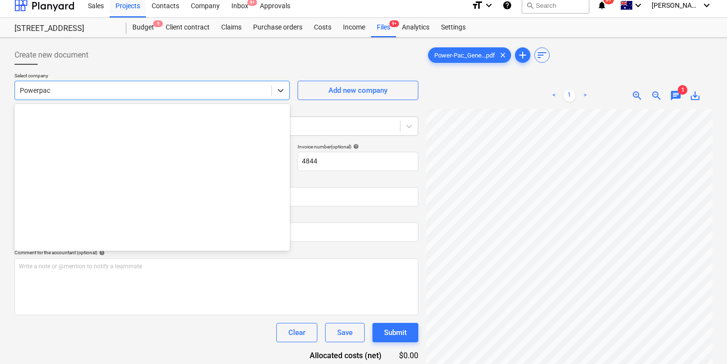
click at [106, 96] on div "Powerpac" at bounding box center [143, 91] width 256 height 14
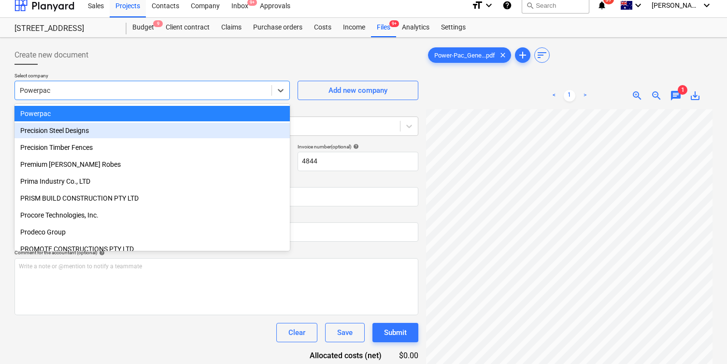
scroll to position [11913, 0]
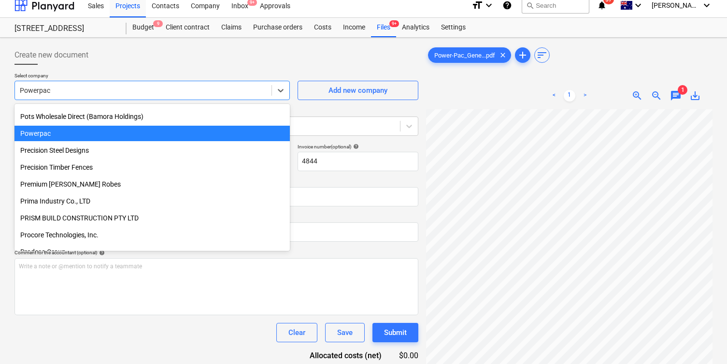
click at [109, 129] on div "Powerpac" at bounding box center [151, 133] width 275 height 15
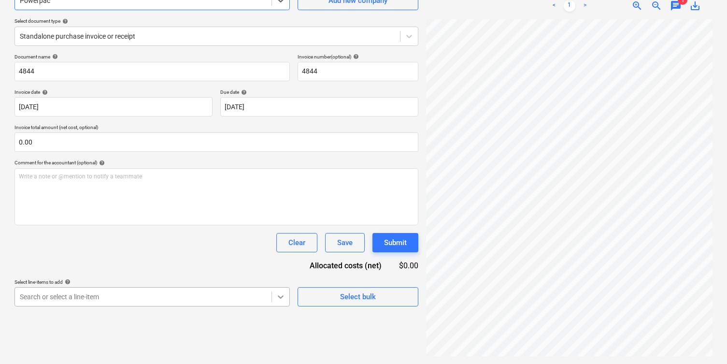
scroll to position [190, 0]
click at [285, 267] on body "Sales Projects Contacts Company Inbox 9+ Approvals format_size keyboard_arrow_d…" at bounding box center [363, 85] width 727 height 364
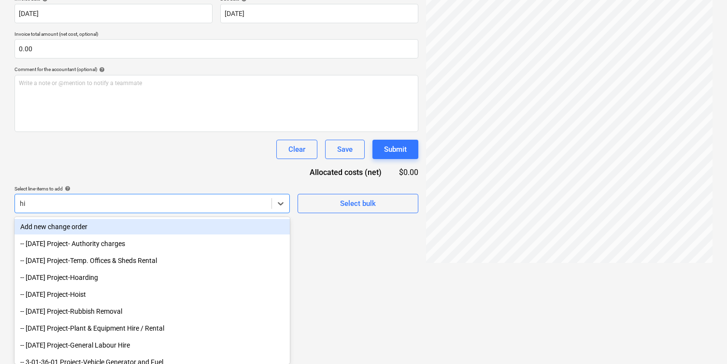
scroll to position [97, 0]
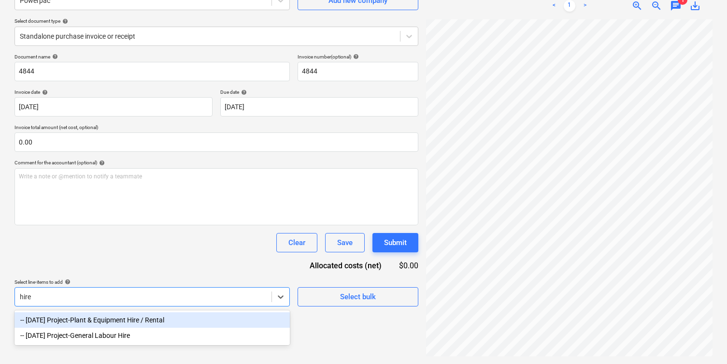
type input "f"
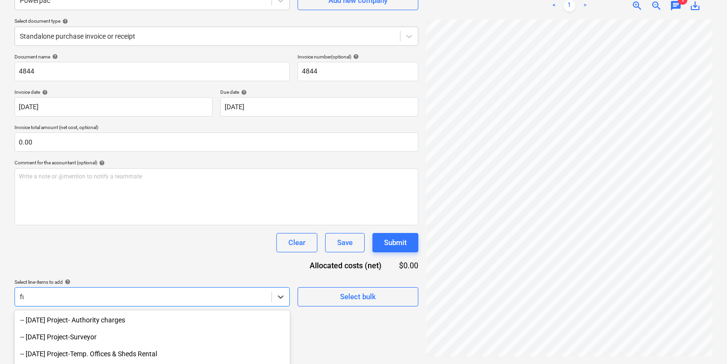
type input "fuel"
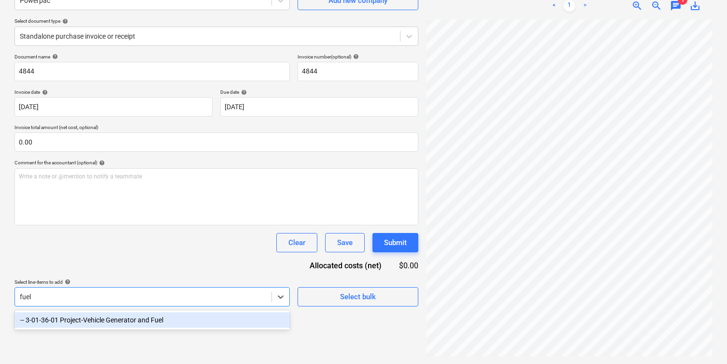
click at [141, 319] on div "-- 3-01-36-01 Project-Vehicle Generator and Fuel" at bounding box center [151, 319] width 275 height 15
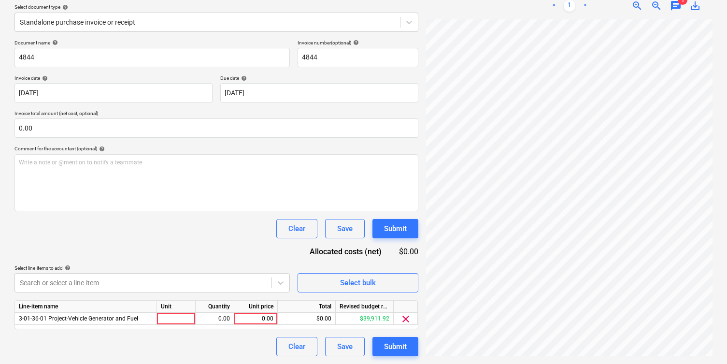
click at [208, 236] on div "Document name help 4844 Invoice number (optional) help 4844 Invoice date help 2…" at bounding box center [216, 198] width 404 height 316
click at [241, 317] on div "0.00" at bounding box center [255, 318] width 35 height 12
type input "2750"
click at [236, 260] on div "Document name help 4844 Invoice number (optional) help 4844 Invoice date help 2…" at bounding box center [216, 198] width 404 height 316
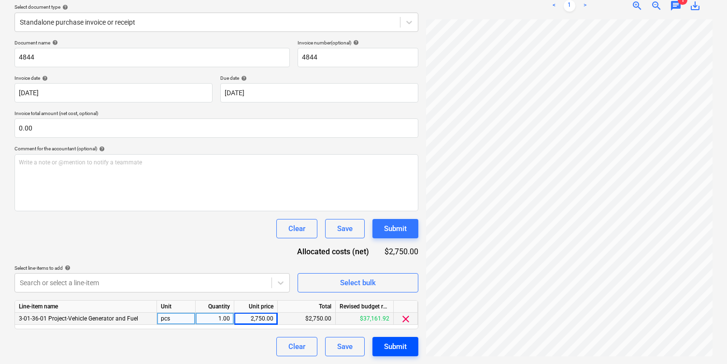
click at [409, 349] on button "Submit" at bounding box center [395, 346] width 46 height 19
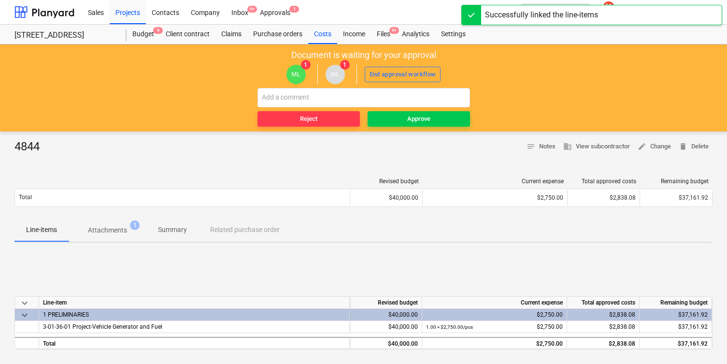
drag, startPoint x: 410, startPoint y: 123, endPoint x: 410, endPoint y: 143, distance: 19.8
click at [410, 143] on main "Document is waiting for your approval ML 1 ML 1 End approval workflow Reject Ap…" at bounding box center [363, 295] width 727 height 502
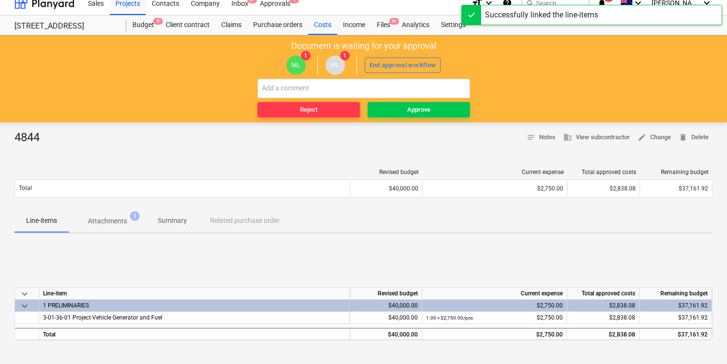
scroll to position [11, 0]
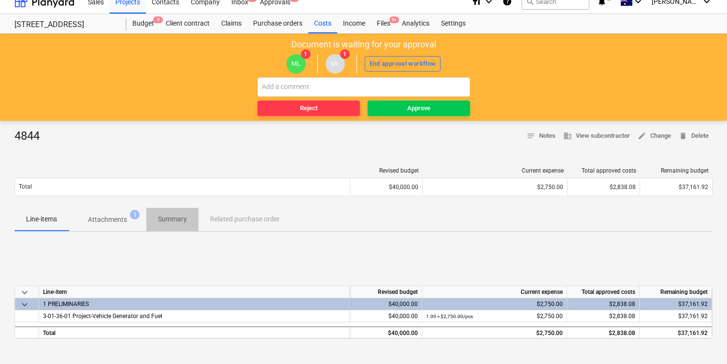
click at [190, 218] on span "Summary" at bounding box center [172, 219] width 52 height 16
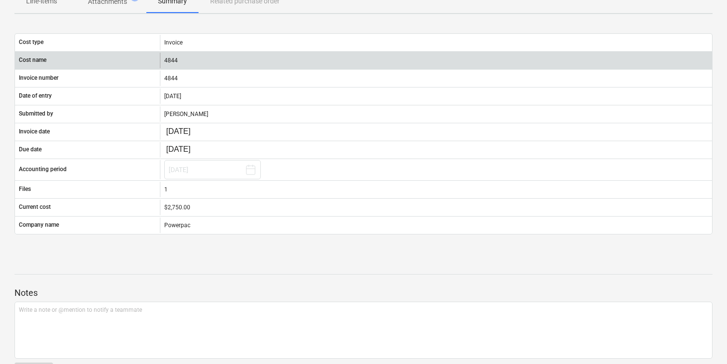
scroll to position [262, 0]
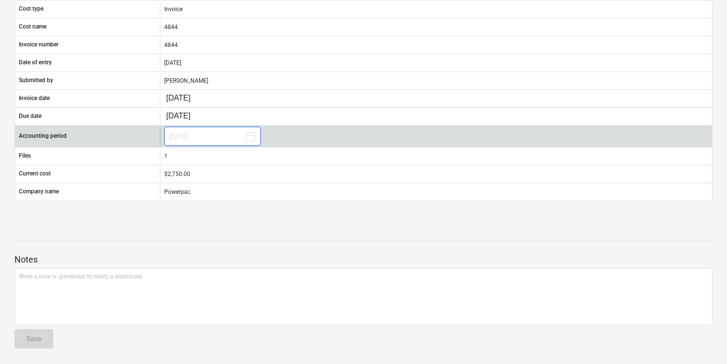
click at [192, 138] on button "[DATE]" at bounding box center [212, 136] width 97 height 19
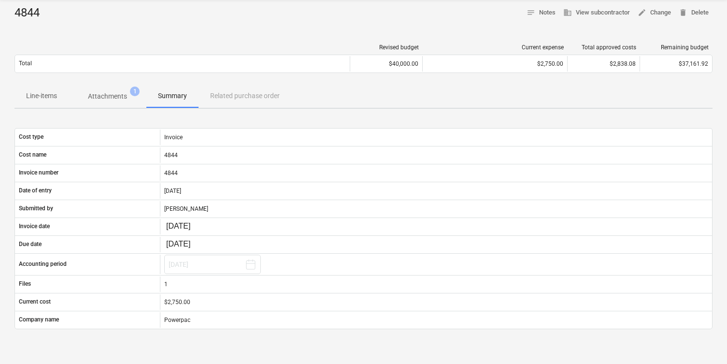
scroll to position [133, 0]
click at [229, 101] on div "Line-items Attachments 1 Summary Related purchase order" at bounding box center [363, 96] width 698 height 23
click at [101, 99] on p "Attachments" at bounding box center [107, 97] width 39 height 10
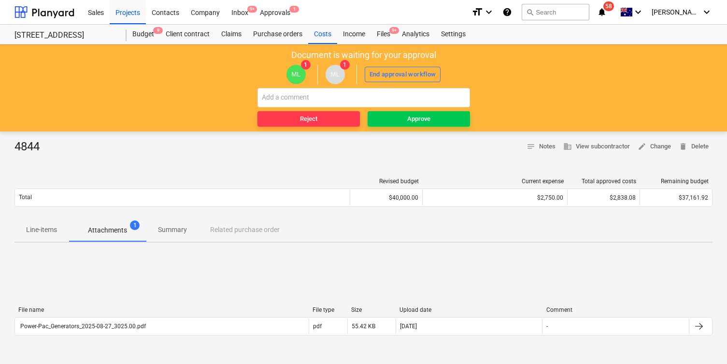
click at [398, 127] on div "Document is waiting for your approval ML 1 ML 1 End approval workflow Reject Ap…" at bounding box center [363, 87] width 727 height 87
click at [398, 121] on span "Approve" at bounding box center [418, 118] width 95 height 11
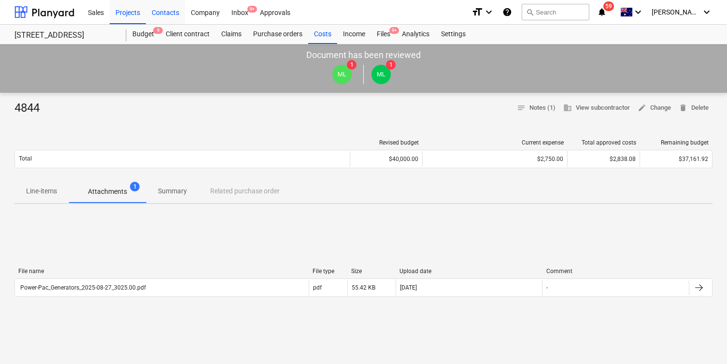
click at [168, 11] on div "Contacts" at bounding box center [165, 12] width 39 height 25
click at [207, 12] on div "Company" at bounding box center [205, 12] width 41 height 25
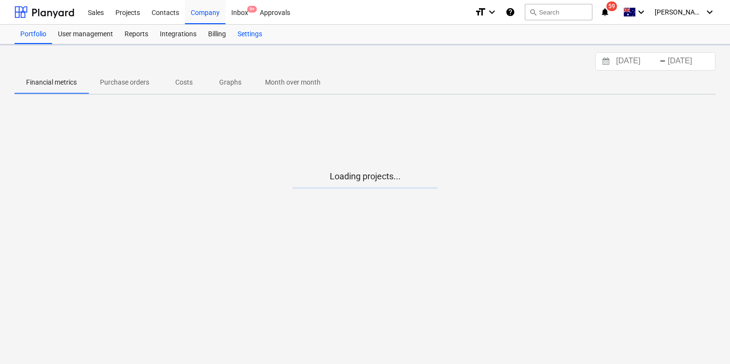
click at [248, 40] on div "Settings" at bounding box center [250, 34] width 36 height 19
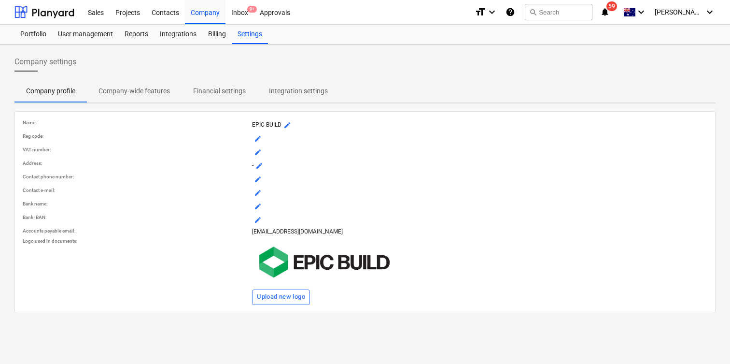
click at [285, 94] on p "Integration settings" at bounding box center [298, 91] width 59 height 10
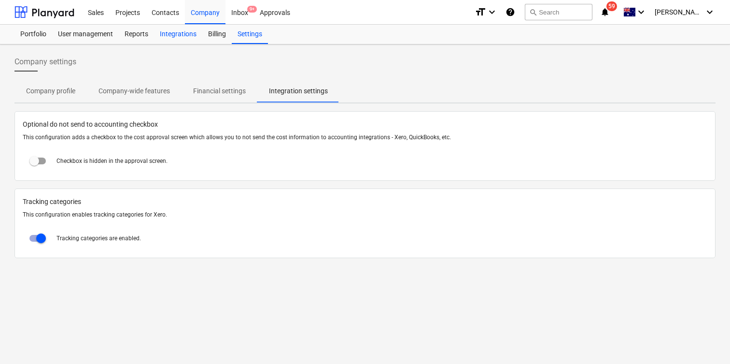
click at [181, 34] on div "Integrations" at bounding box center [178, 34] width 48 height 19
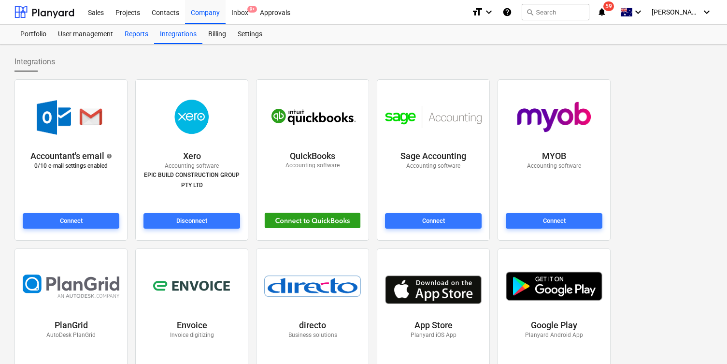
click at [149, 34] on div "Reports" at bounding box center [136, 34] width 35 height 19
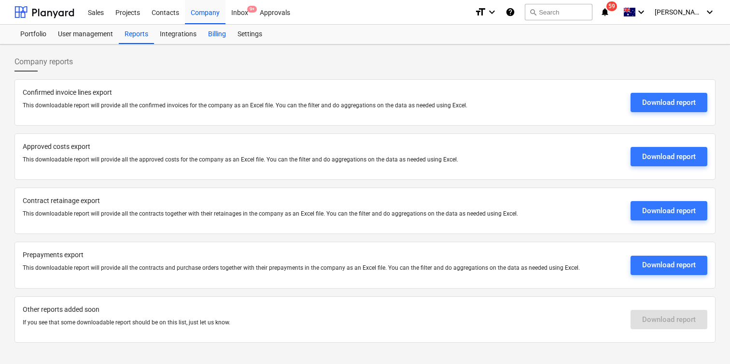
click at [212, 34] on div "Billing" at bounding box center [216, 34] width 29 height 19
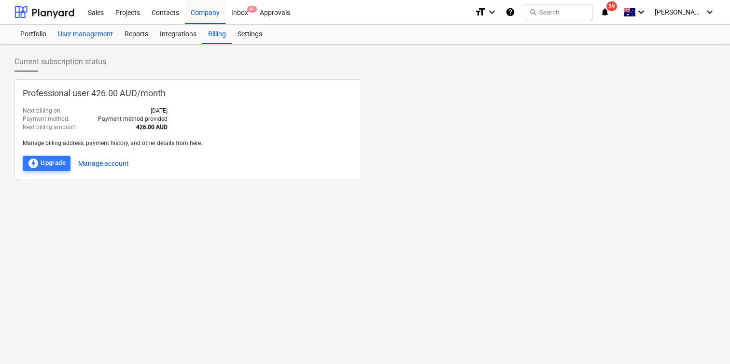
click at [110, 37] on div "User management" at bounding box center [85, 34] width 67 height 19
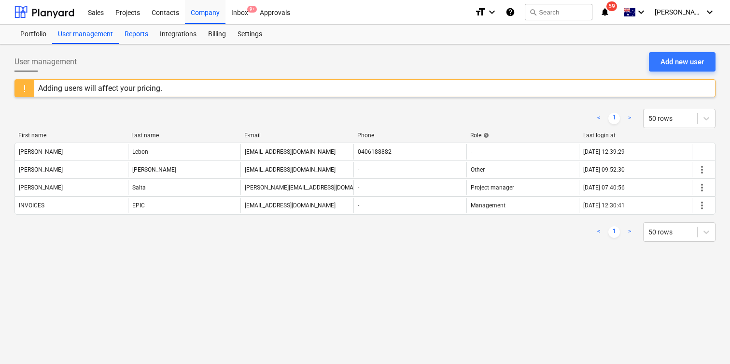
click at [139, 34] on div "Reports" at bounding box center [136, 34] width 35 height 19
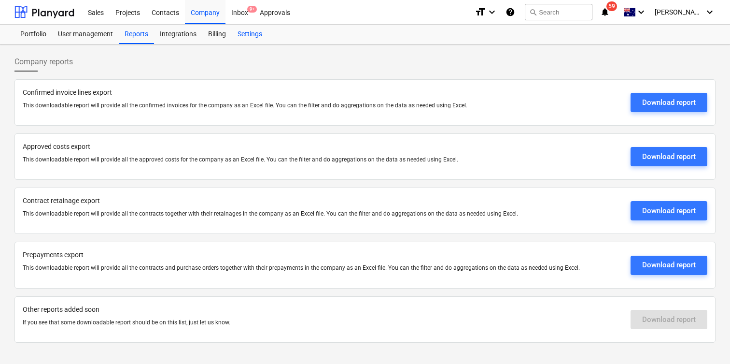
click at [245, 31] on div "Settings" at bounding box center [250, 34] width 36 height 19
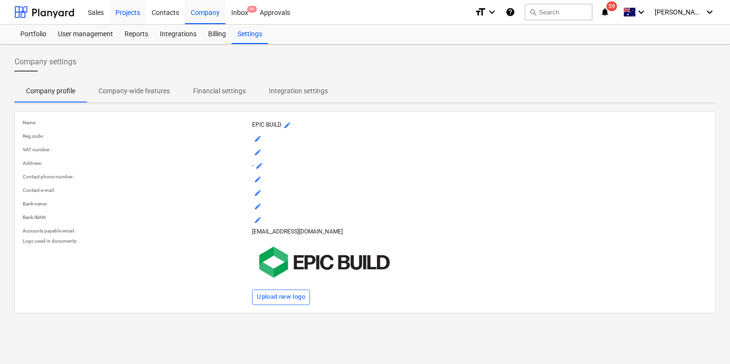
click at [128, 10] on div "Projects" at bounding box center [128, 12] width 36 height 25
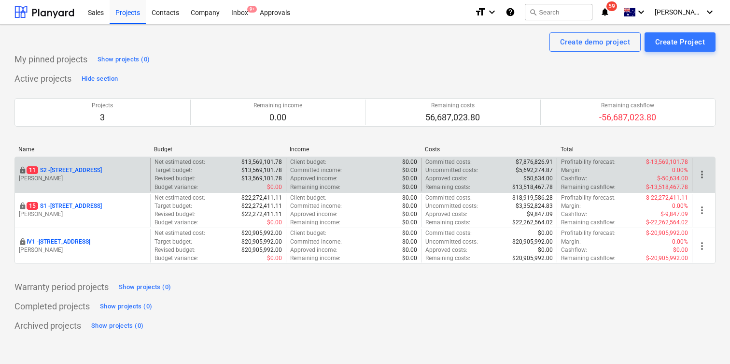
click at [702, 176] on span "more_vert" at bounding box center [702, 175] width 12 height 12
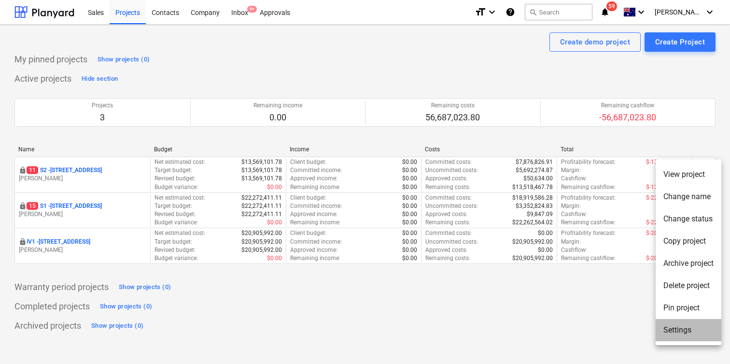
click at [675, 327] on li "Settings" at bounding box center [689, 330] width 66 height 22
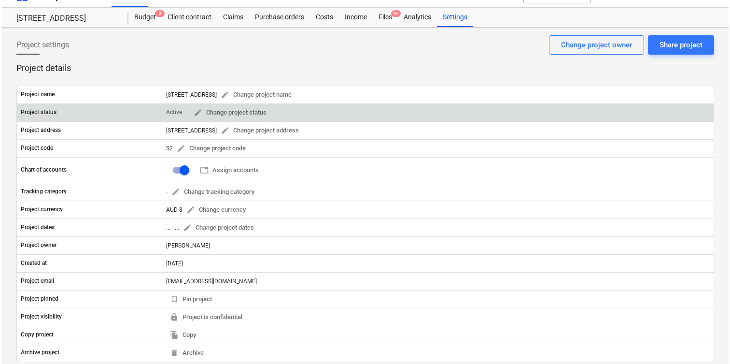
scroll to position [21, 0]
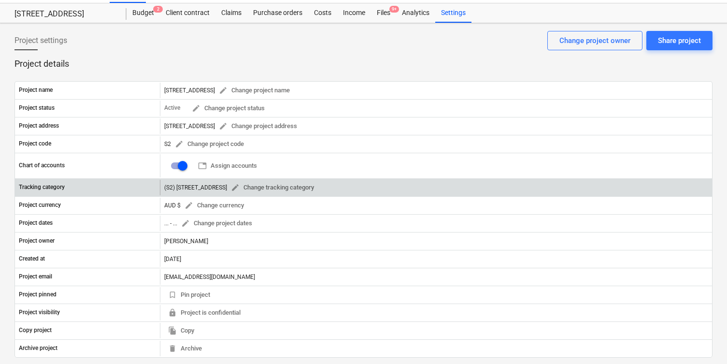
click at [189, 187] on div "(S2) [STREET_ADDRESS] Change tracking category" at bounding box center [241, 187] width 154 height 15
click at [233, 187] on span "edit Change tracking category" at bounding box center [272, 187] width 83 height 11
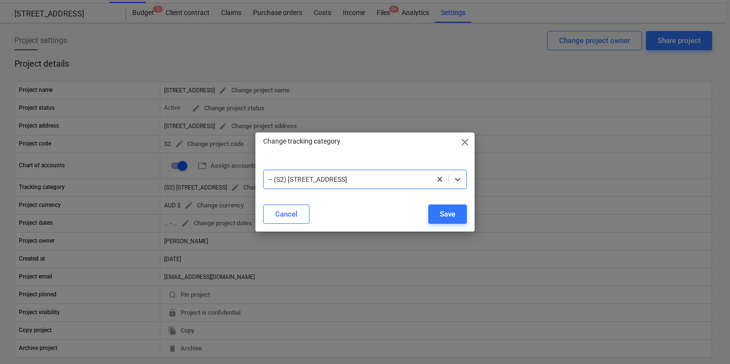
click at [296, 184] on div "-- (S2) [STREET_ADDRESS]" at bounding box center [348, 179] width 168 height 14
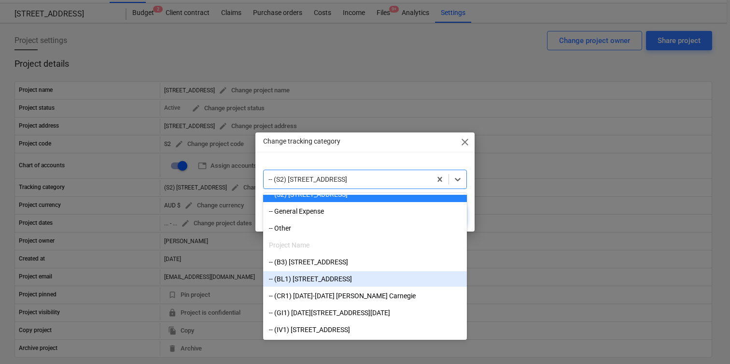
scroll to position [138, 0]
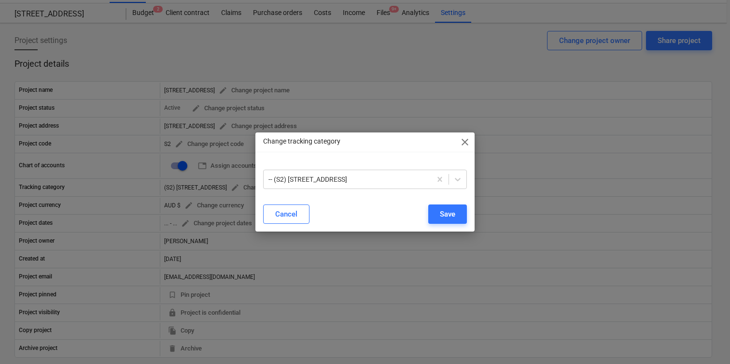
click at [486, 206] on div "Change tracking category close -- (S2) 76 Beach Rd Cancel Save" at bounding box center [365, 182] width 730 height 364
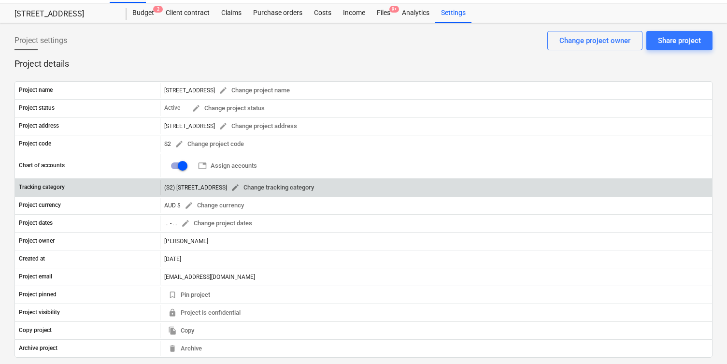
click at [231, 189] on span "edit" at bounding box center [235, 187] width 9 height 9
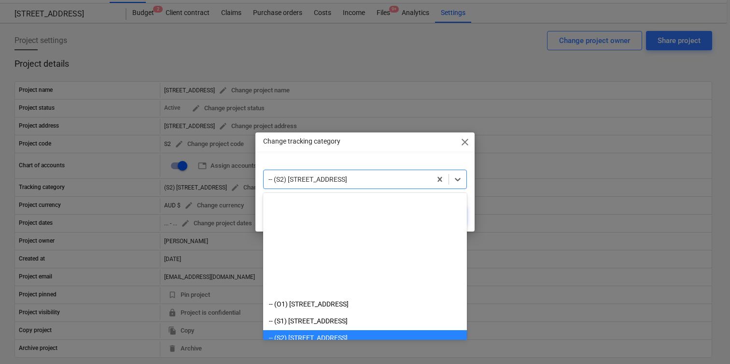
click at [322, 173] on div "-- (S2) [STREET_ADDRESS]" at bounding box center [348, 179] width 168 height 14
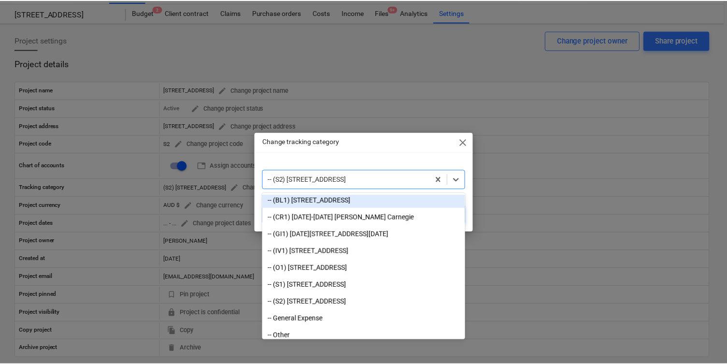
scroll to position [227, 0]
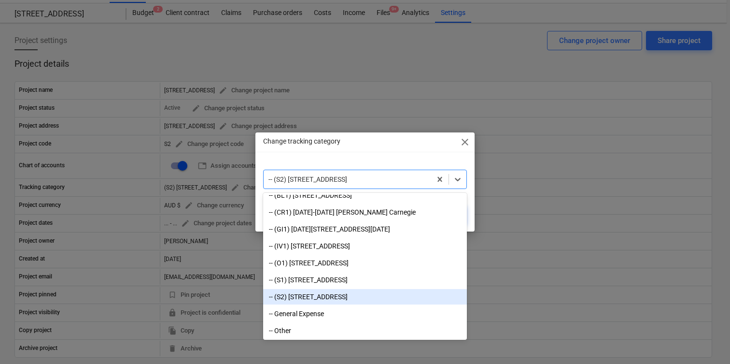
click at [324, 298] on div "-- (S2) [STREET_ADDRESS]" at bounding box center [365, 296] width 204 height 15
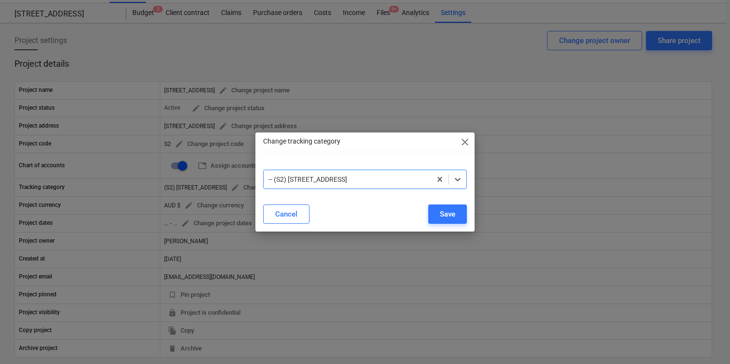
click at [463, 139] on span "close" at bounding box center [465, 142] width 12 height 12
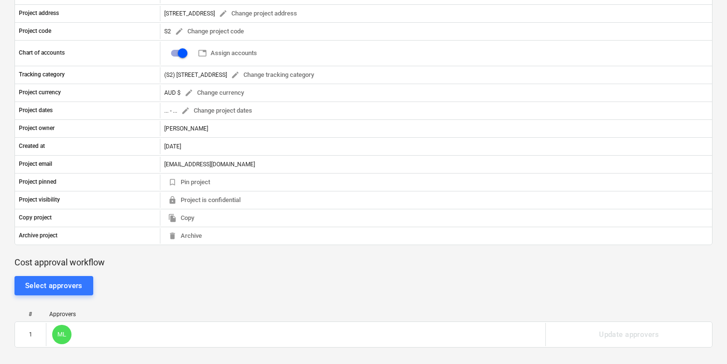
scroll to position [0, 0]
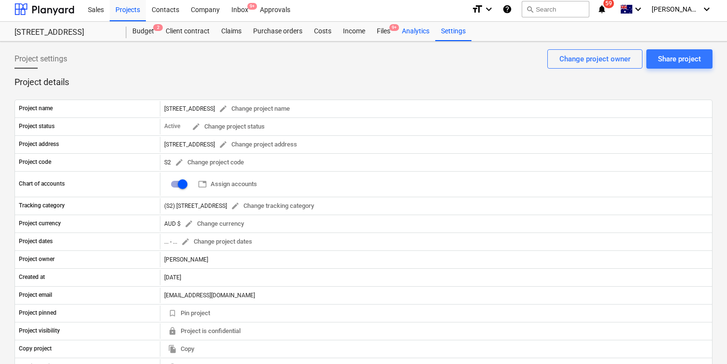
click at [415, 38] on div "Analytics" at bounding box center [415, 31] width 39 height 19
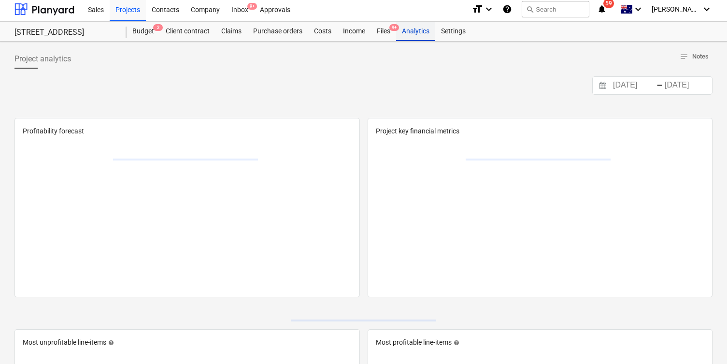
scroll to position [4, 0]
